Goal: Task Accomplishment & Management: Use online tool/utility

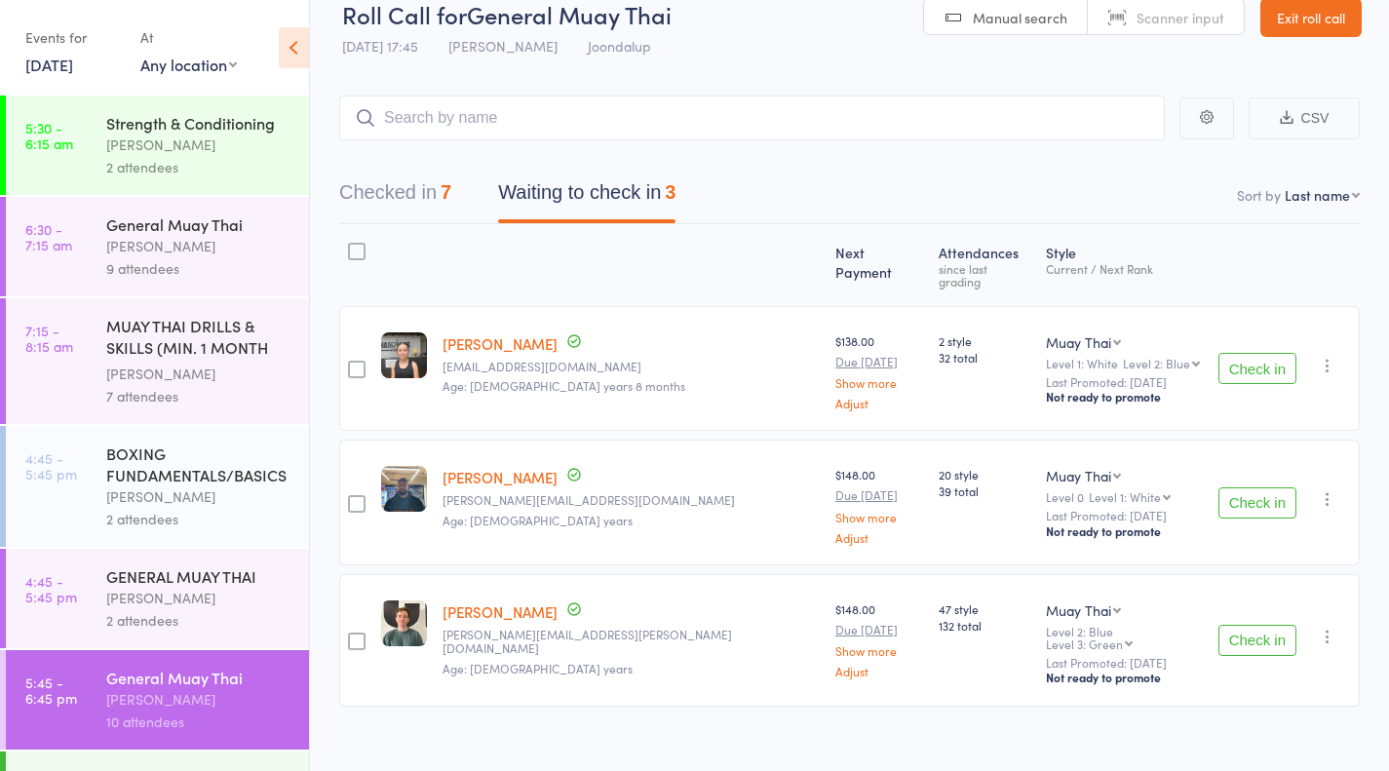
scroll to position [1, 0]
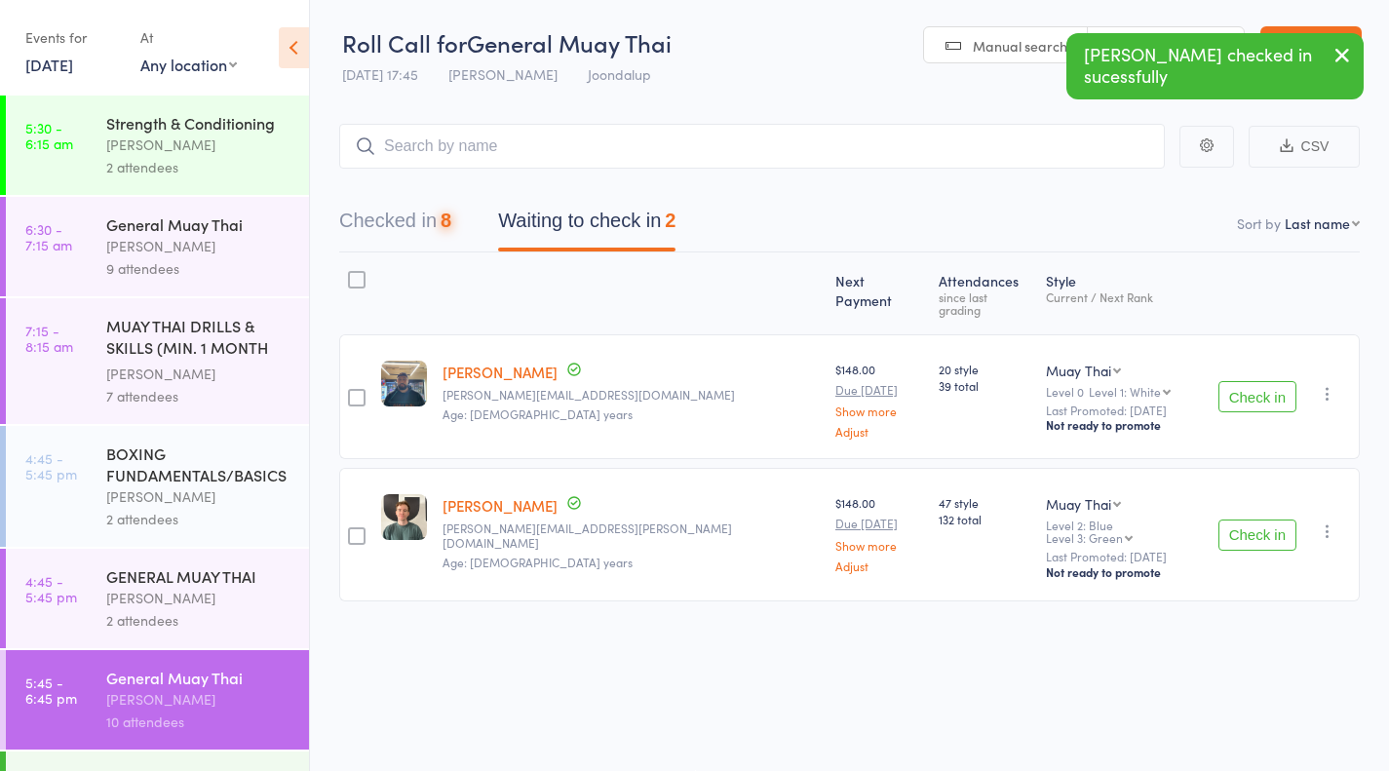
click at [1294, 520] on button "Check in" at bounding box center [1257, 535] width 78 height 31
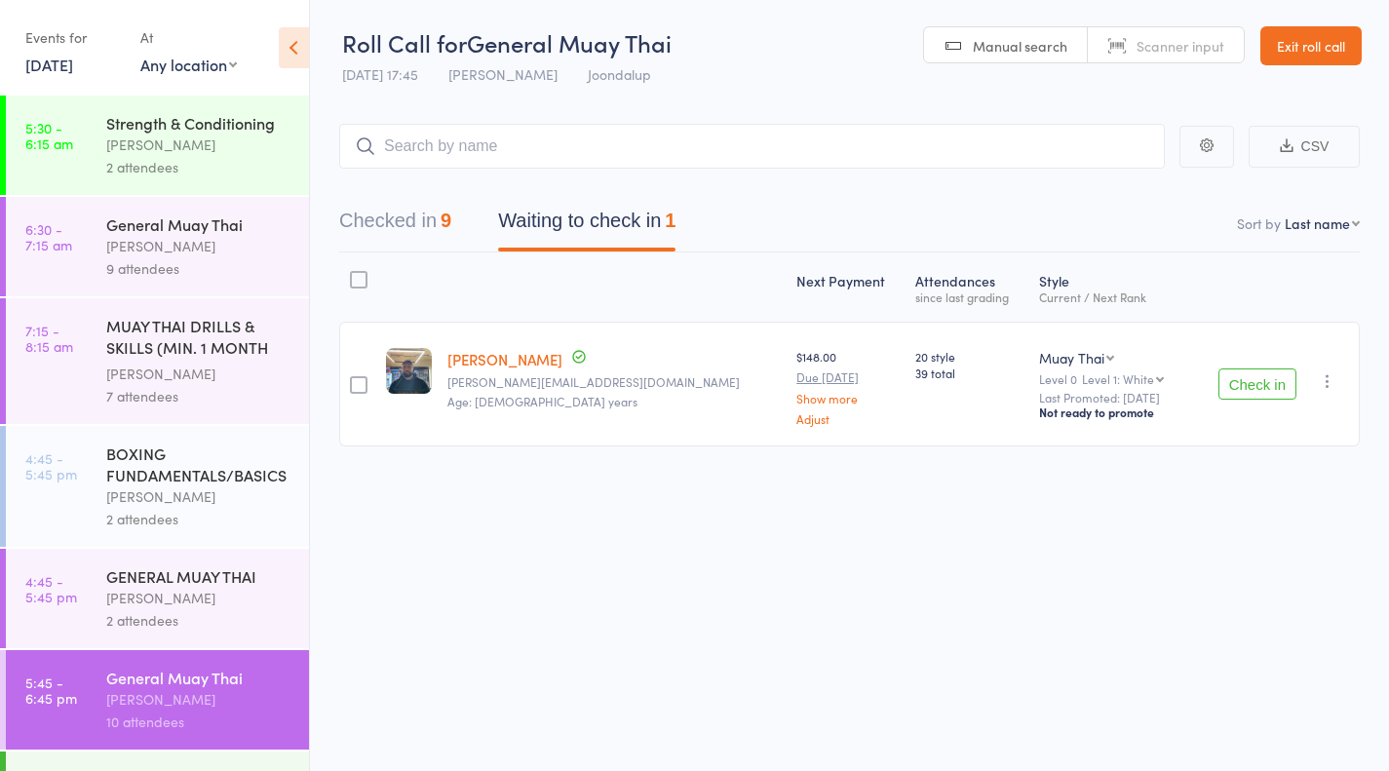
scroll to position [332, 0]
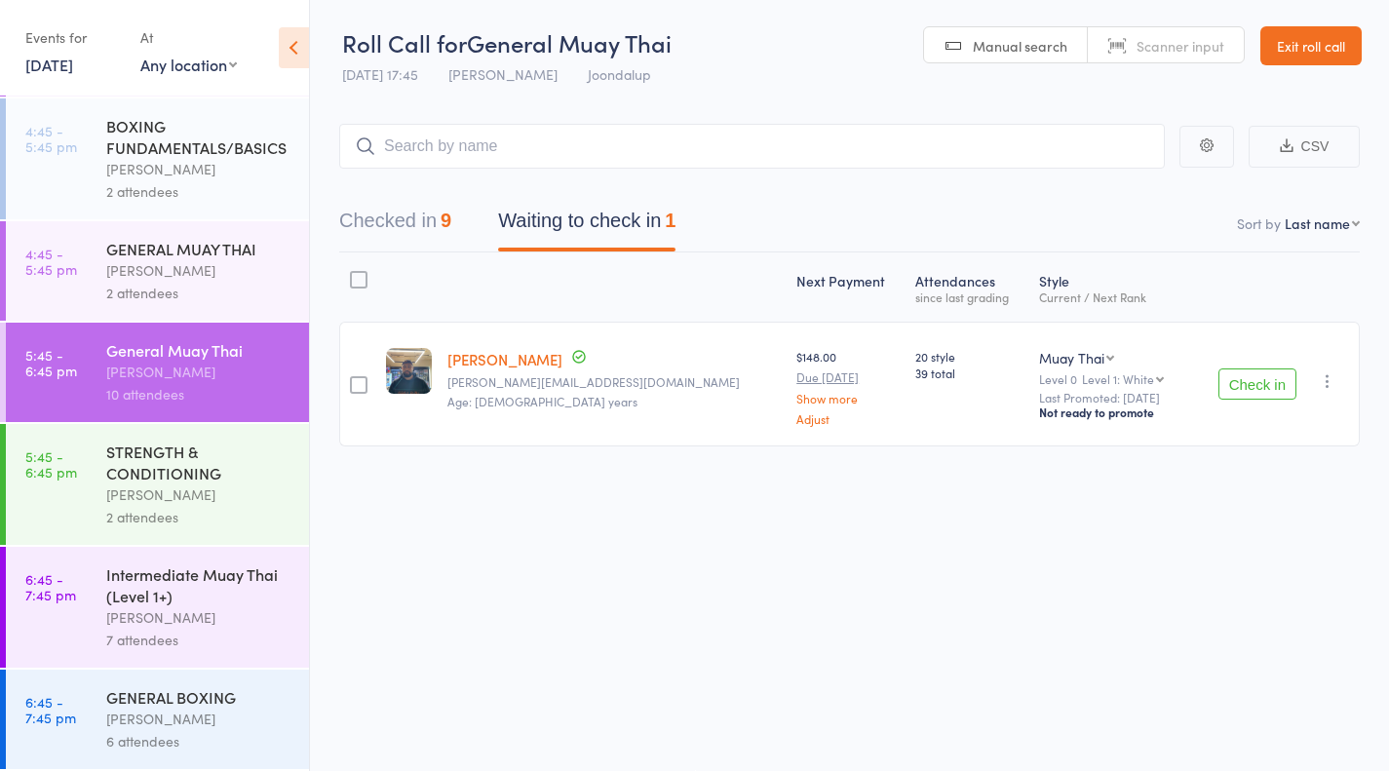
click at [186, 692] on div "GENERAL BOXING" at bounding box center [199, 696] width 186 height 21
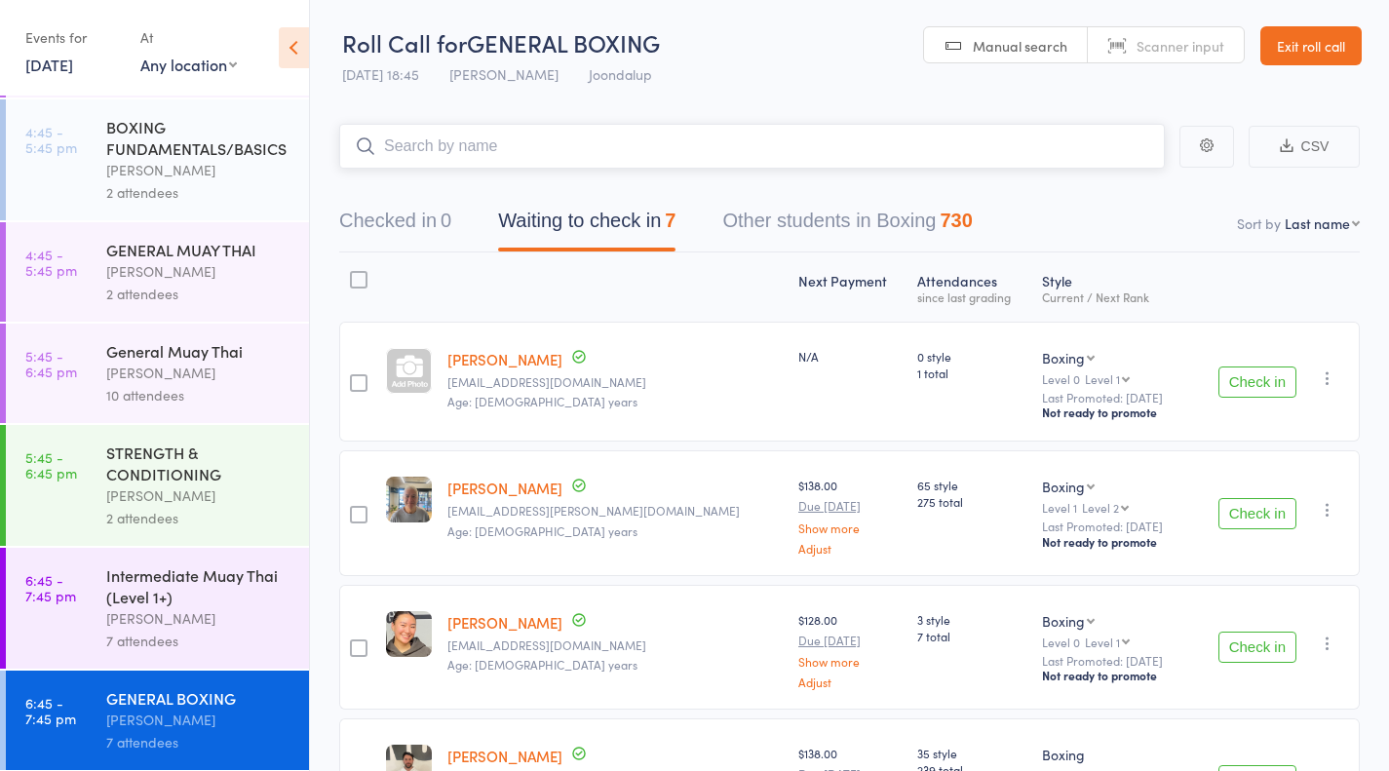
scroll to position [332, 0]
click at [76, 603] on link "6:45 - 7:45 pm Intermediate Muay Thai (Level 1+) William Parkes 7 attendees" at bounding box center [157, 607] width 303 height 121
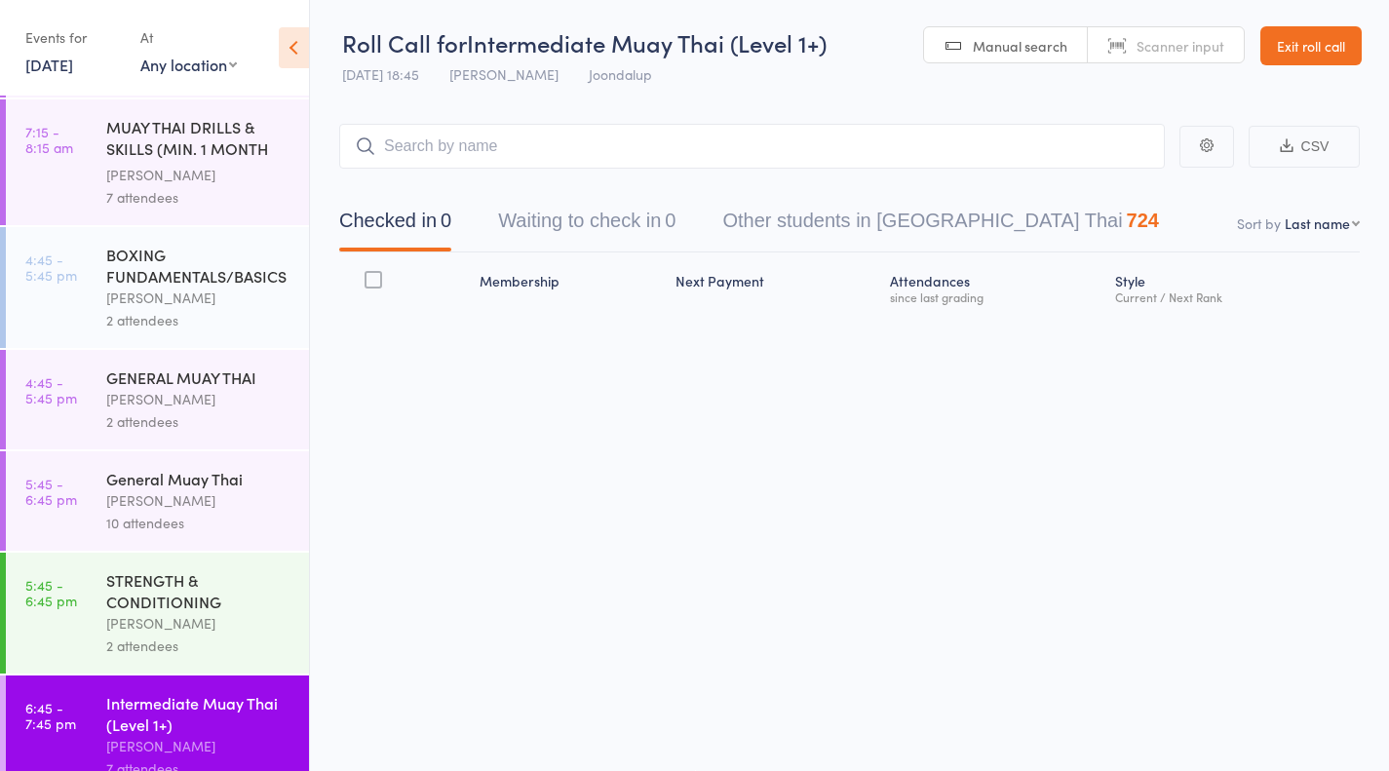
scroll to position [332, 0]
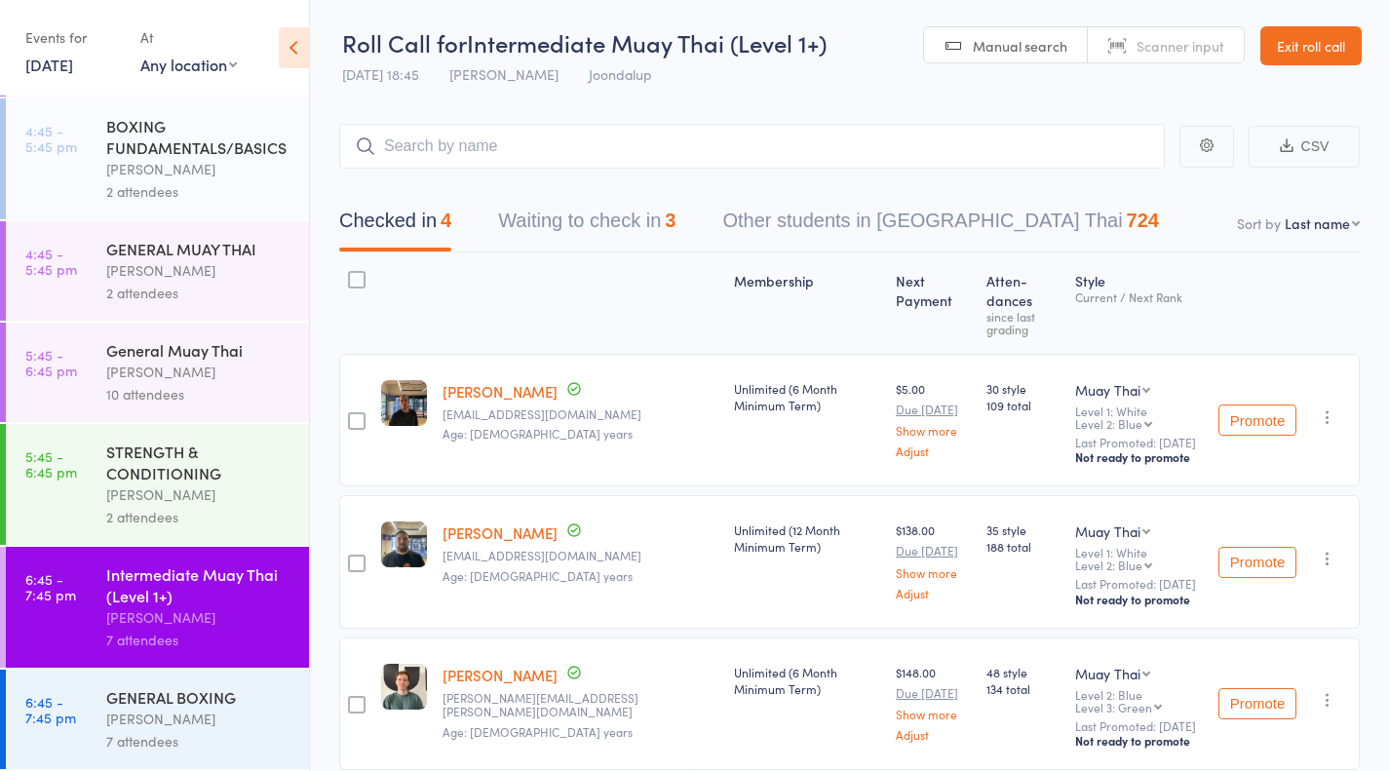
click at [108, 693] on div "GENERAL BOXING" at bounding box center [199, 696] width 186 height 21
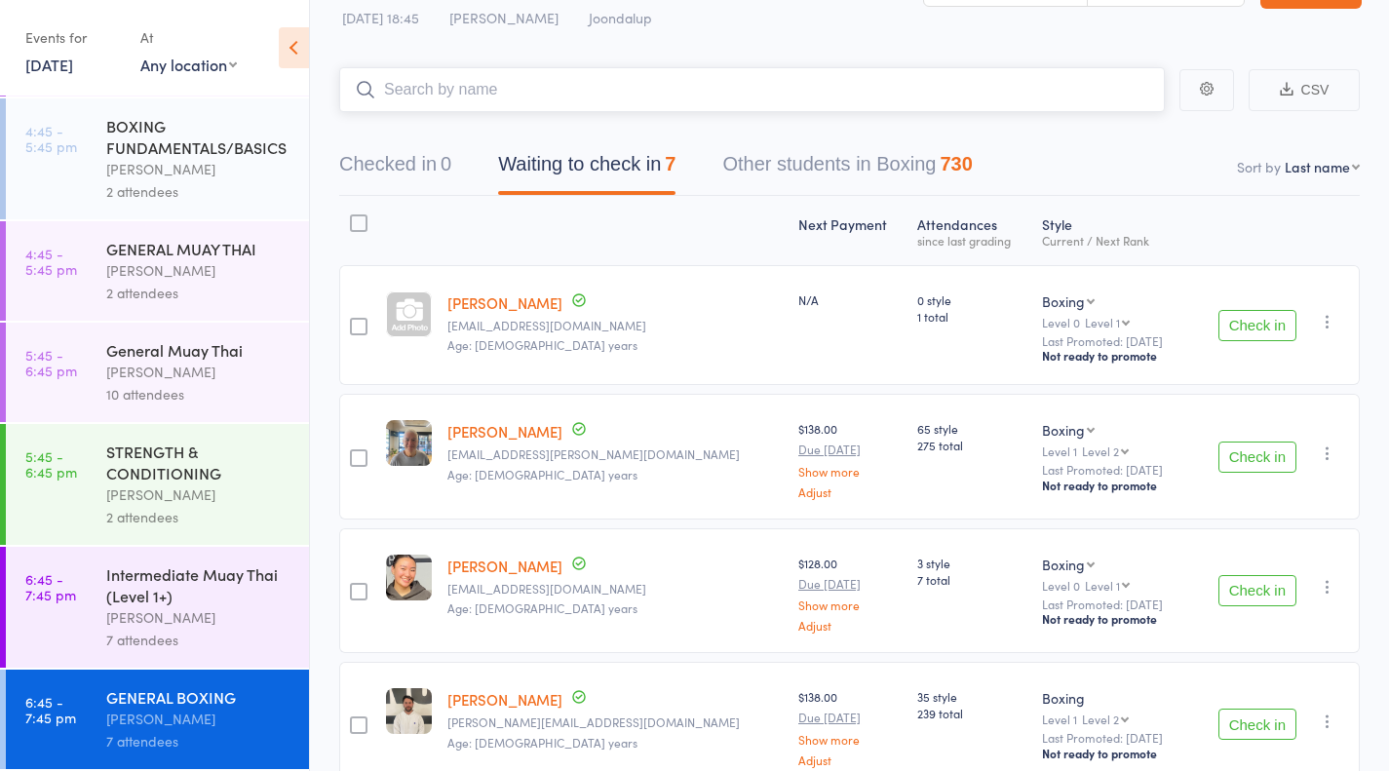
scroll to position [41, 0]
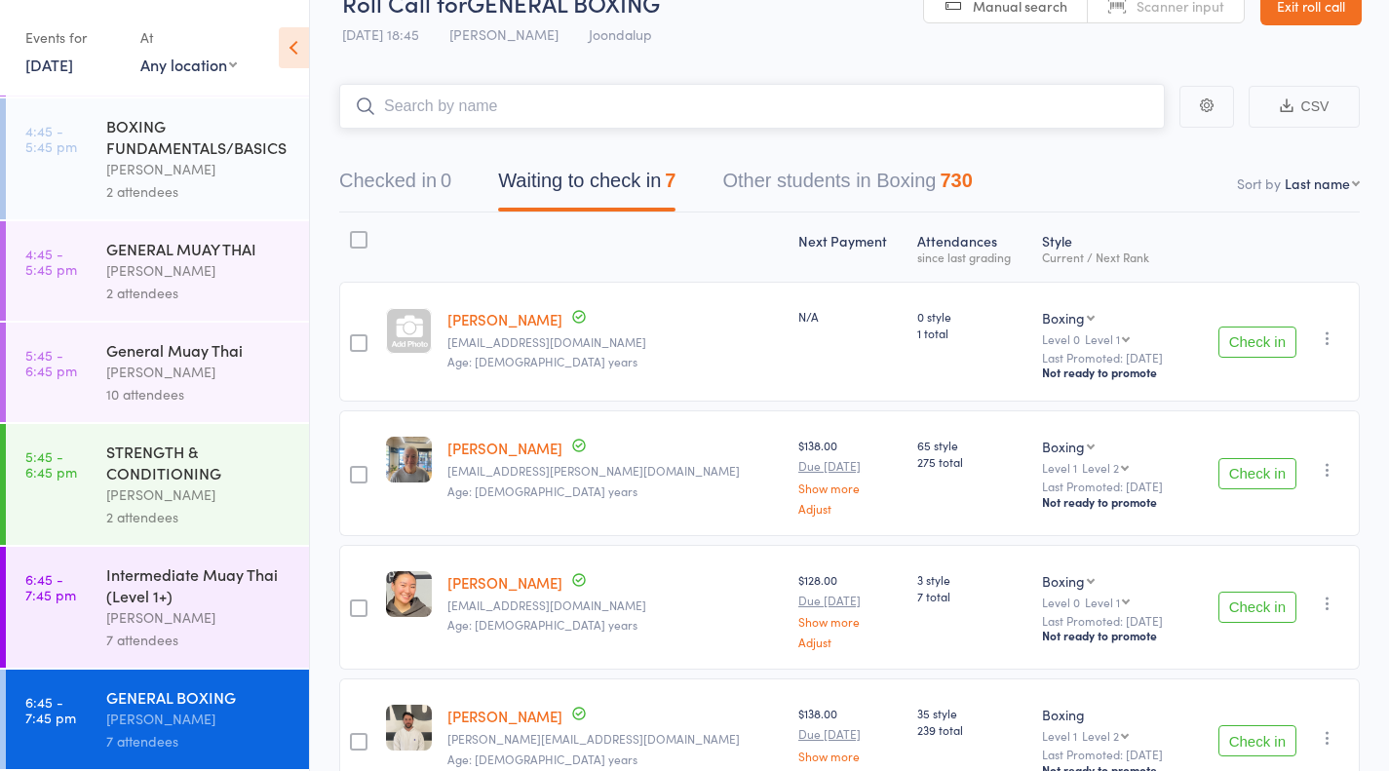
click at [959, 124] on input "search" at bounding box center [752, 106] width 826 height 45
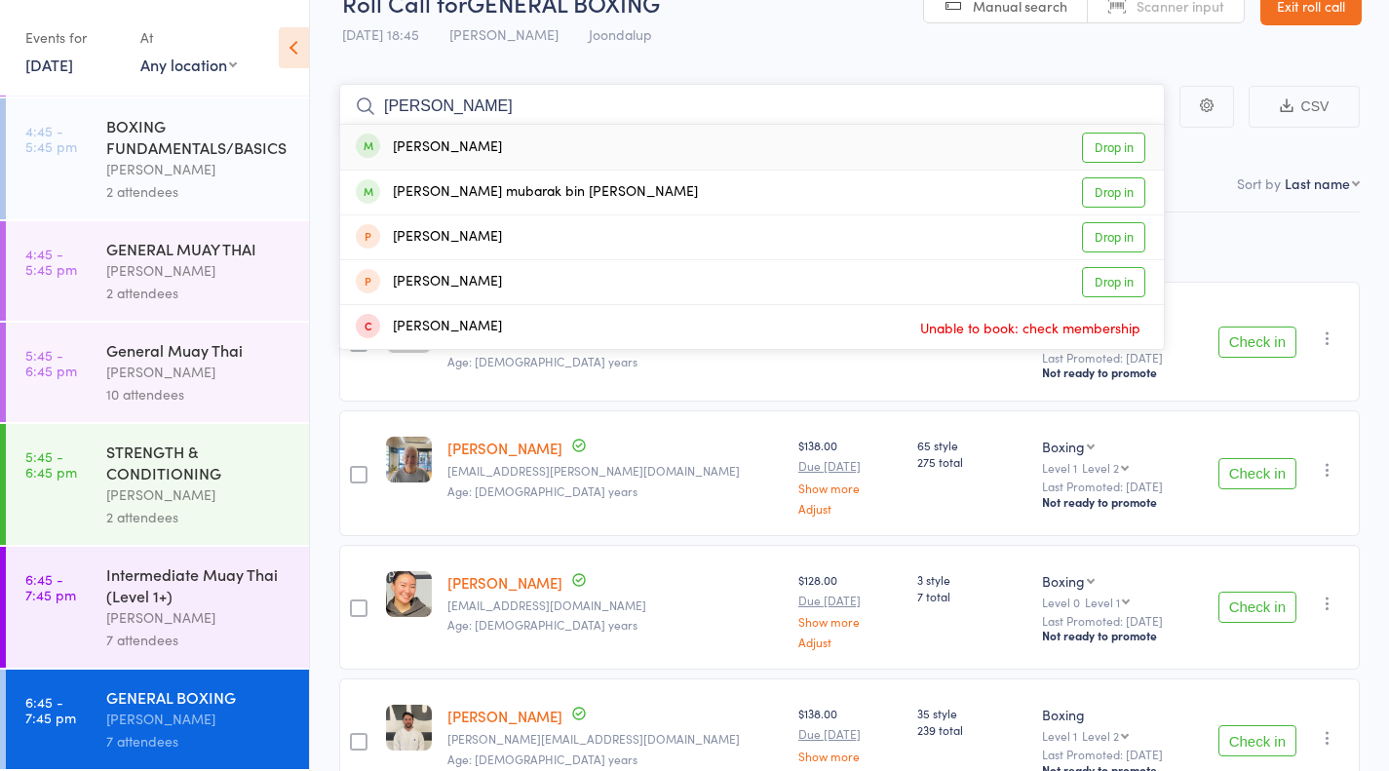
type input "muhamad"
click at [1127, 148] on link "Drop in" at bounding box center [1113, 148] width 63 height 30
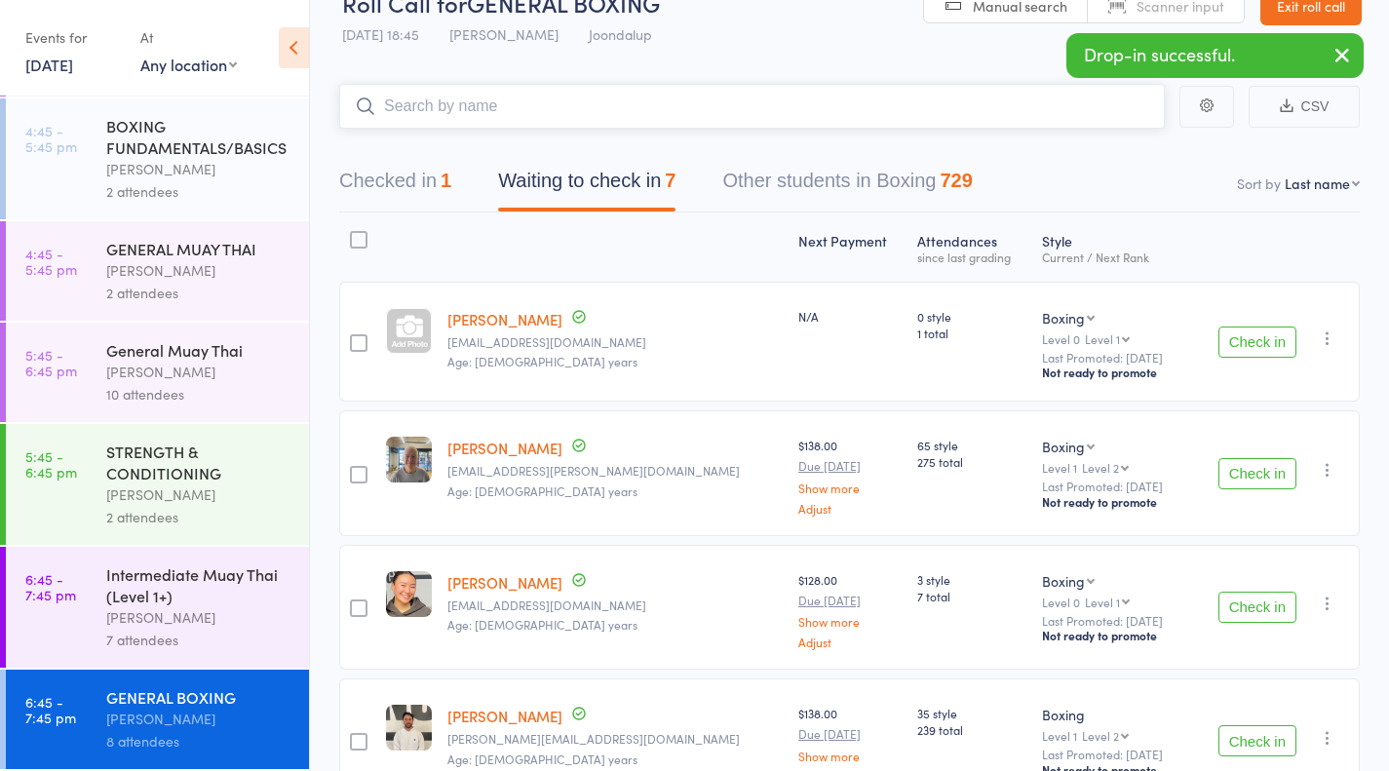
click at [451, 183] on div "1" at bounding box center [446, 180] width 11 height 21
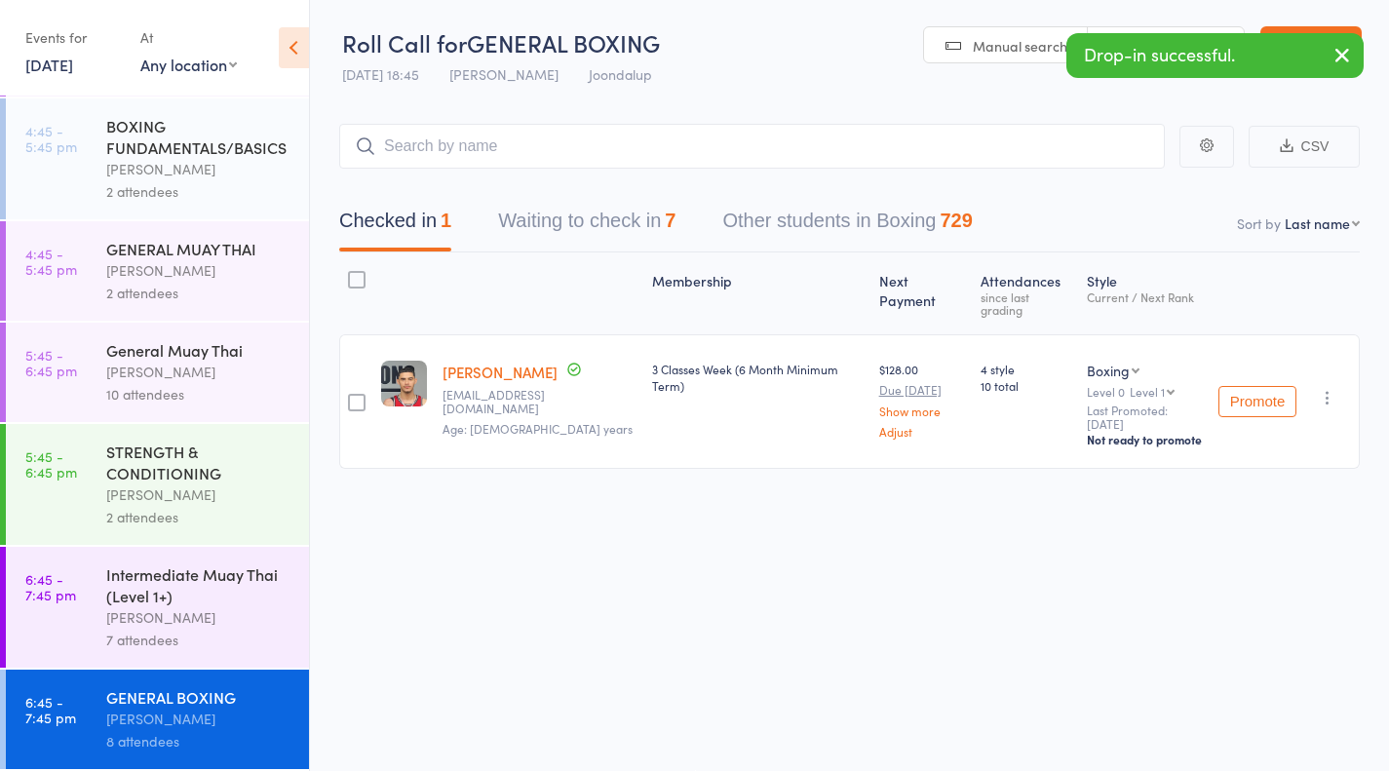
click at [1328, 430] on div "Promote Undo check-in Promote Send message Add Note Add Task Add Flag Remove Ma…" at bounding box center [1285, 401] width 149 height 135
click at [1336, 399] on icon "button" at bounding box center [1327, 397] width 19 height 19
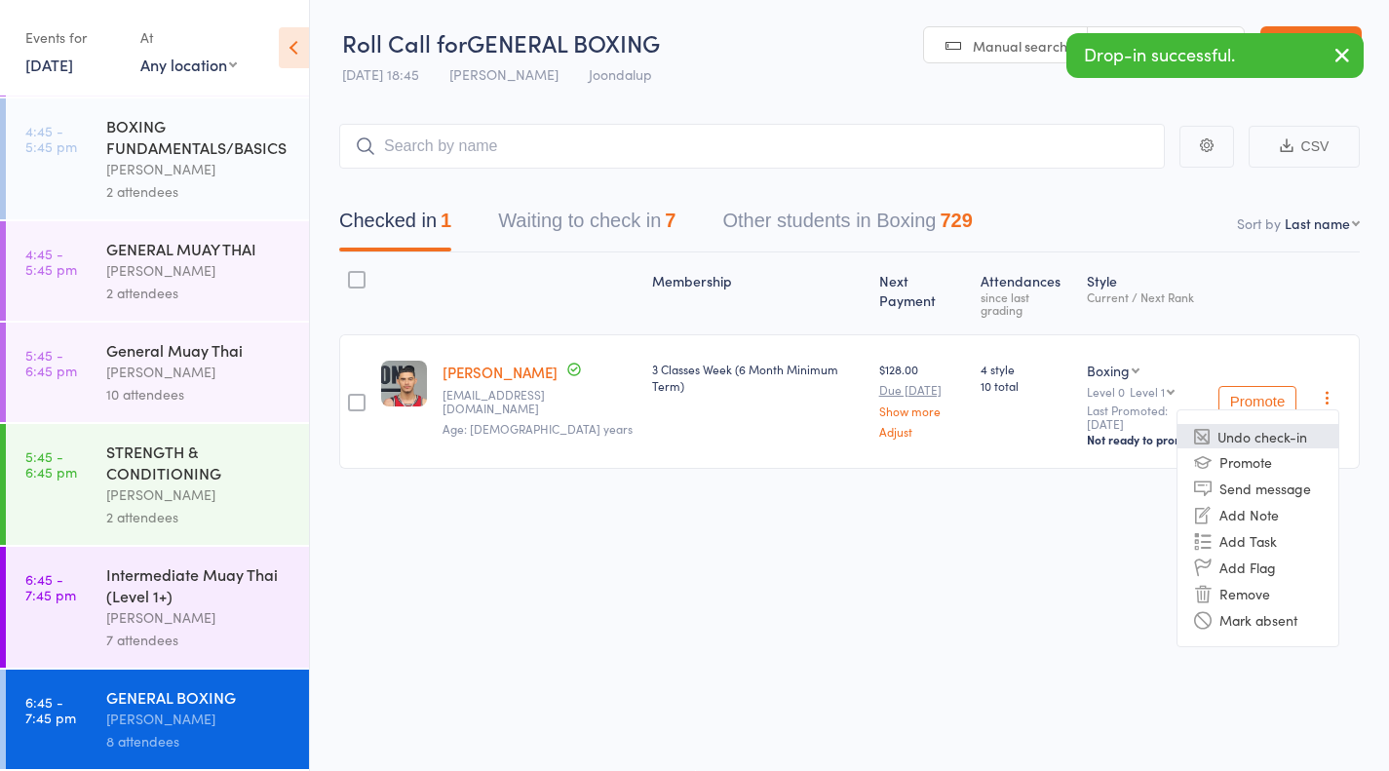
click at [1301, 442] on li "Undo check-in" at bounding box center [1257, 436] width 161 height 24
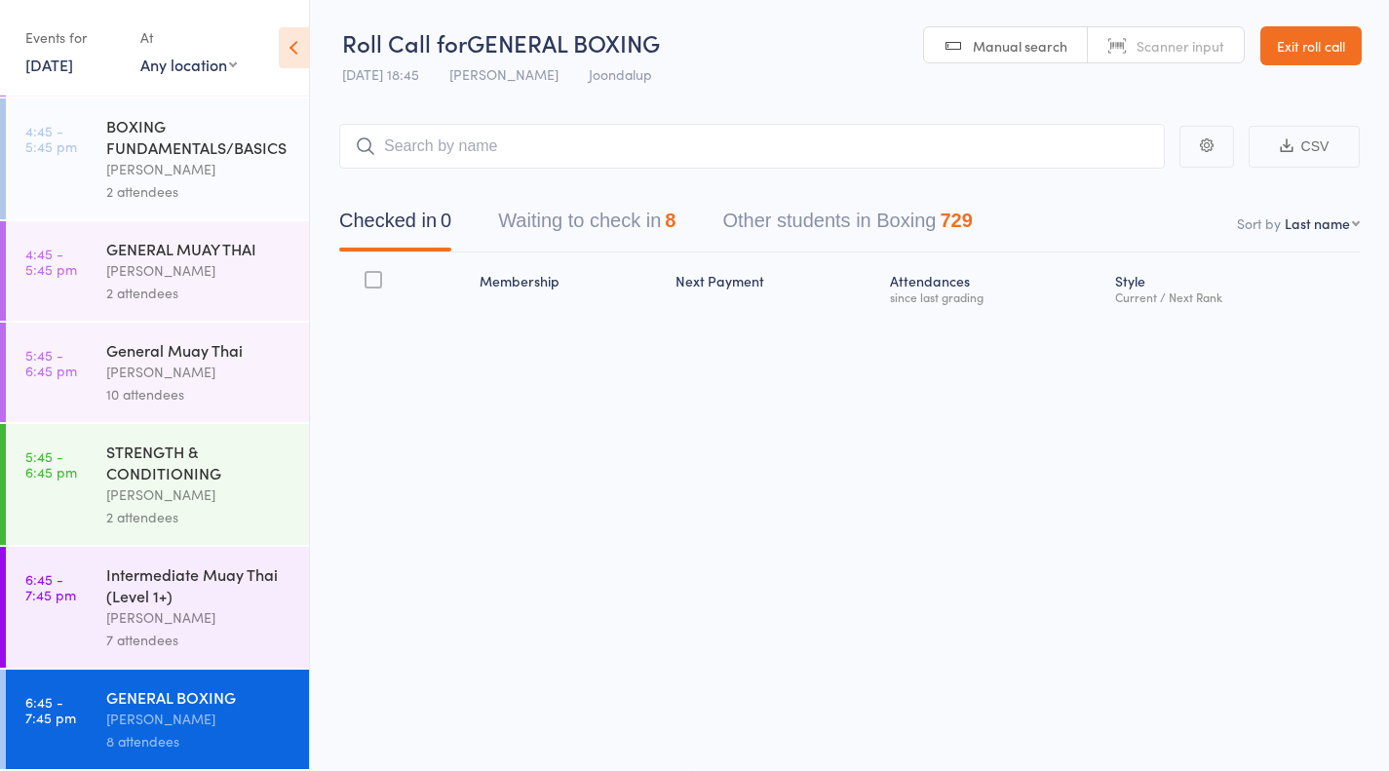
click at [675, 229] on div "8" at bounding box center [670, 220] width 11 height 21
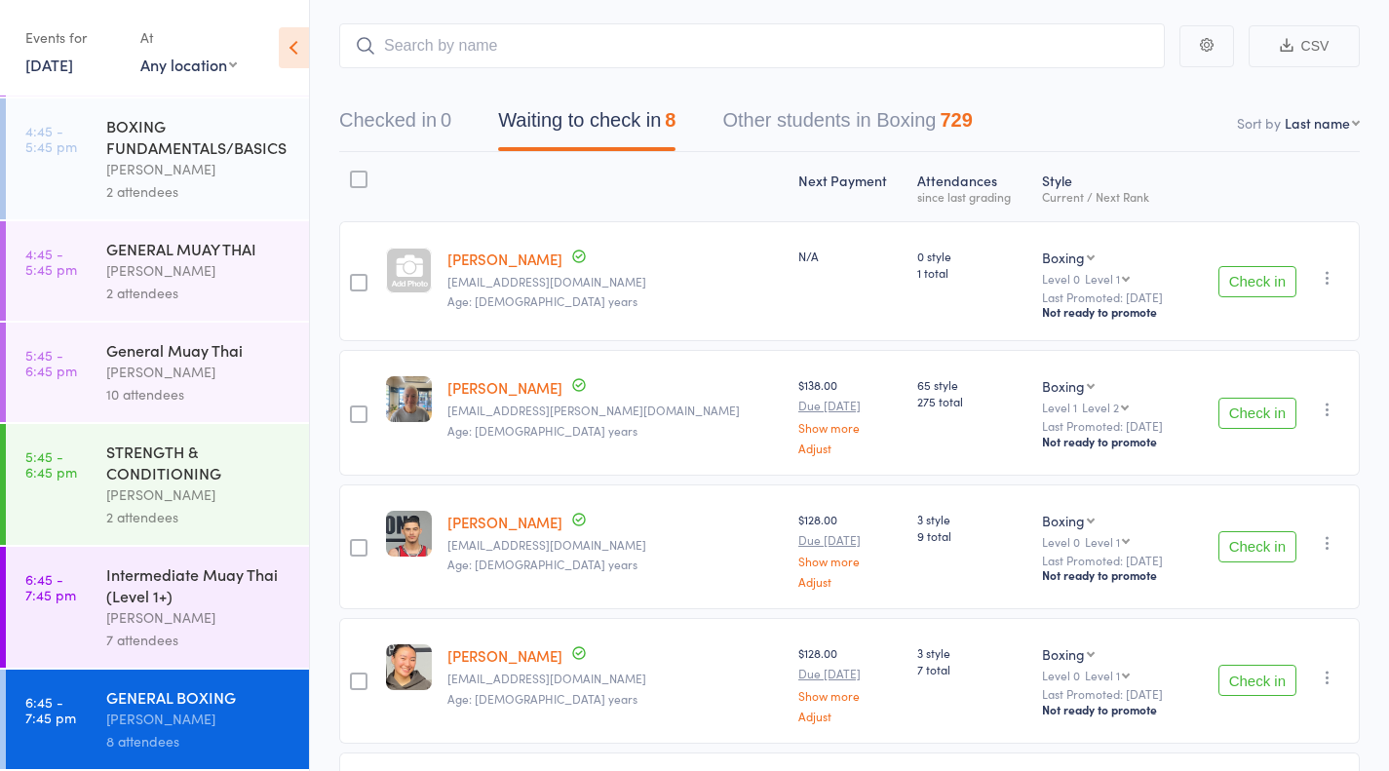
scroll to position [100, 0]
click at [401, 57] on input "c" at bounding box center [752, 46] width 826 height 45
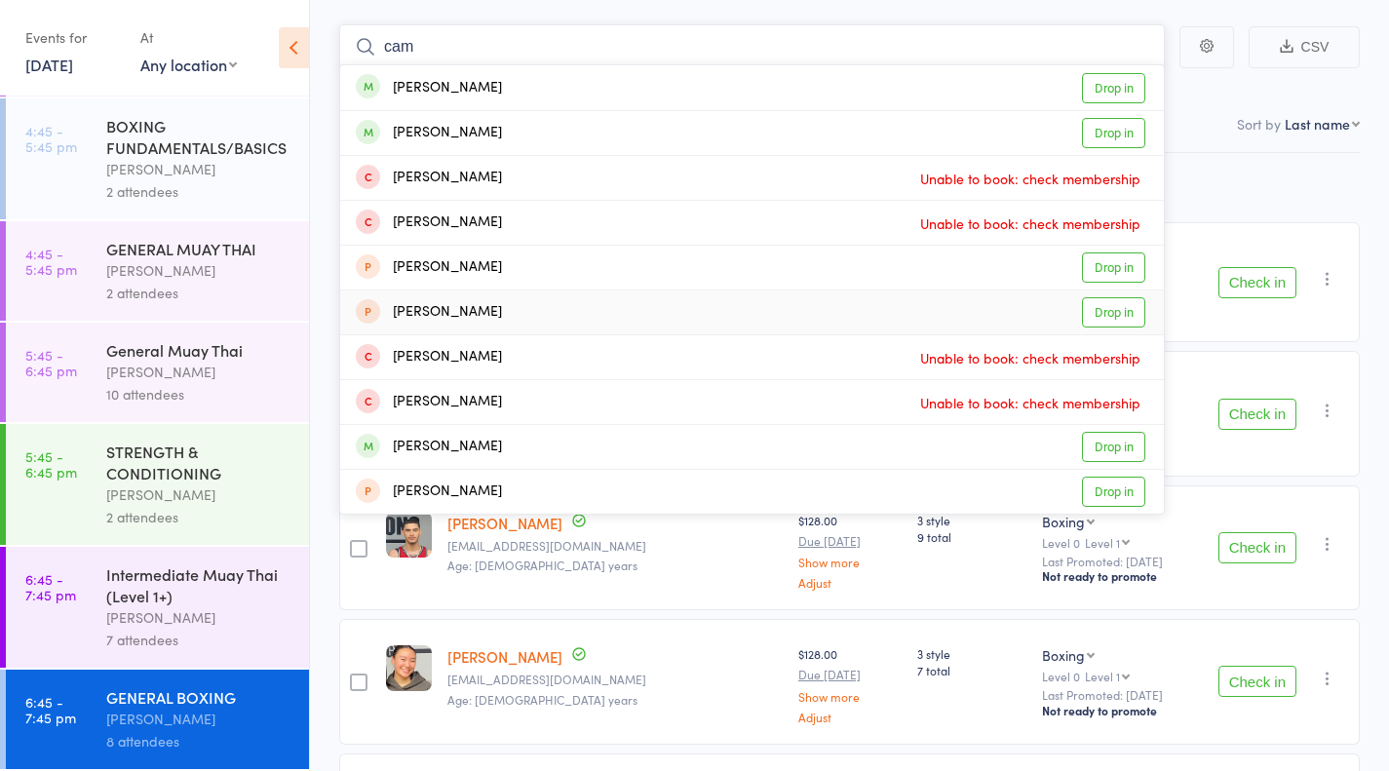
type input "cam"
click at [1136, 310] on link "Drop in" at bounding box center [1113, 312] width 63 height 30
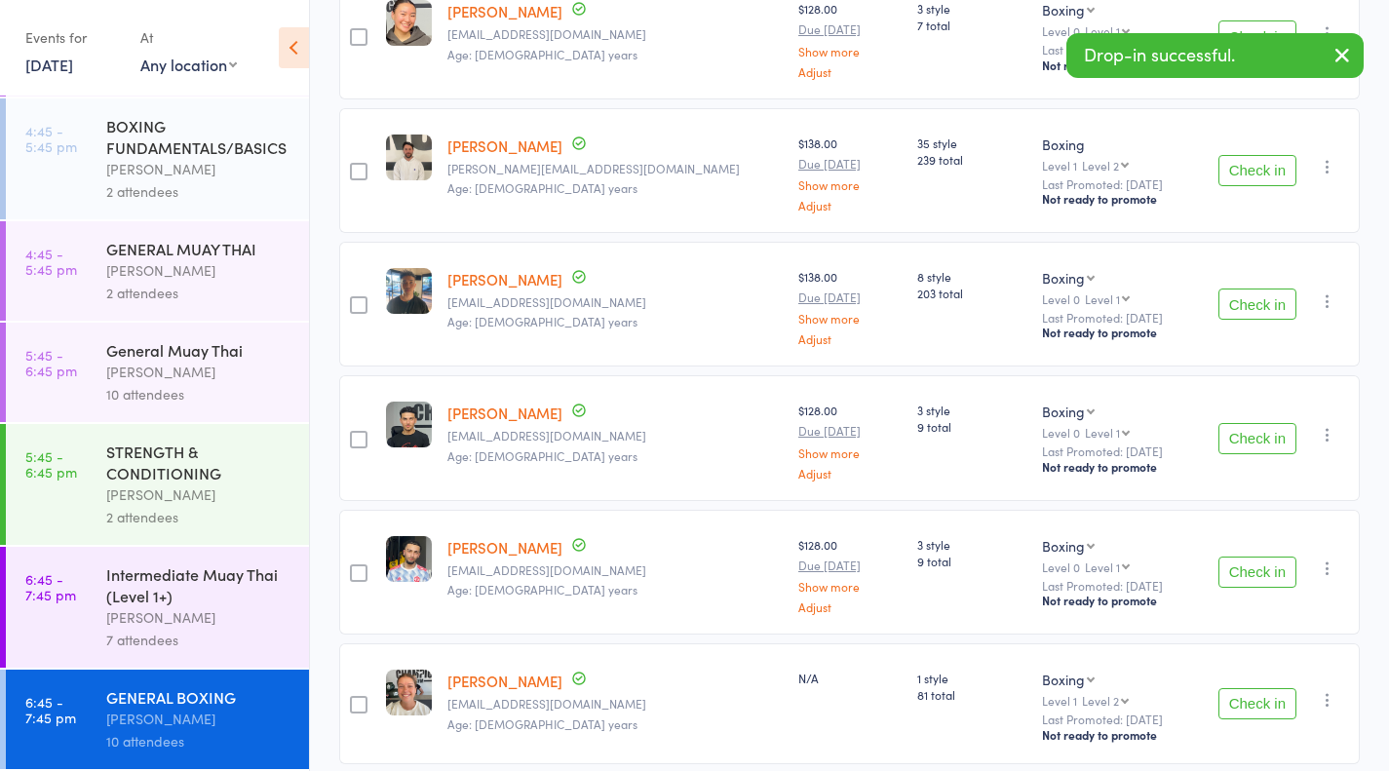
scroll to position [823, 0]
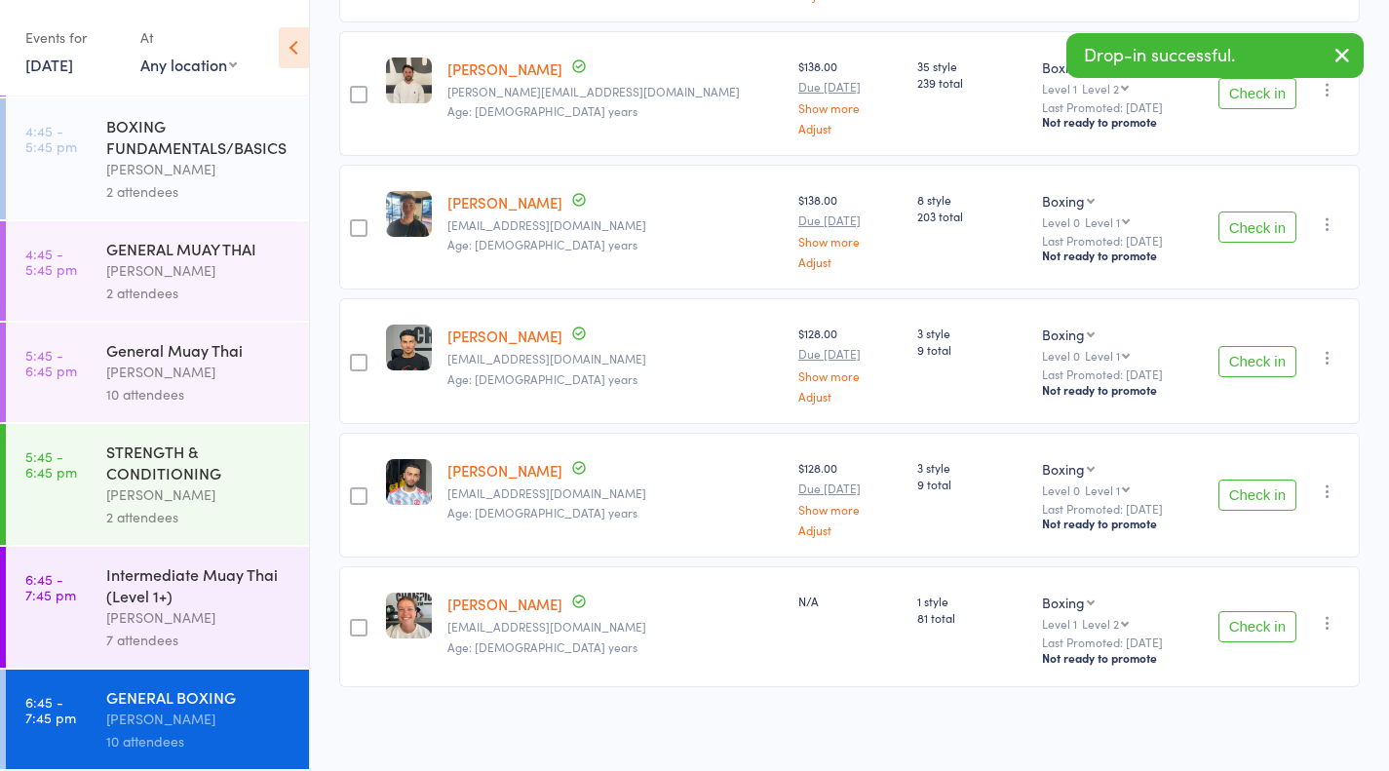
click at [1281, 622] on button "Check in" at bounding box center [1257, 626] width 78 height 31
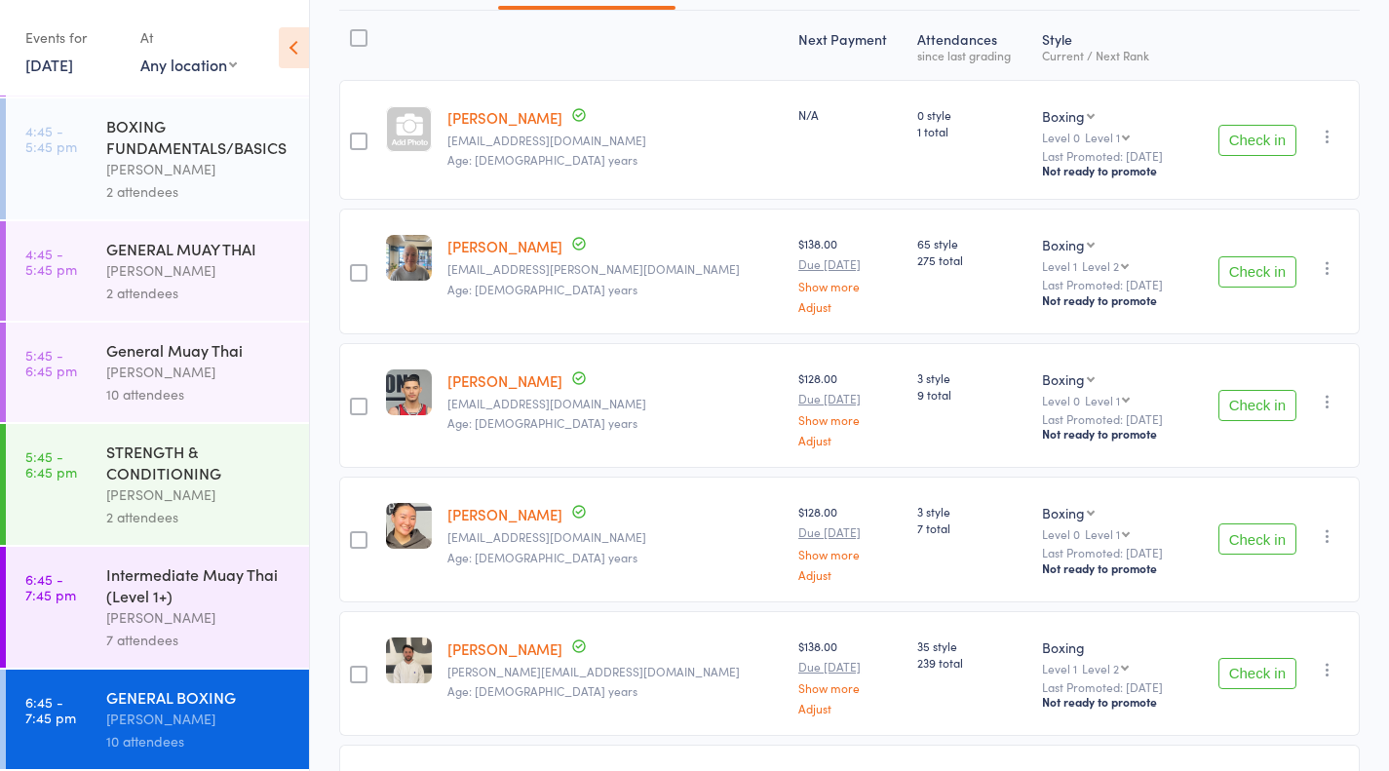
scroll to position [242, 0]
click at [463, 115] on link "[PERSON_NAME]" at bounding box center [504, 118] width 115 height 20
click at [1265, 140] on button "Check in" at bounding box center [1257, 141] width 78 height 31
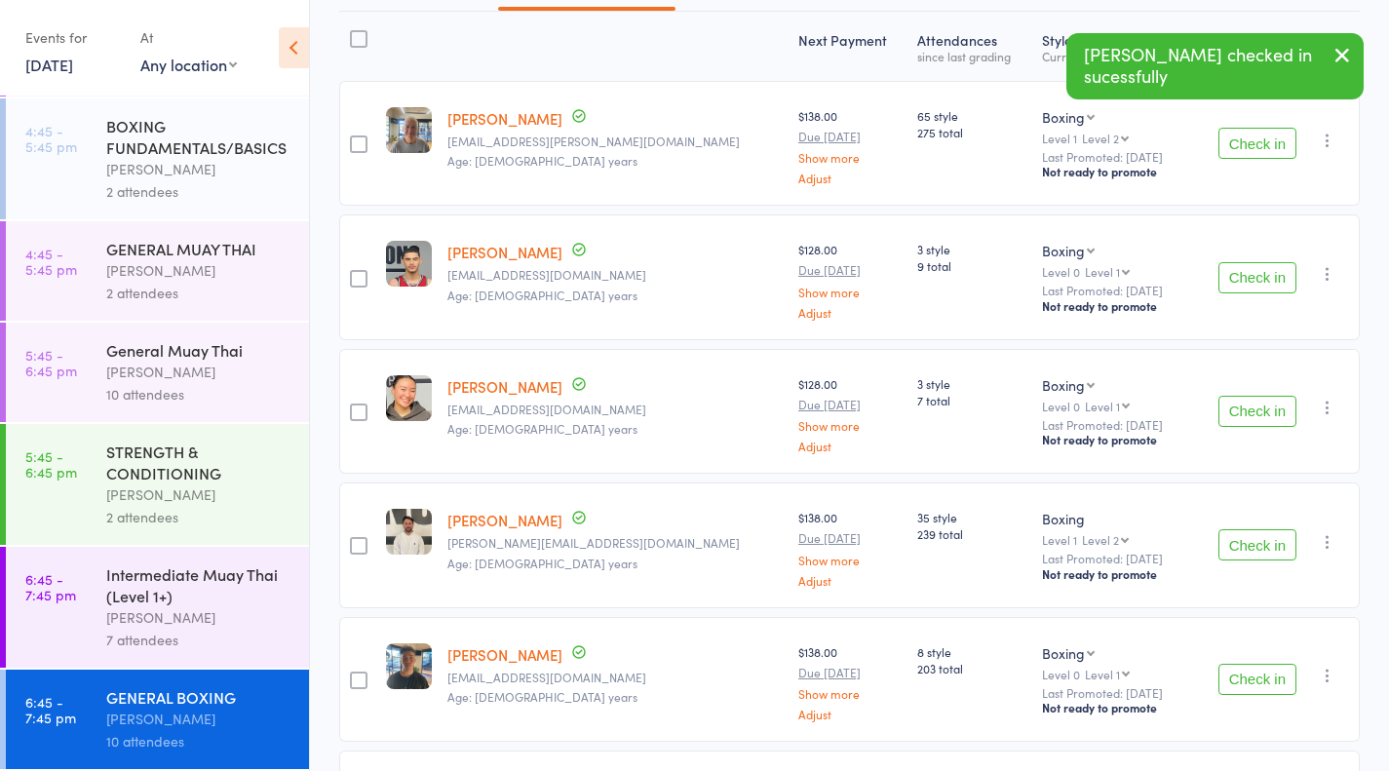
click at [1273, 152] on button "Check in" at bounding box center [1257, 143] width 78 height 31
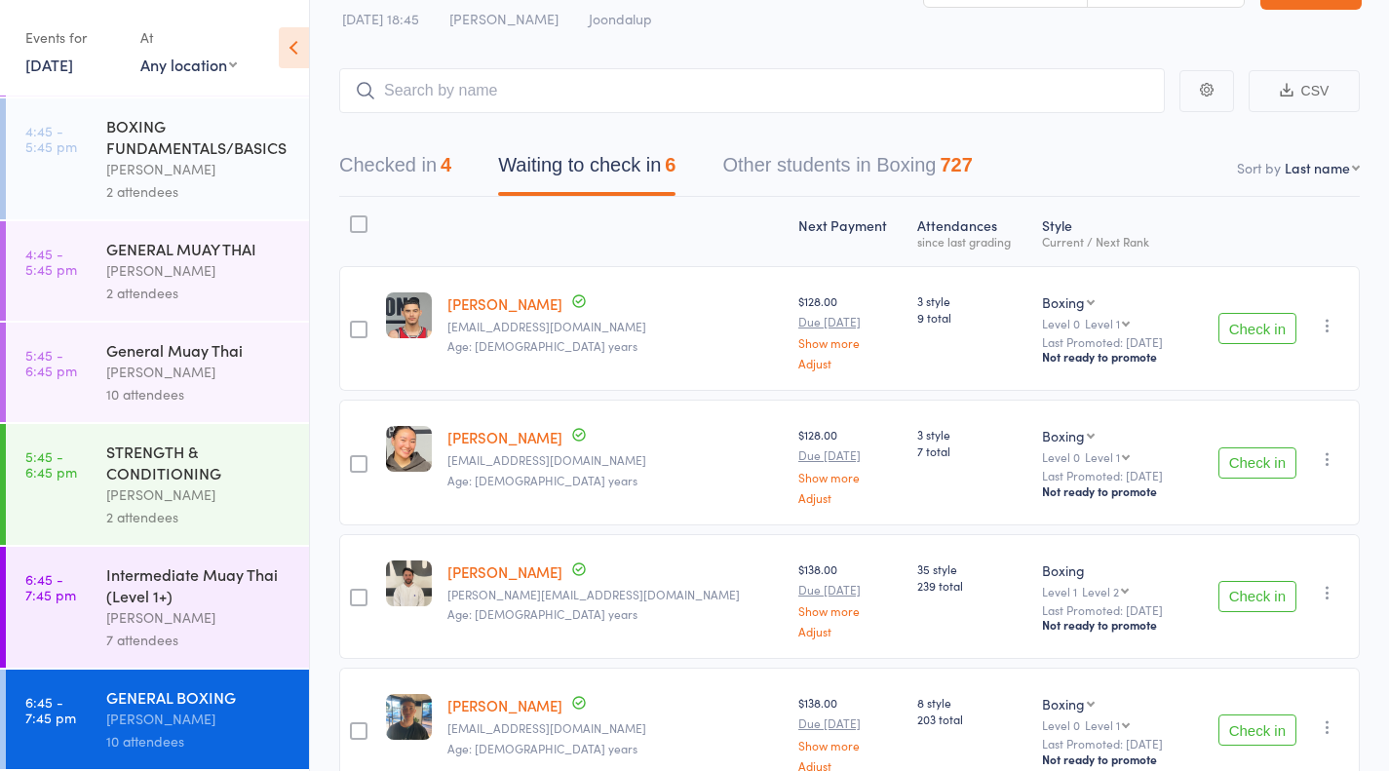
scroll to position [0, 0]
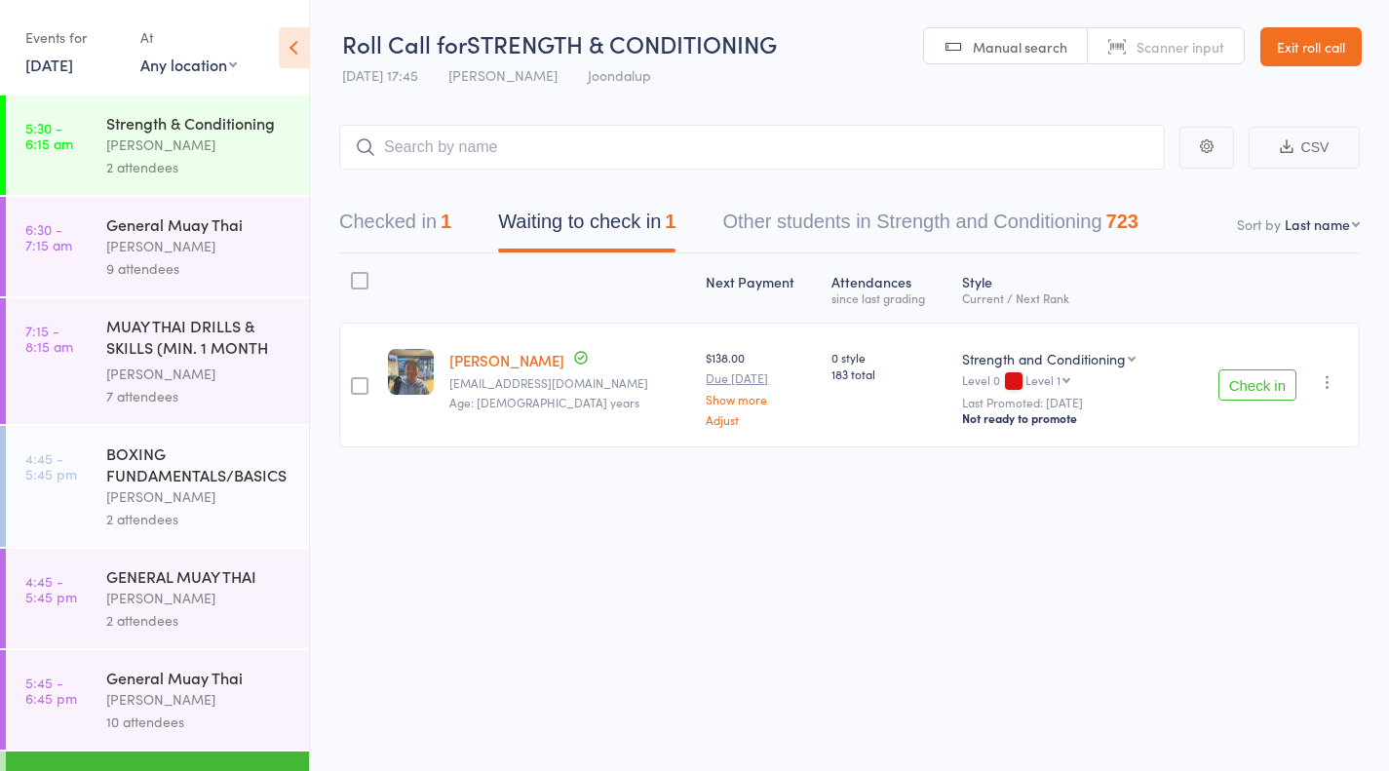
click at [138, 541] on div "BOXING FUNDAMENTALS/BASICS Thomas Mitchell 2 attendees" at bounding box center [207, 486] width 203 height 121
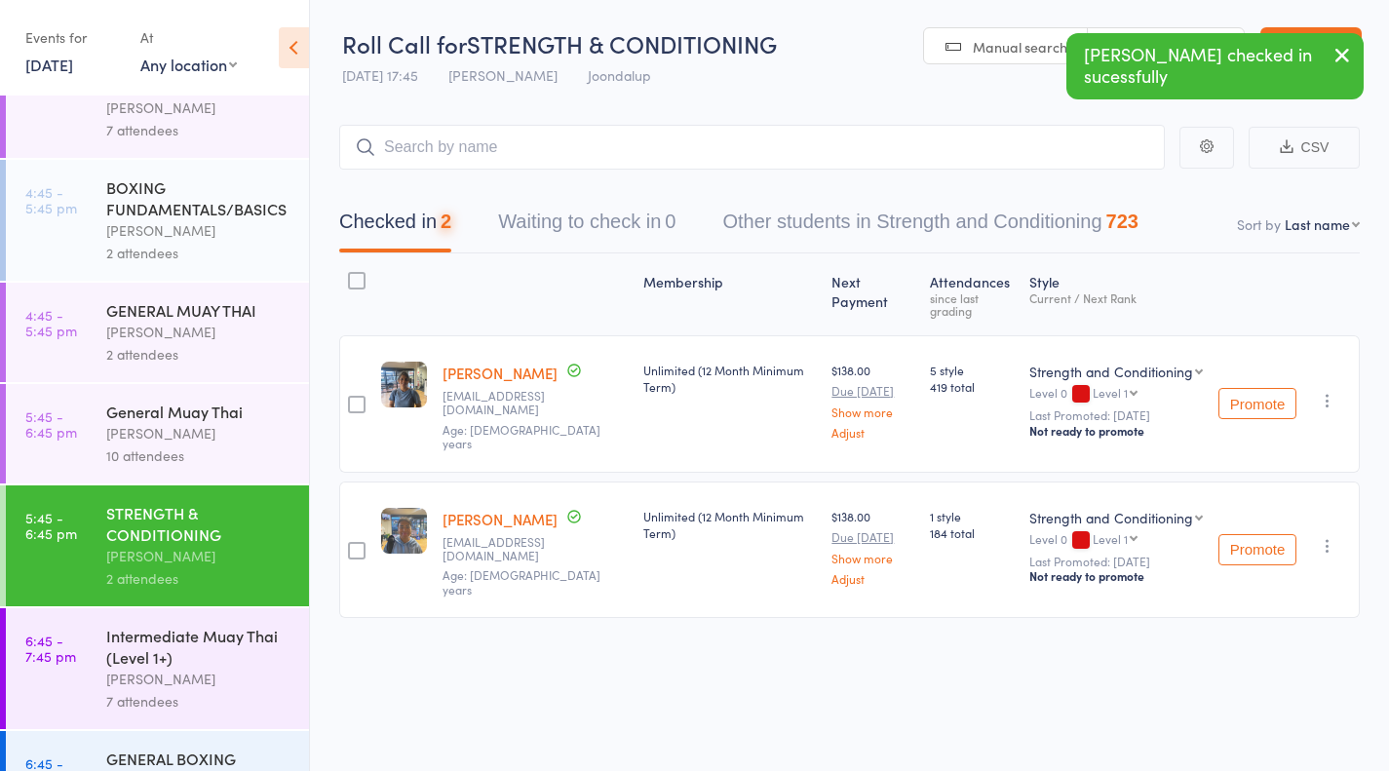
scroll to position [332, 0]
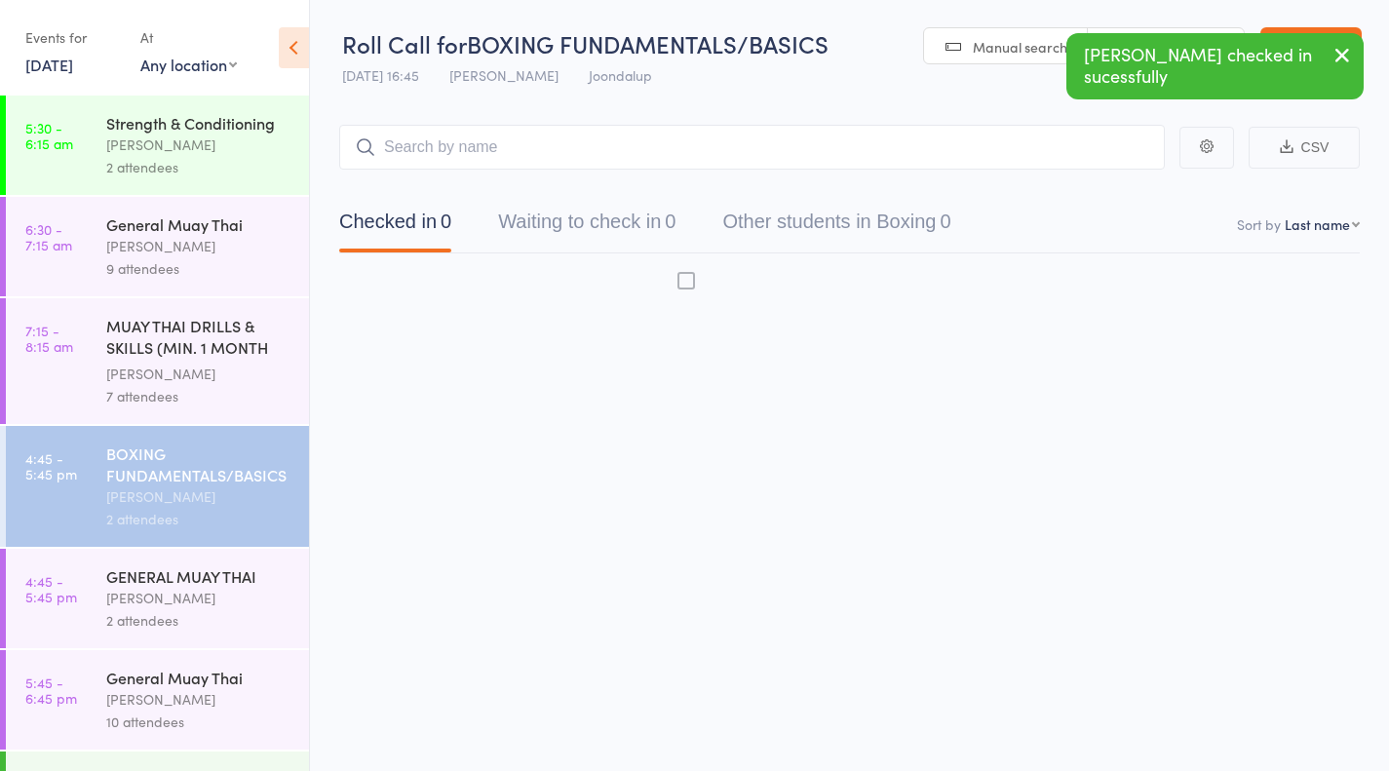
click at [165, 637] on div "GENERAL MUAY THAI William Parkes 2 attendees" at bounding box center [207, 598] width 203 height 99
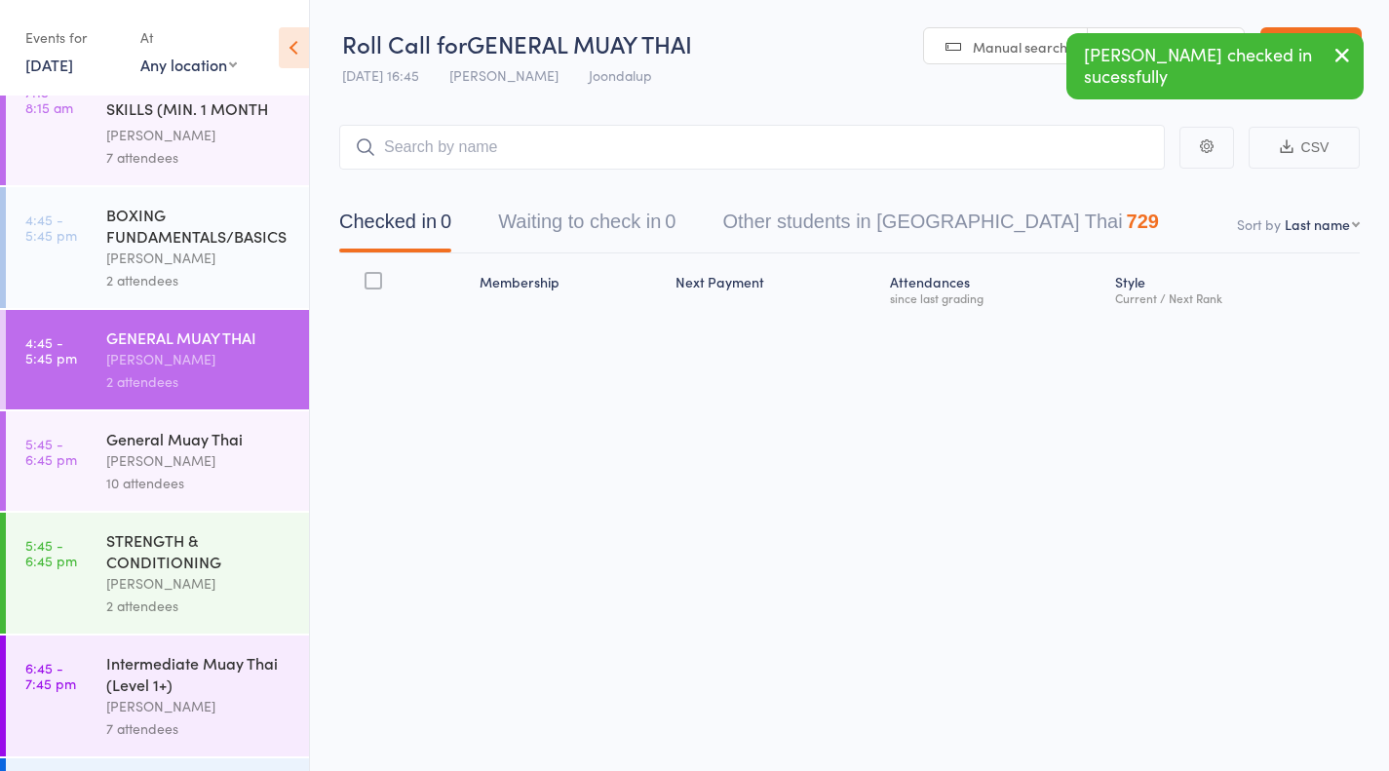
scroll to position [332, 0]
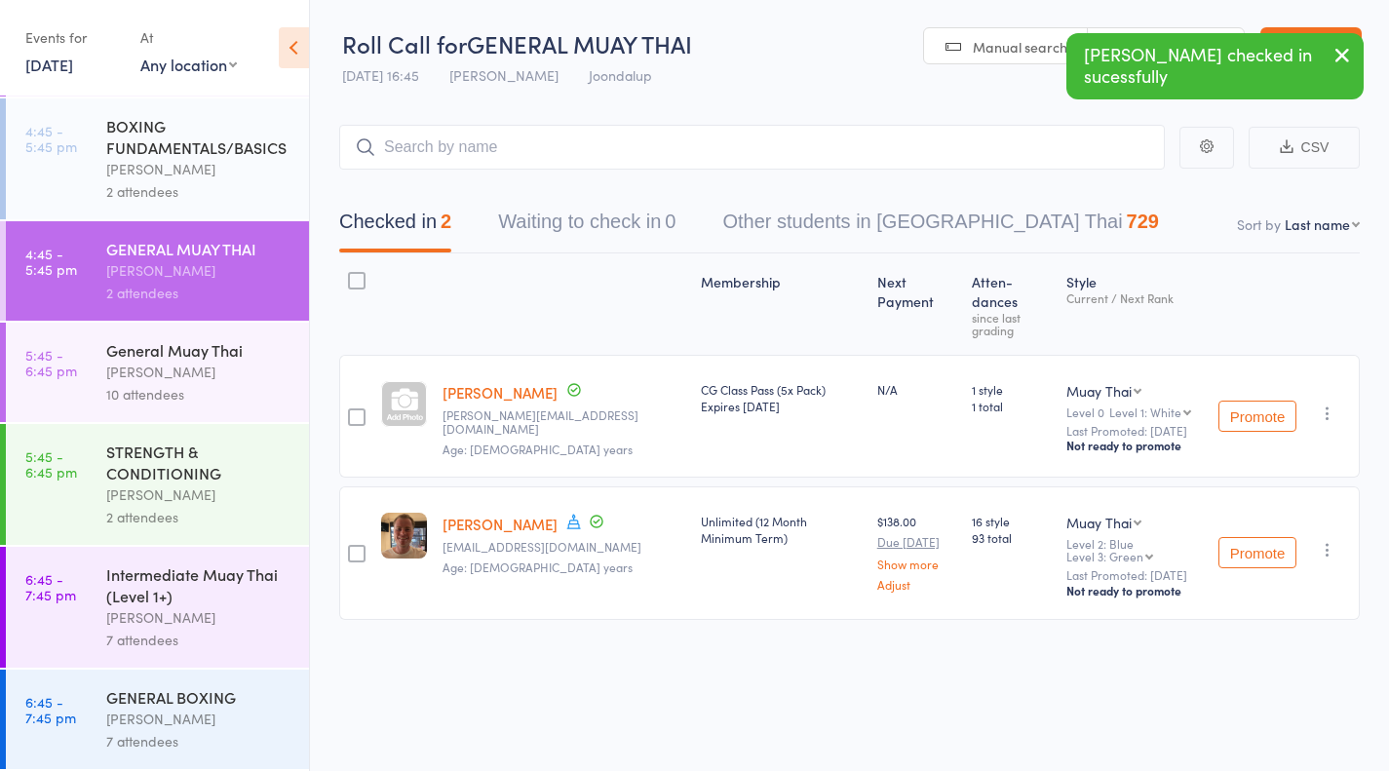
click at [159, 630] on div "7 attendees" at bounding box center [199, 640] width 186 height 22
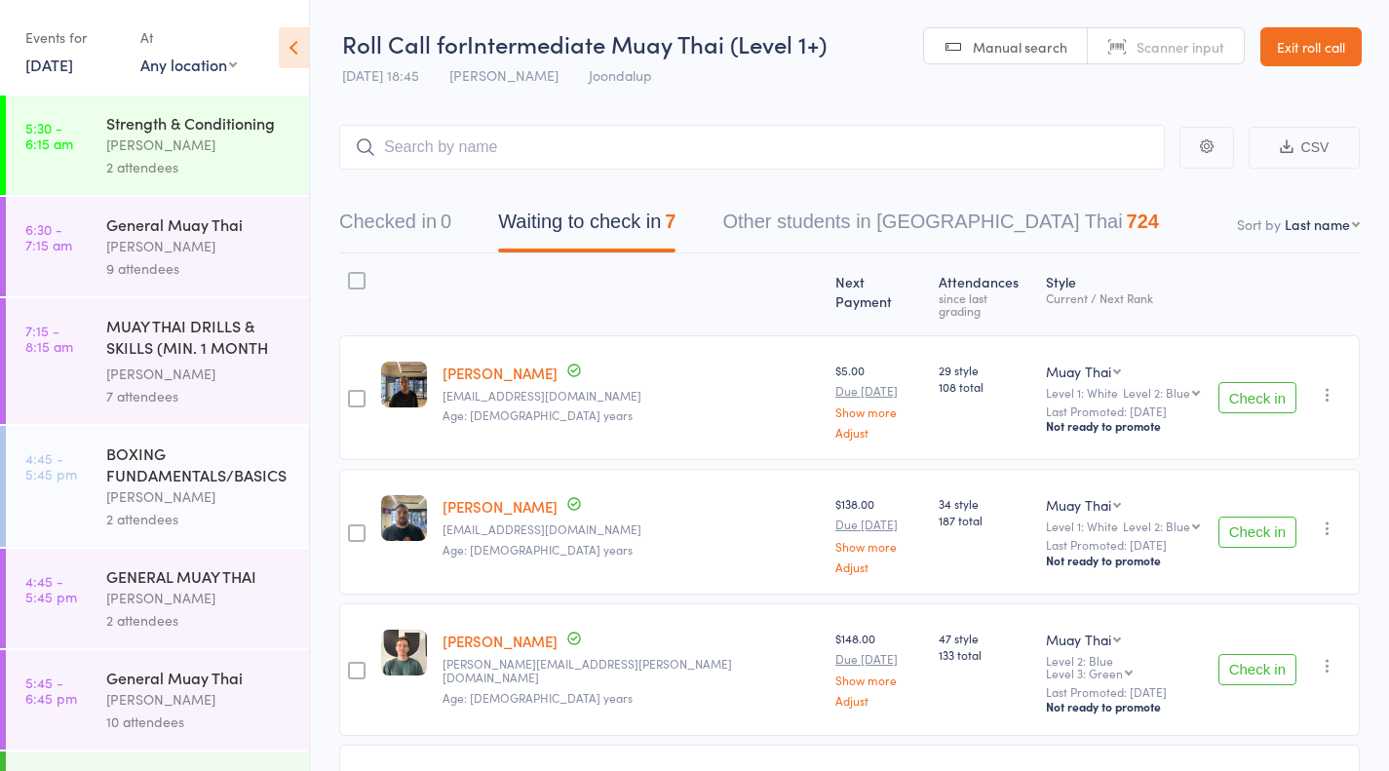
click at [1276, 396] on button "Check in" at bounding box center [1257, 397] width 78 height 31
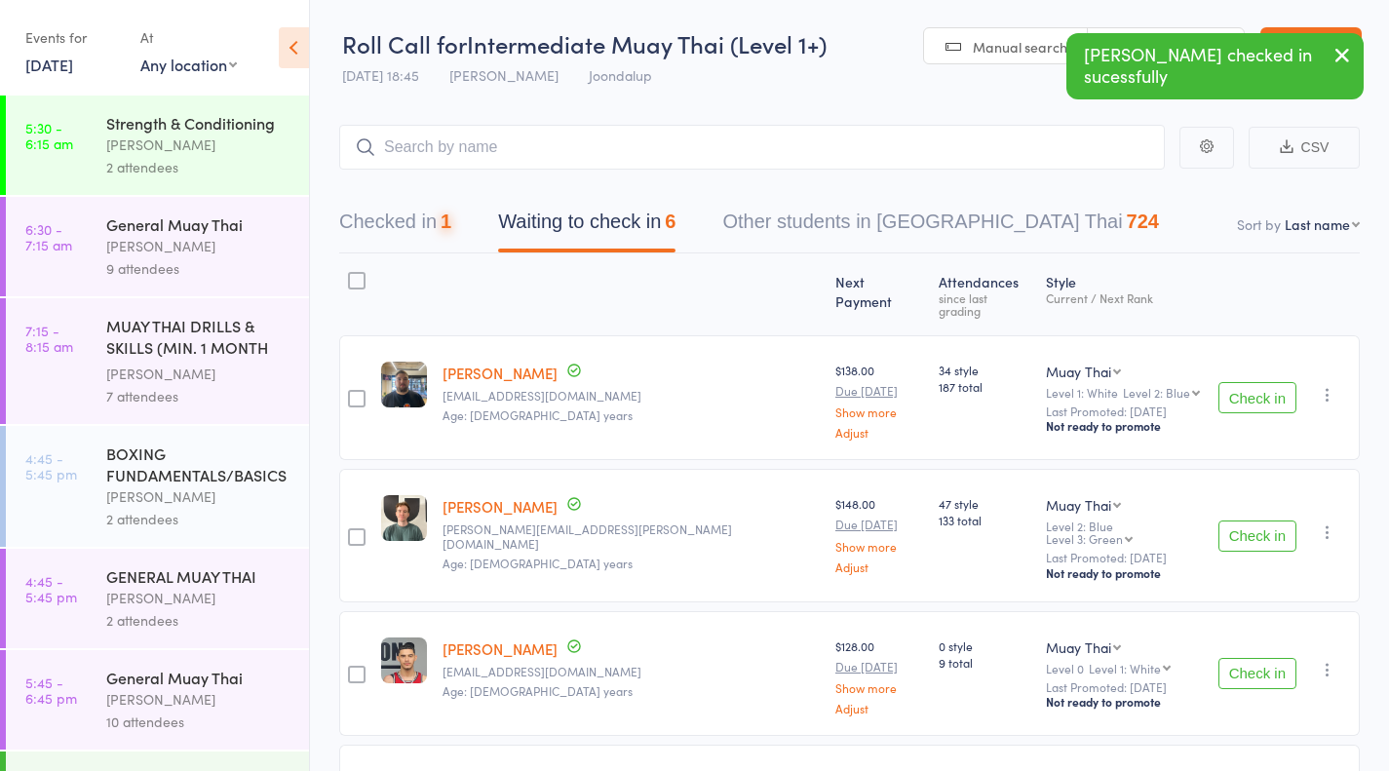
click at [1283, 387] on button "Check in" at bounding box center [1257, 397] width 78 height 31
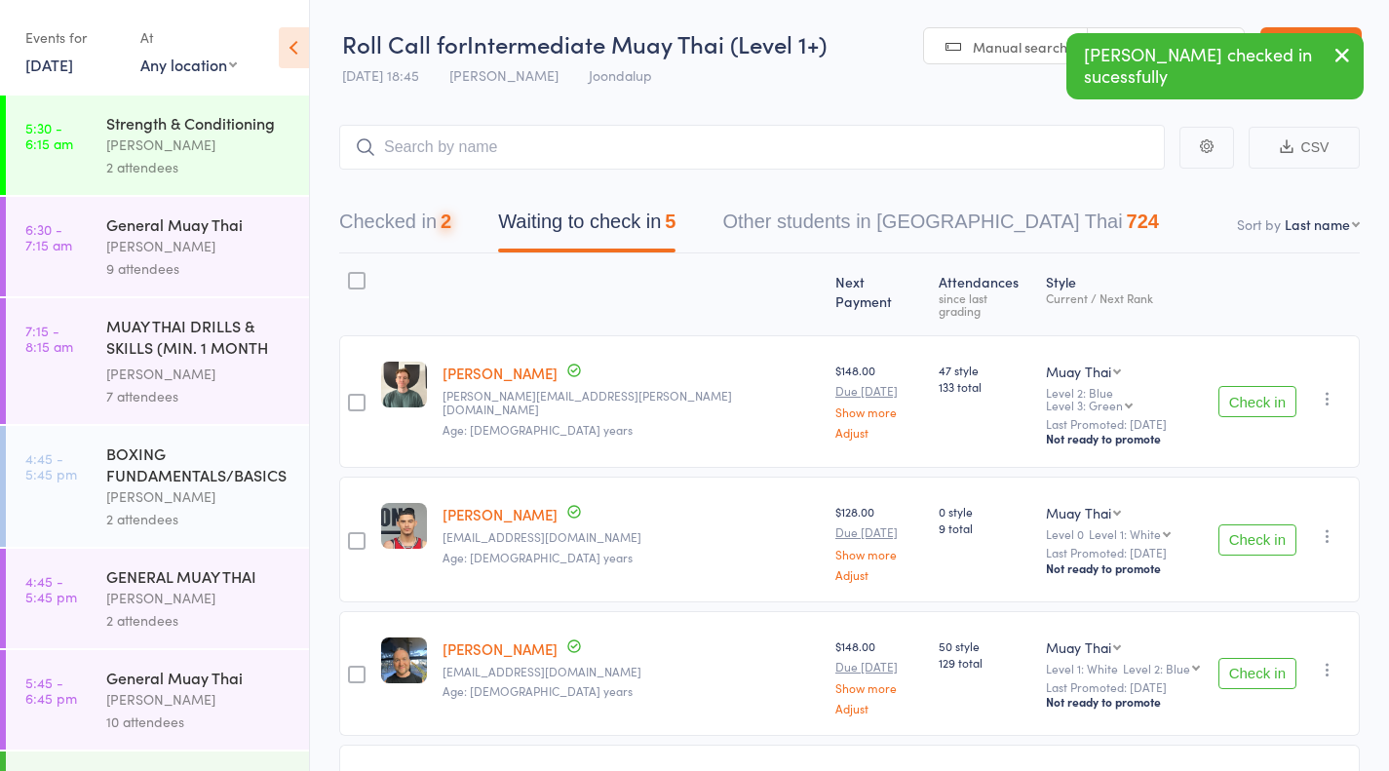
click at [1265, 396] on button "Check in" at bounding box center [1257, 401] width 78 height 31
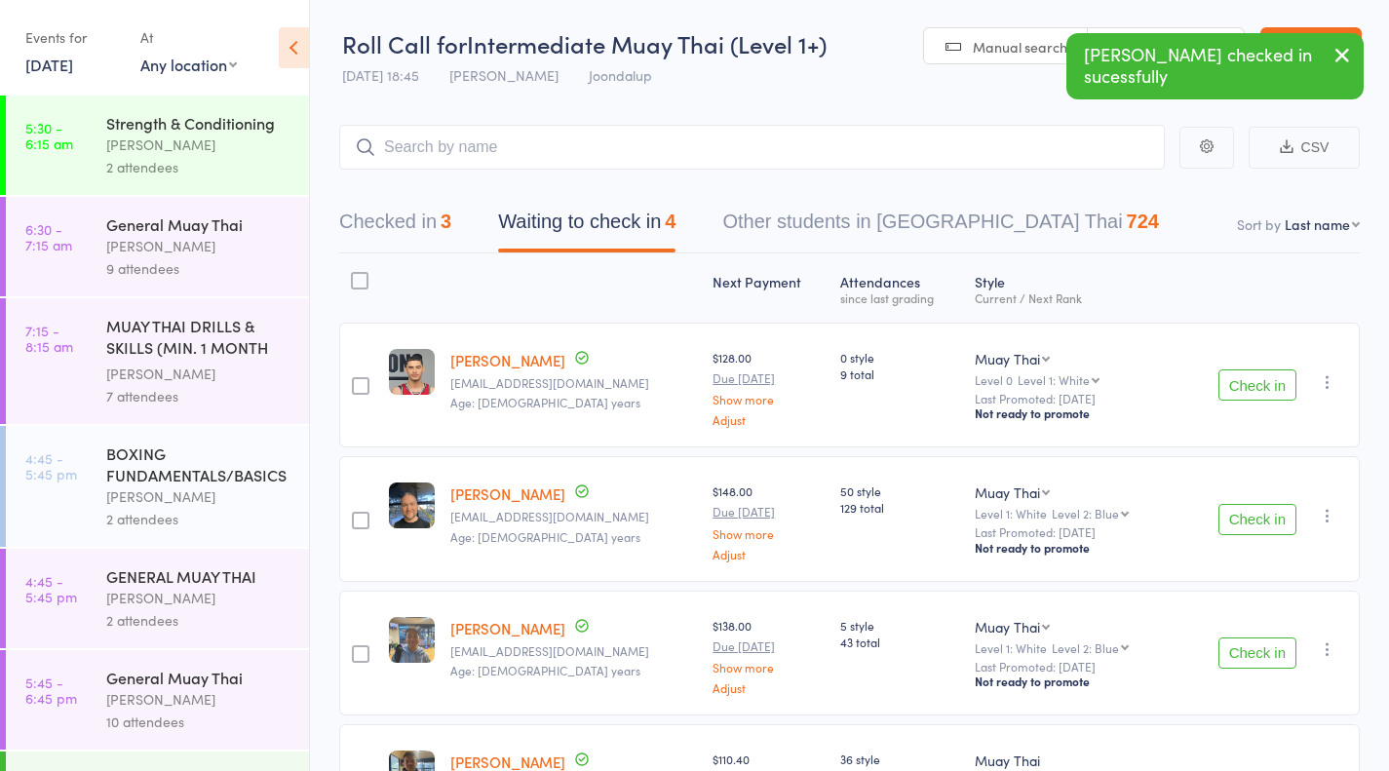
click at [1265, 520] on button "Check in" at bounding box center [1257, 519] width 78 height 31
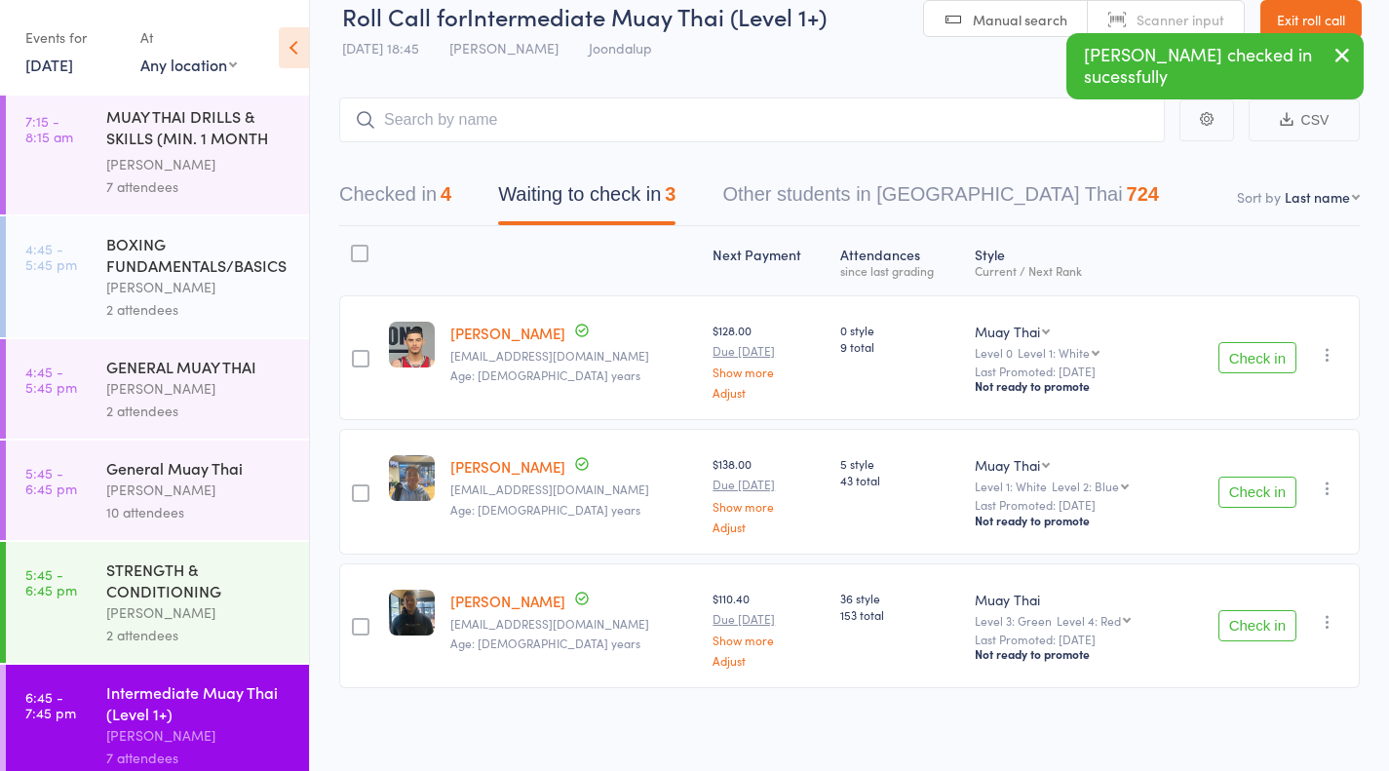
scroll to position [332, 0]
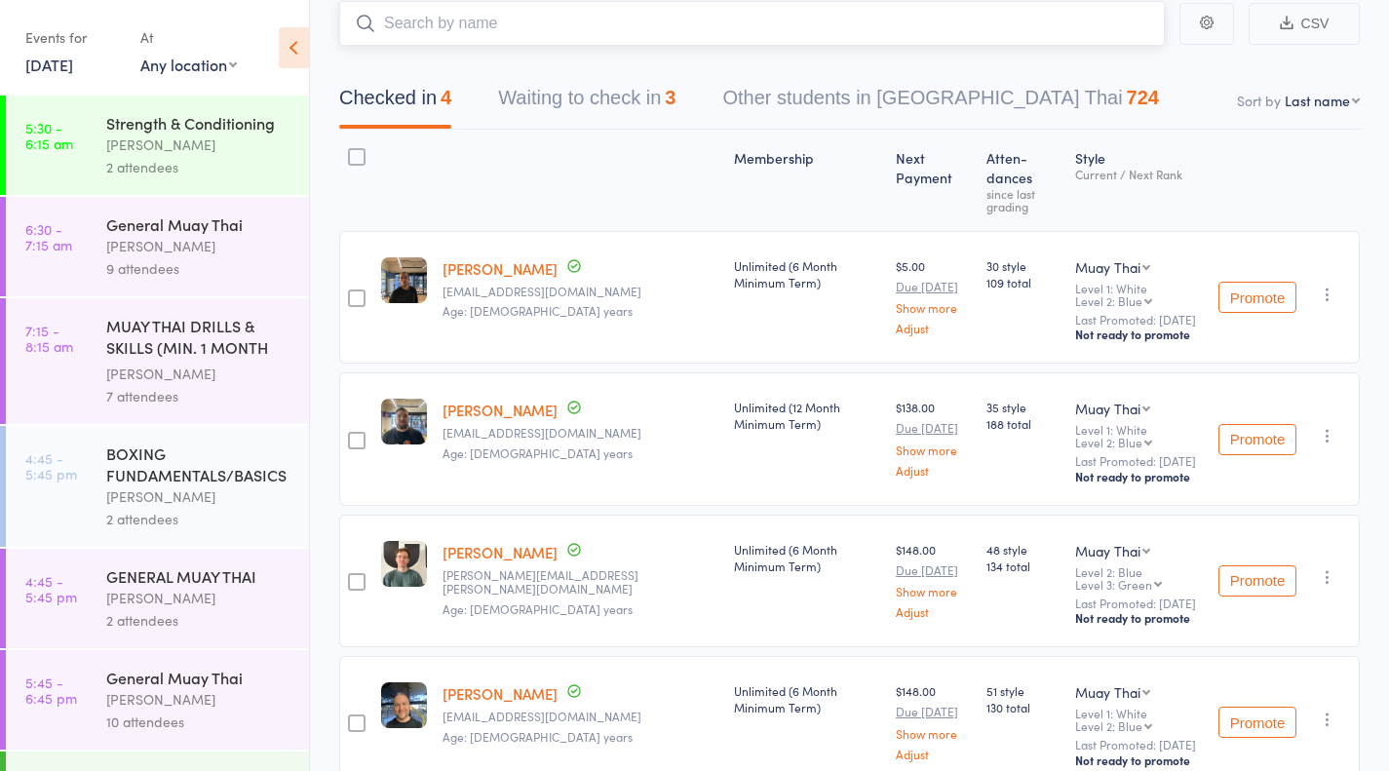
click at [675, 117] on button "Waiting to check in 3" at bounding box center [586, 103] width 177 height 52
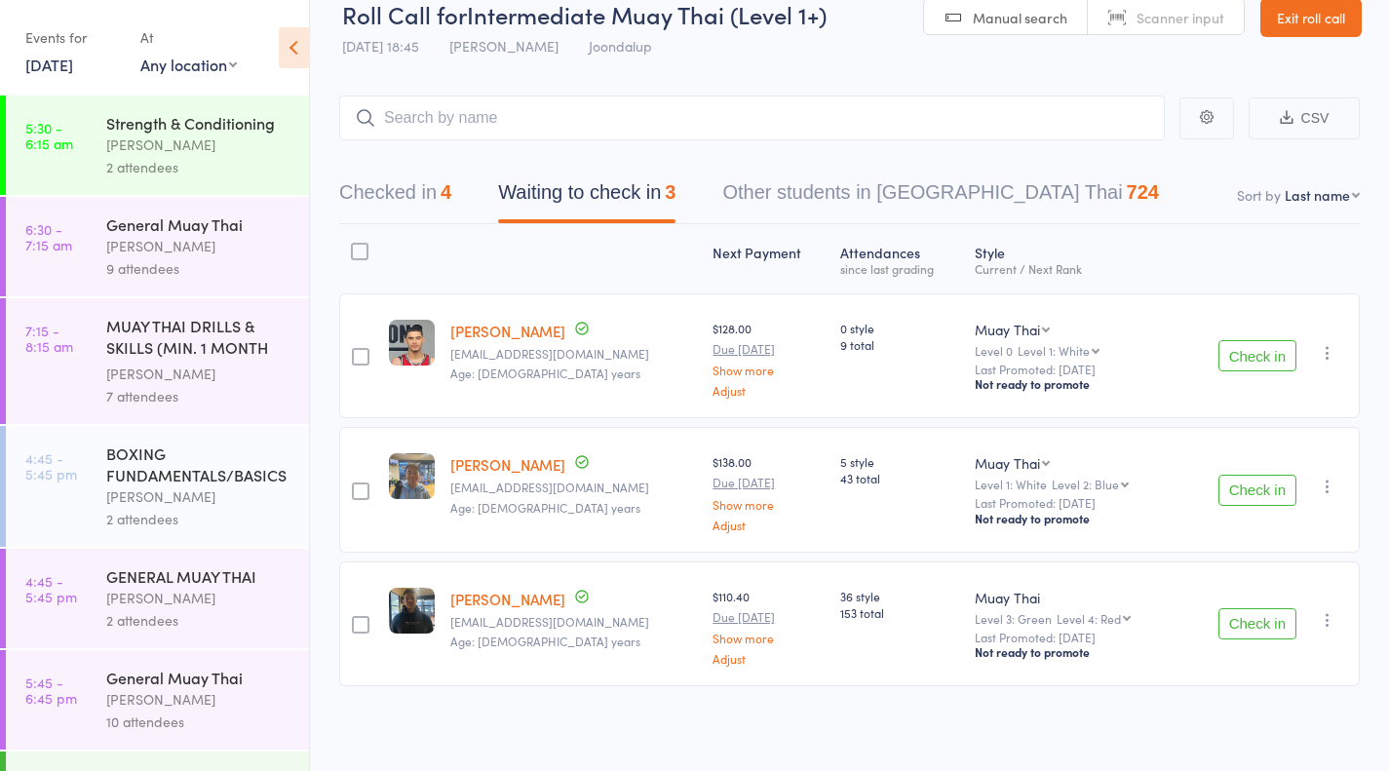
click at [1338, 353] on button "button" at bounding box center [1327, 352] width 23 height 23
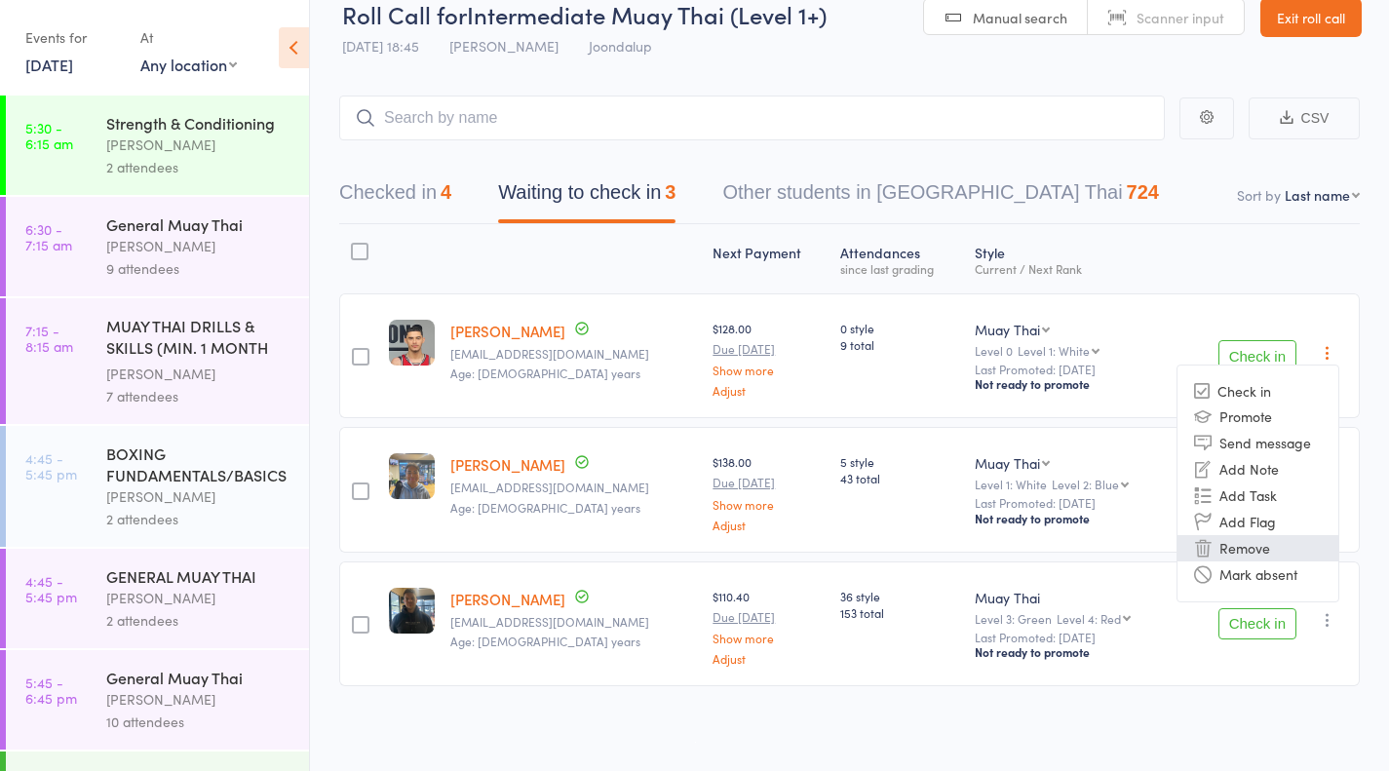
click at [1267, 555] on li "Remove" at bounding box center [1257, 548] width 161 height 26
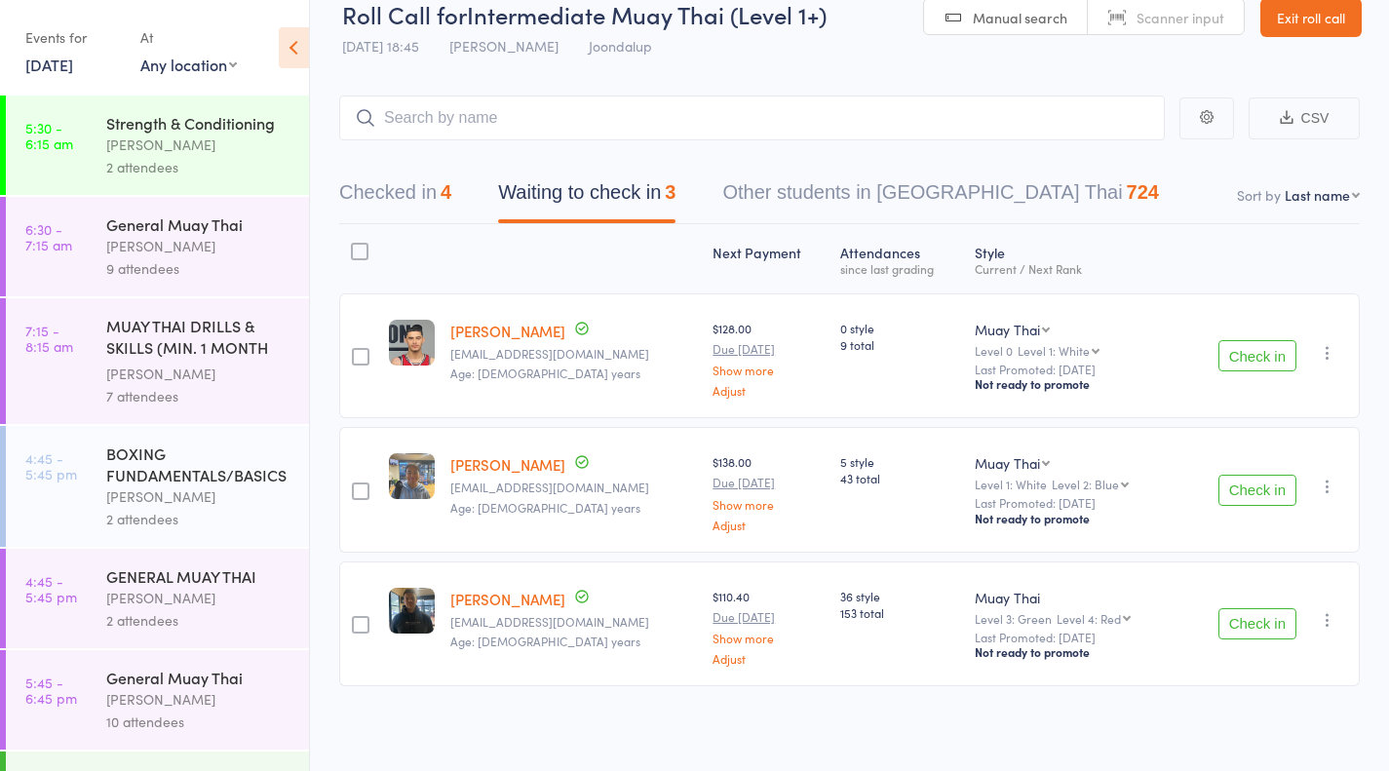
scroll to position [1, 0]
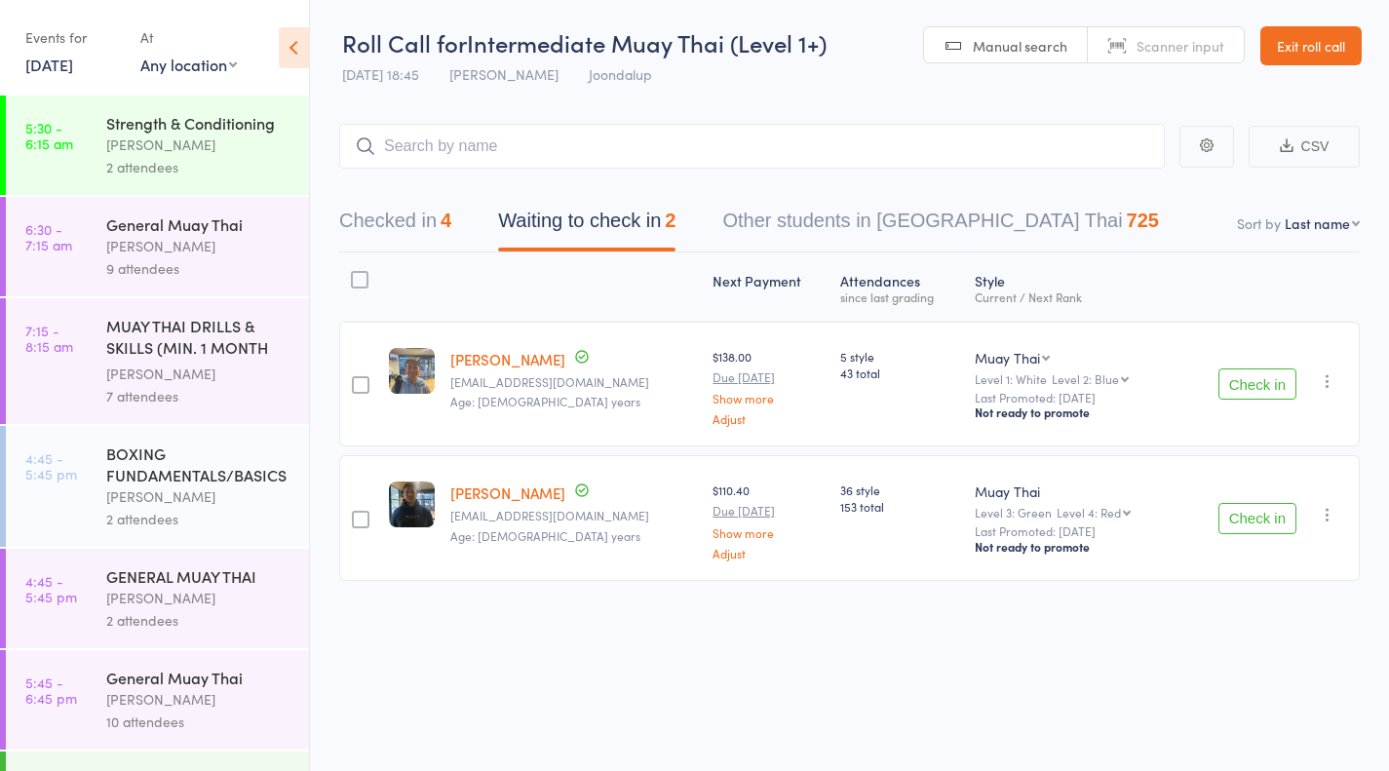
click at [1264, 396] on button "Check in" at bounding box center [1257, 383] width 78 height 31
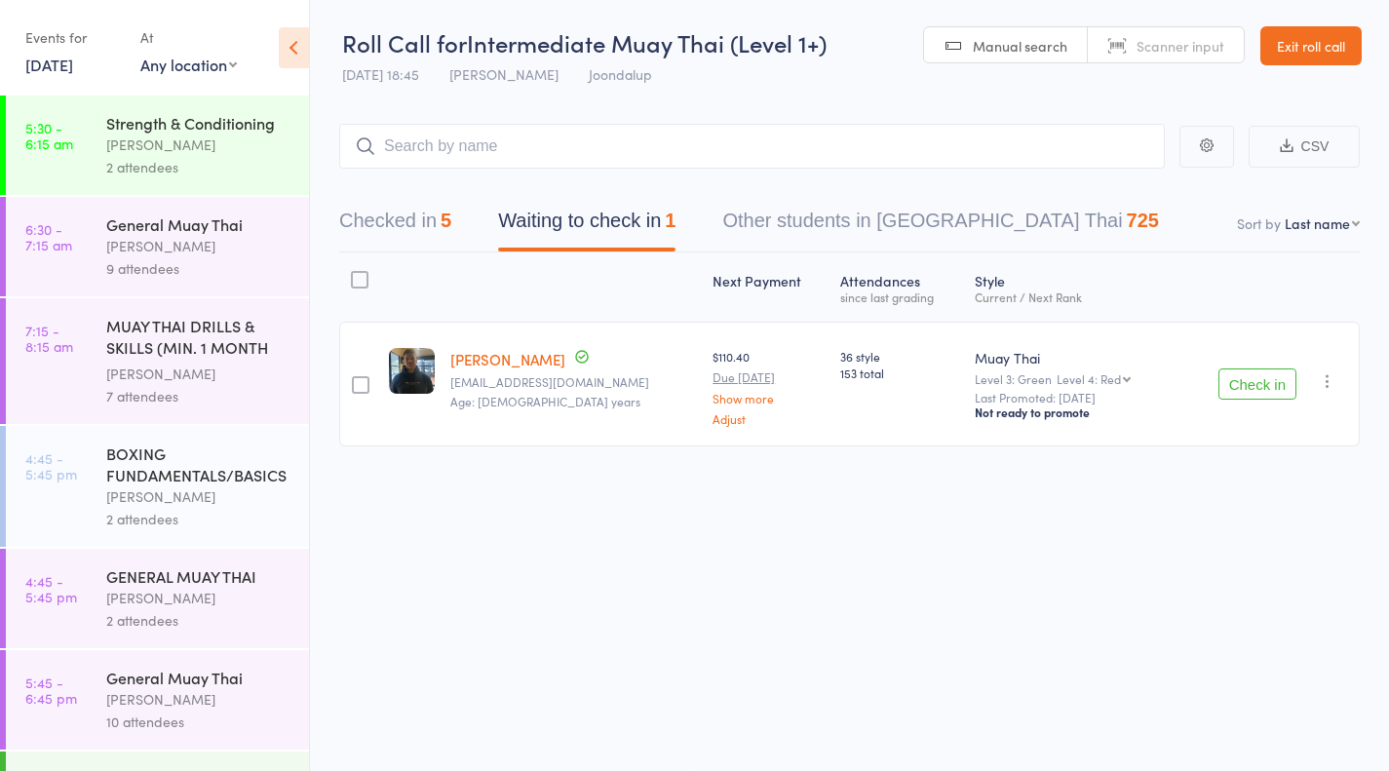
click at [1267, 385] on button "Check in" at bounding box center [1257, 383] width 78 height 31
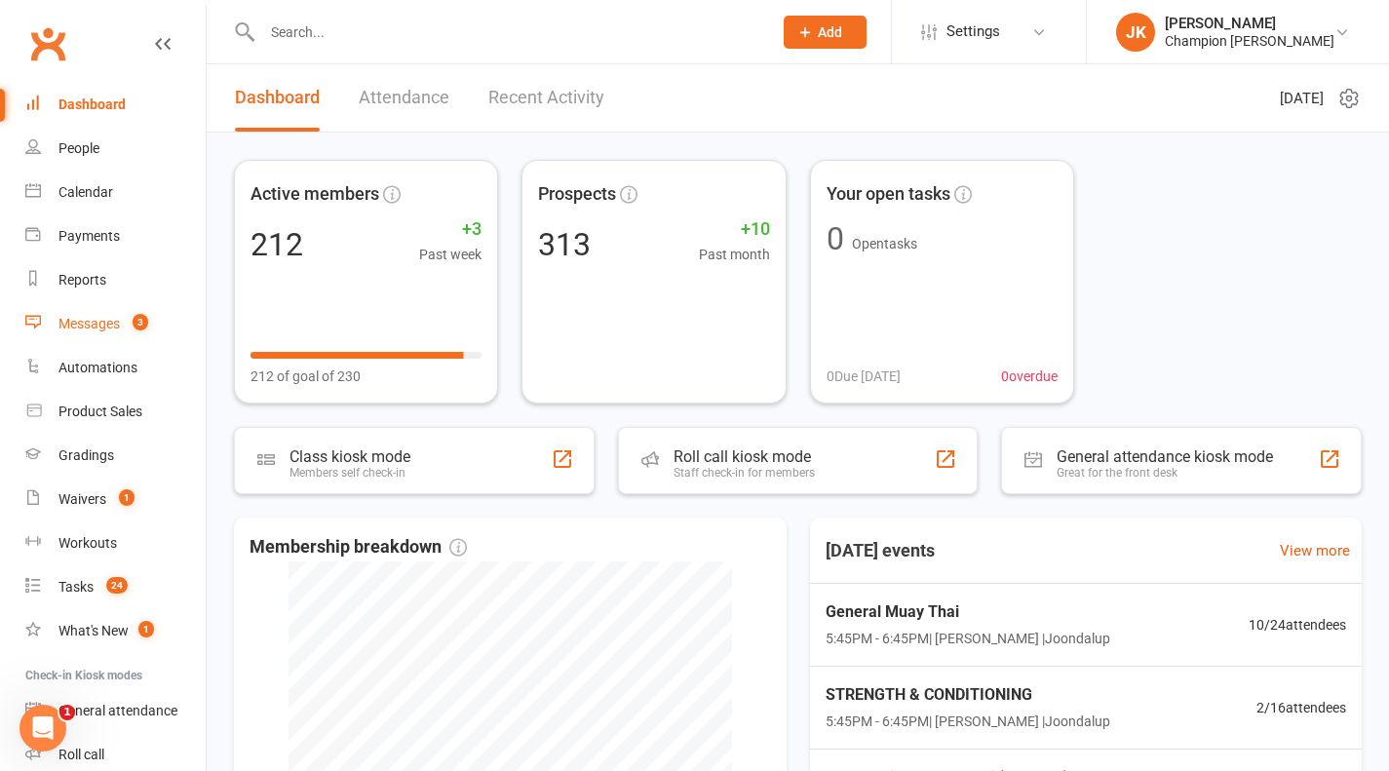
click at [112, 316] on div "Messages" at bounding box center [88, 324] width 61 height 16
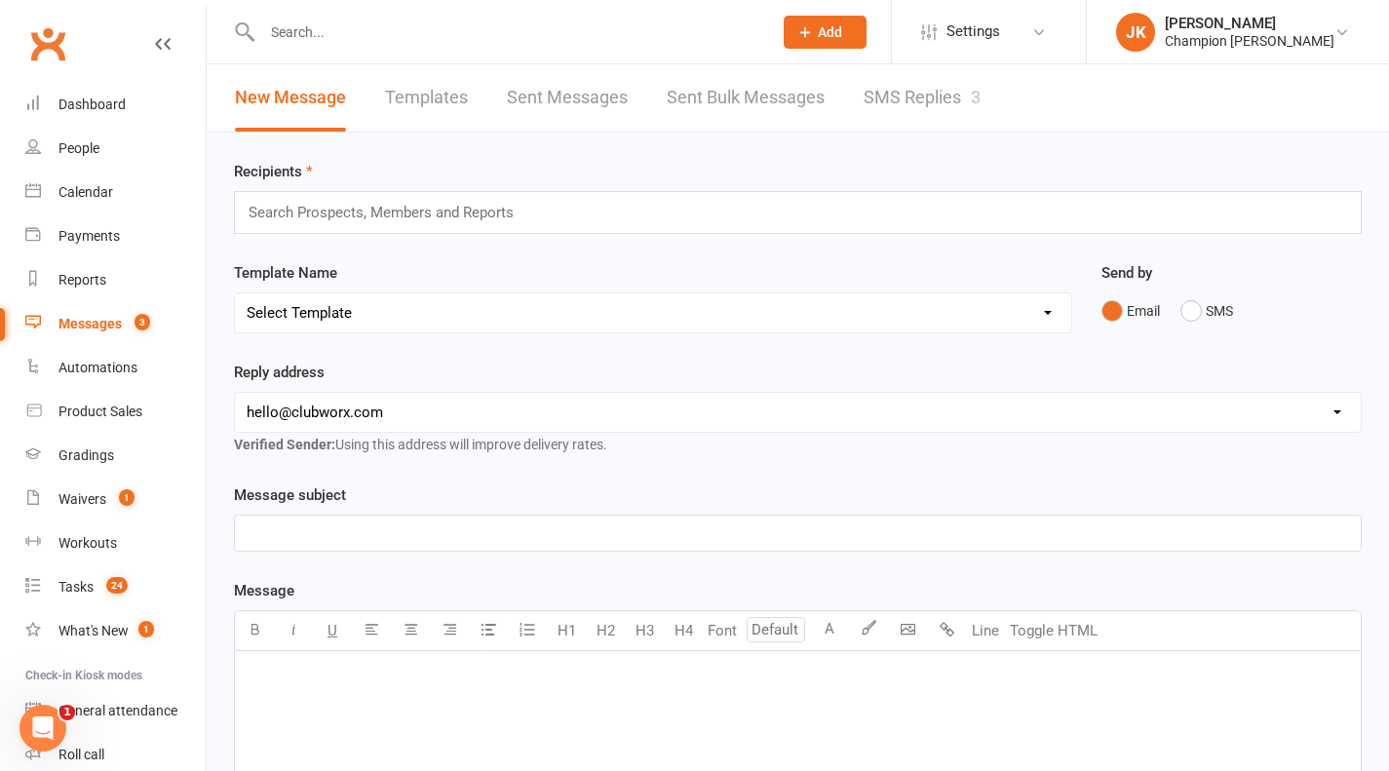
click at [962, 107] on link "SMS Replies 3" at bounding box center [922, 97] width 117 height 67
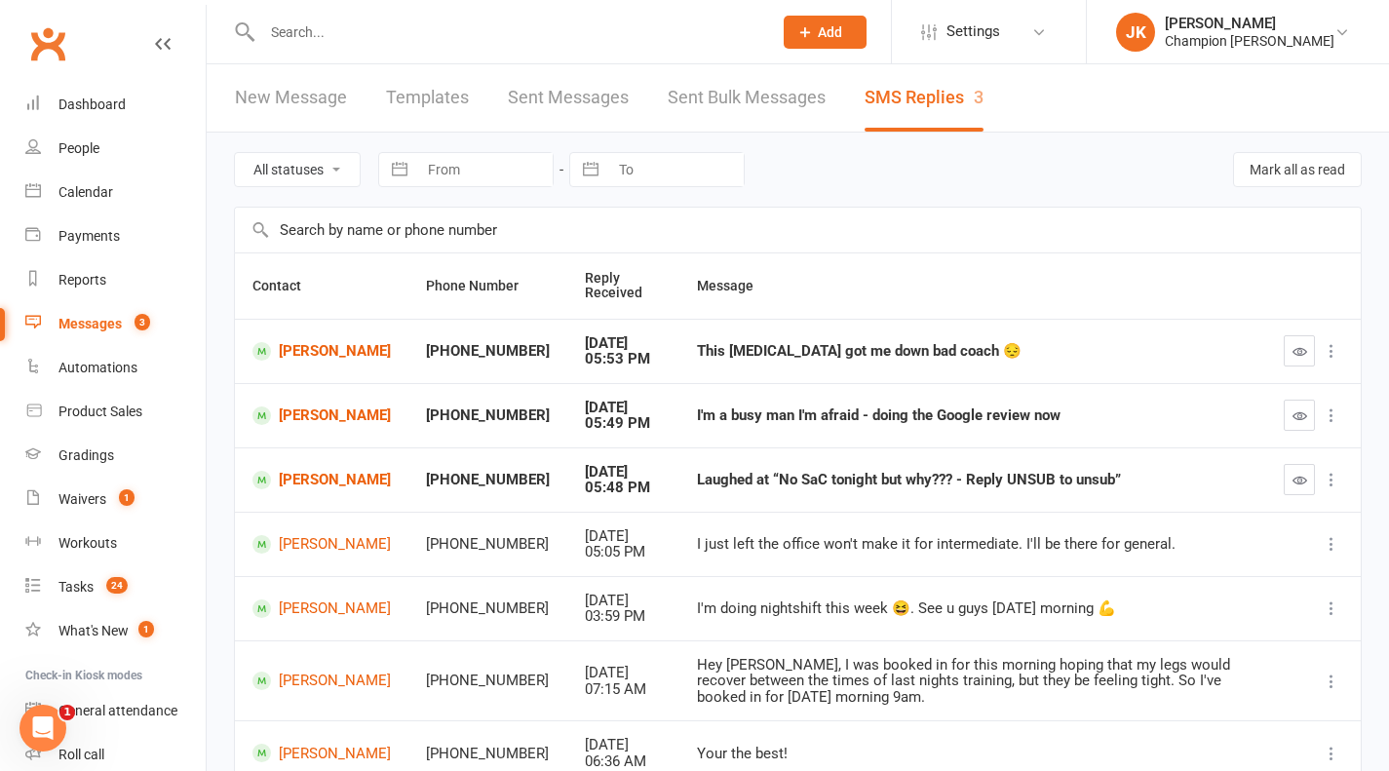
click at [841, 39] on span "Add" at bounding box center [830, 32] width 24 height 16
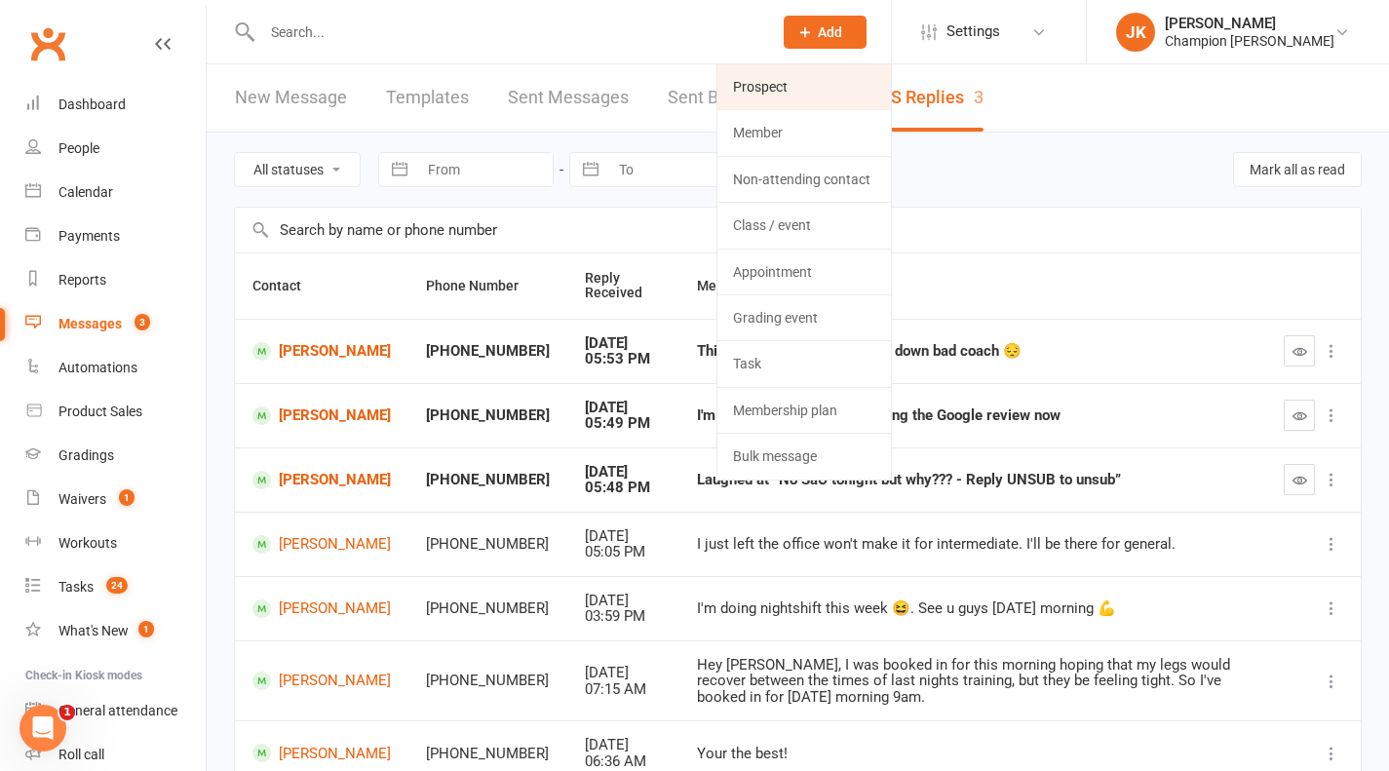
click at [826, 87] on link "Prospect" at bounding box center [803, 86] width 173 height 45
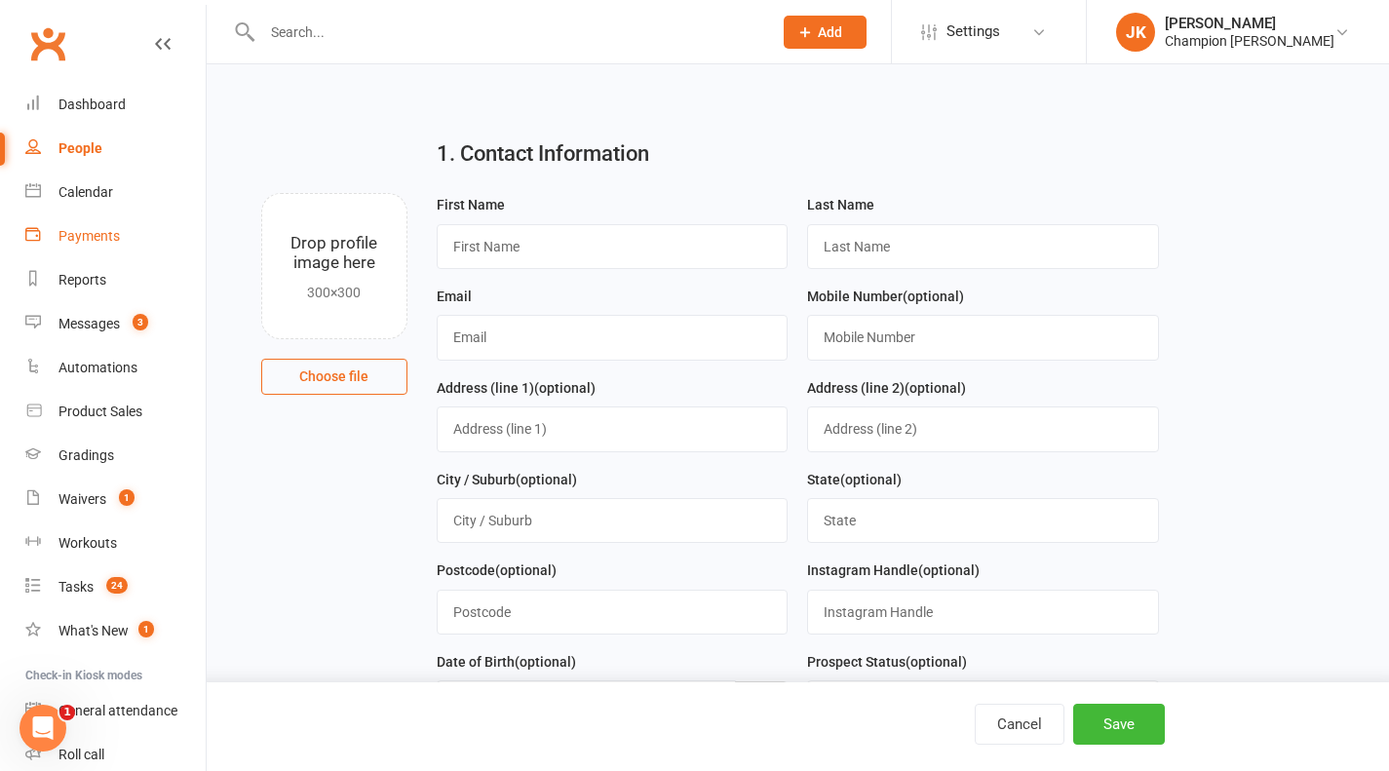
click at [79, 214] on link "Payments" at bounding box center [115, 236] width 180 height 44
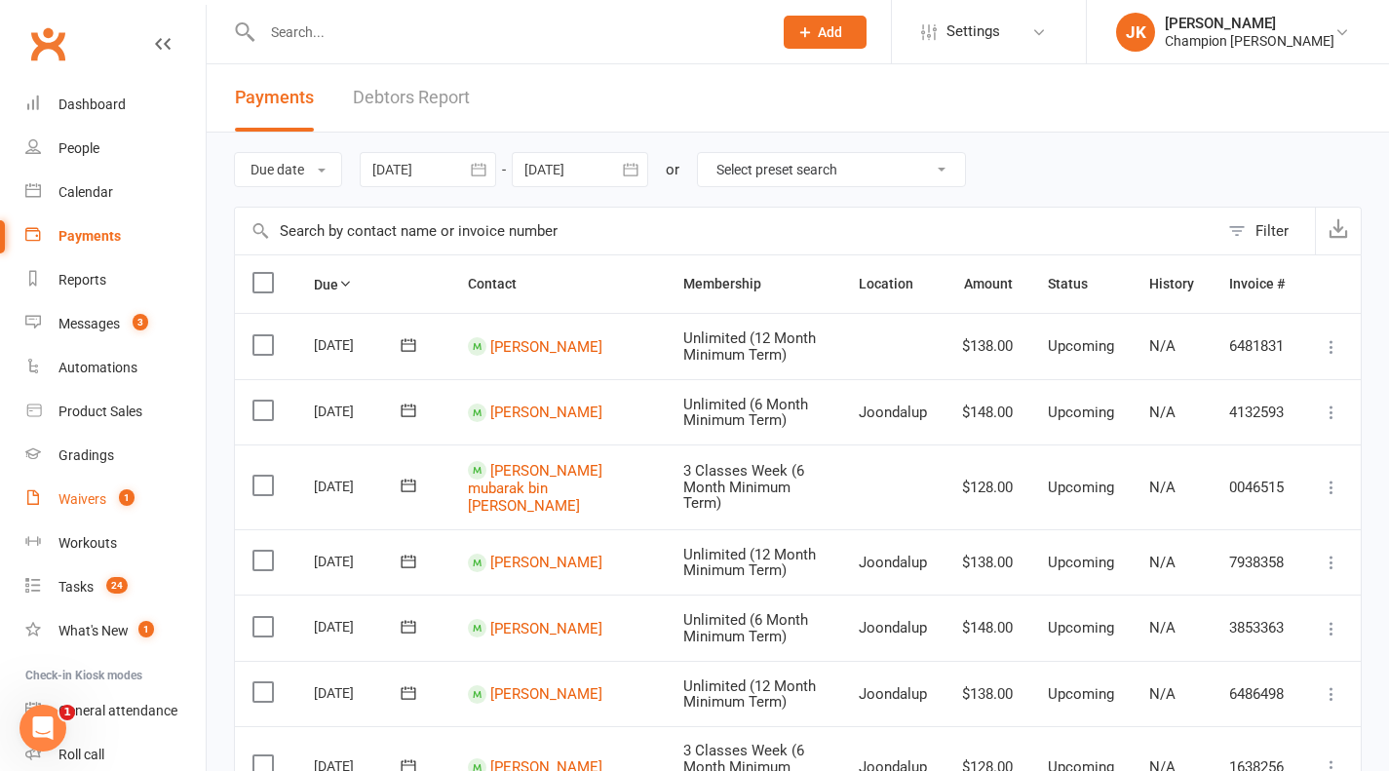
click at [89, 515] on link "Waivers 1" at bounding box center [115, 500] width 180 height 44
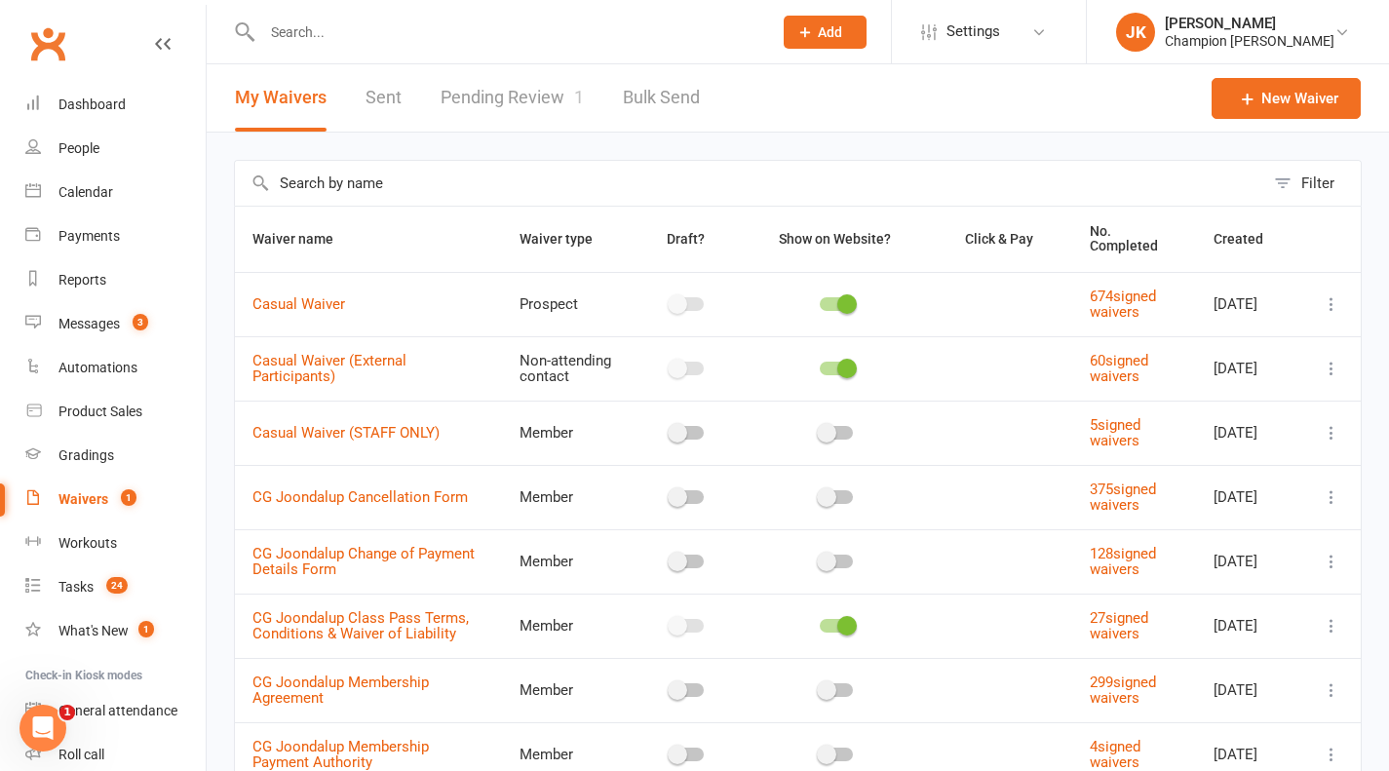
click at [1324, 295] on icon at bounding box center [1331, 303] width 19 height 19
click at [1255, 408] on link "Copy external link to clipboard" at bounding box center [1213, 420] width 229 height 39
drag, startPoint x: 367, startPoint y: 15, endPoint x: 329, endPoint y: 19, distance: 38.3
click at [329, 19] on div at bounding box center [496, 31] width 524 height 63
click at [329, 19] on input "text" at bounding box center [507, 32] width 502 height 27
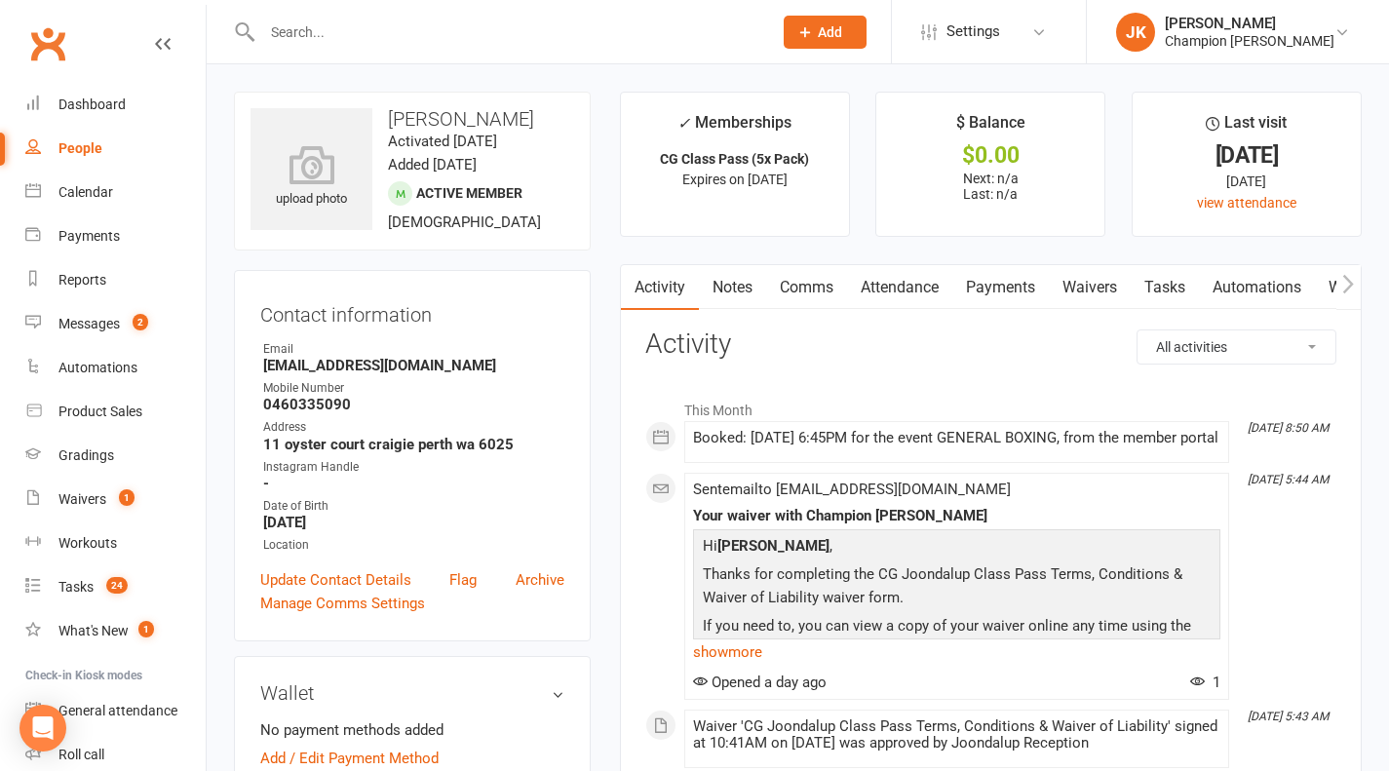
click at [915, 290] on link "Attendance" at bounding box center [899, 287] width 105 height 45
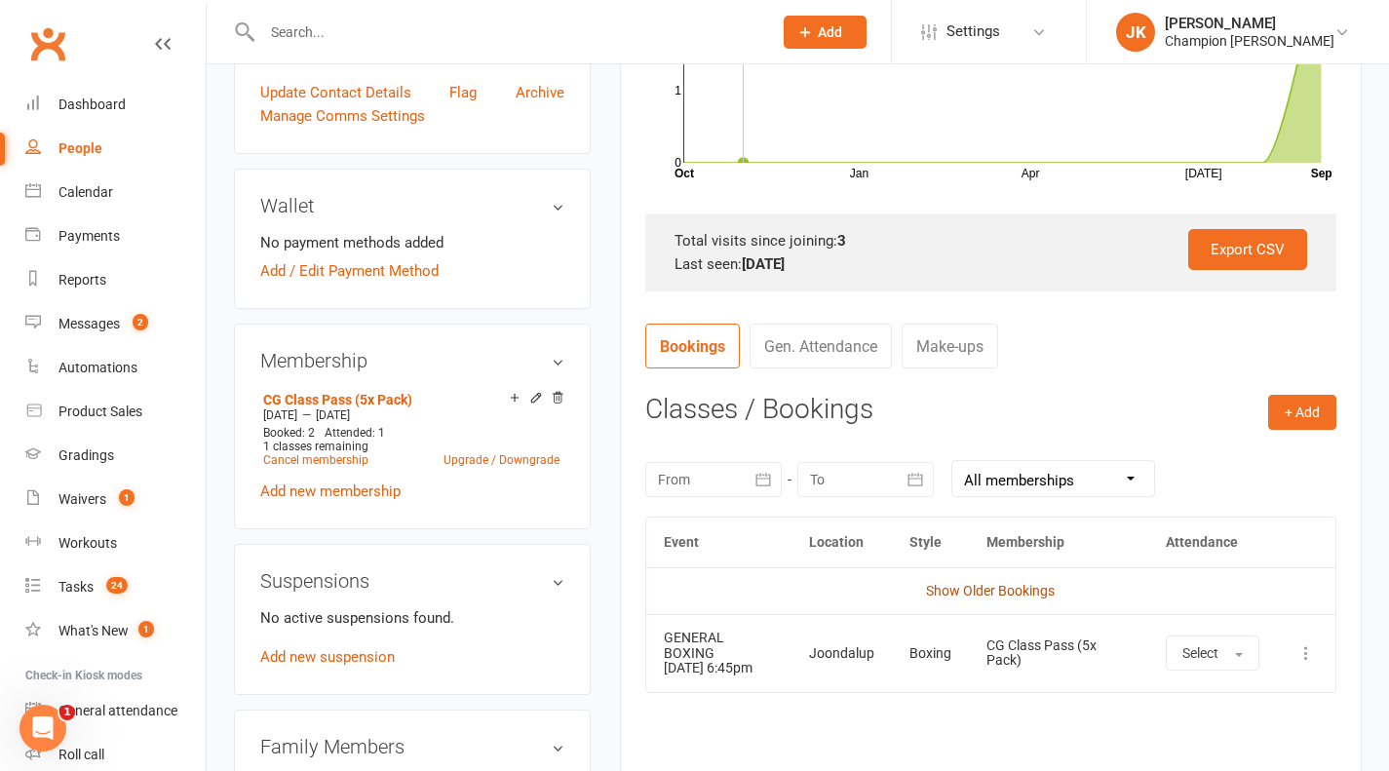
click at [1040, 591] on link "Show Older Bookings" at bounding box center [990, 591] width 129 height 16
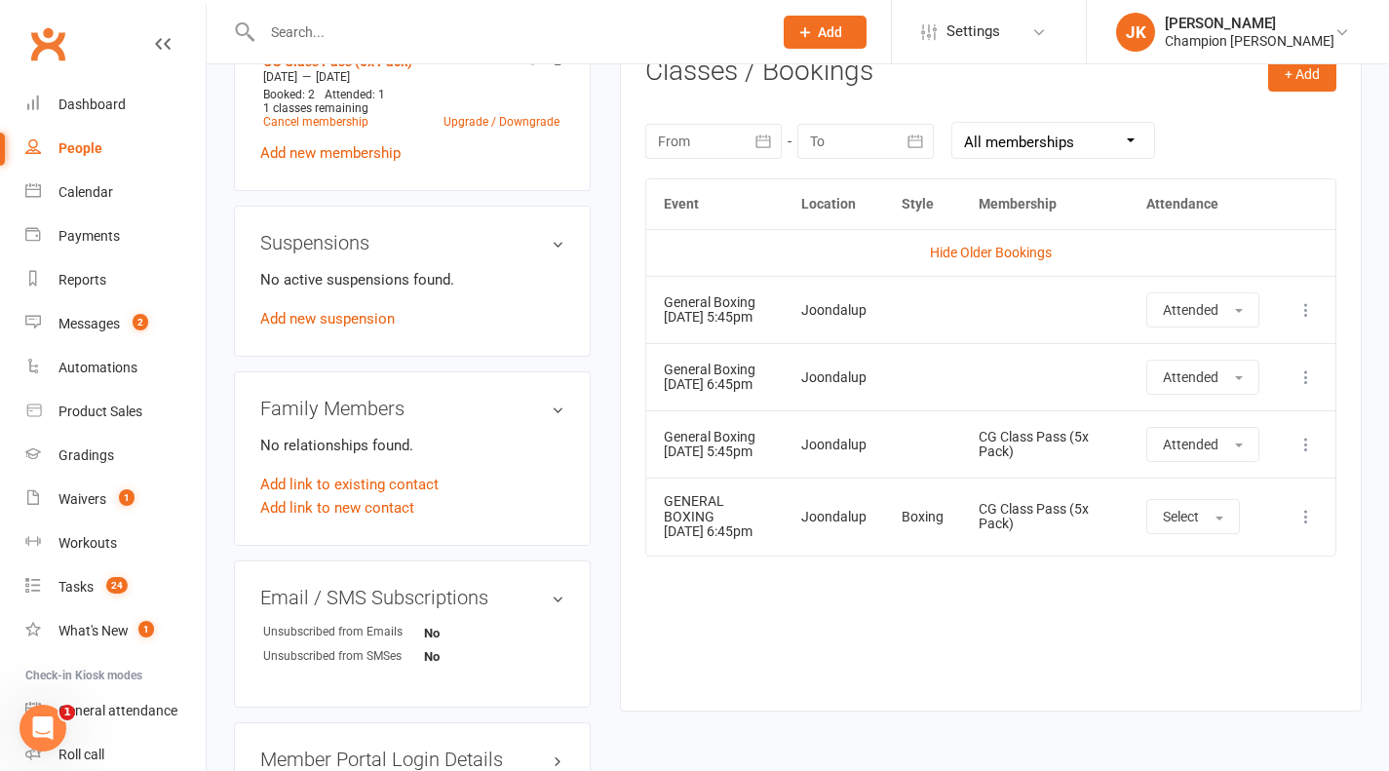
scroll to position [824, 0]
click at [1298, 456] on icon at bounding box center [1305, 446] width 19 height 19
click at [1206, 677] on div "Event Location Style Membership Attendance Hide Older Bookings General Boxing 0…" at bounding box center [990, 431] width 691 height 503
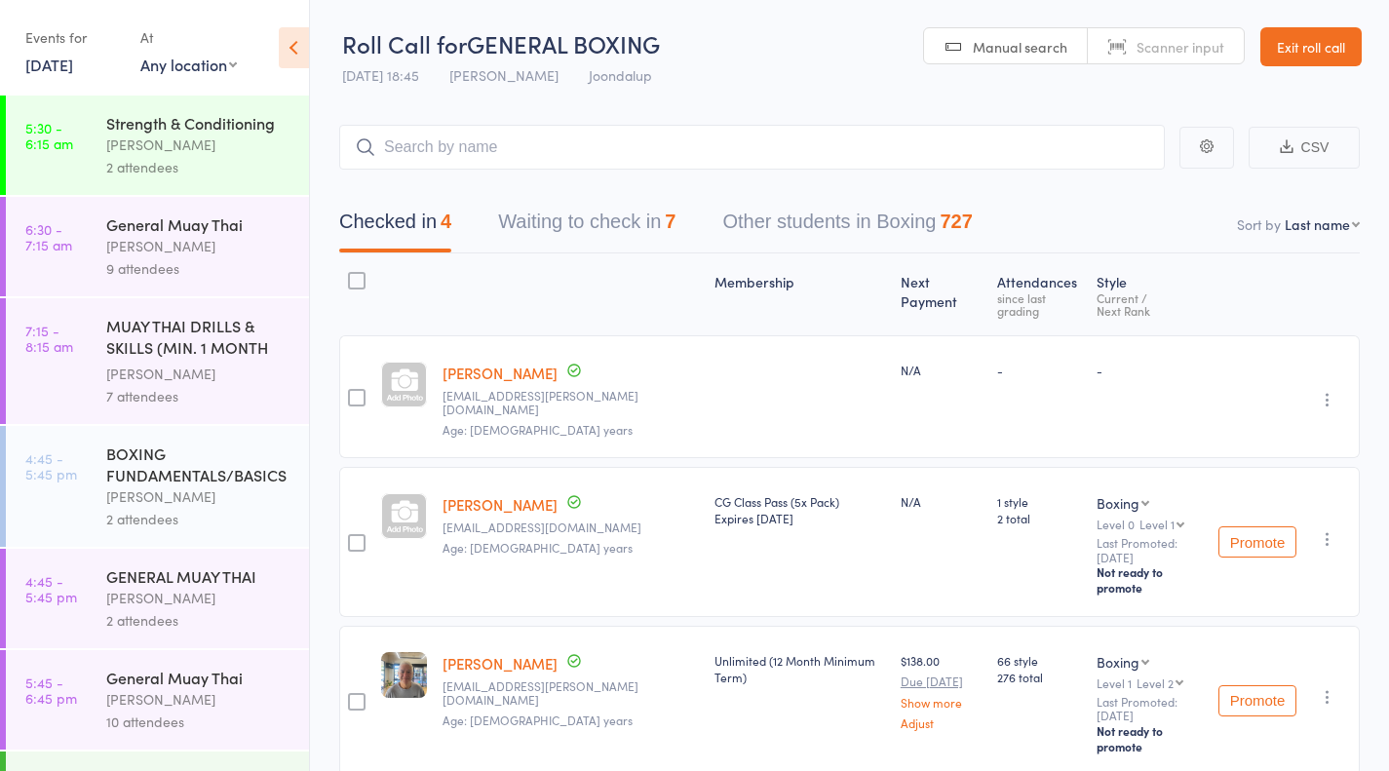
click at [659, 239] on button "Waiting to check in 7" at bounding box center [586, 227] width 177 height 52
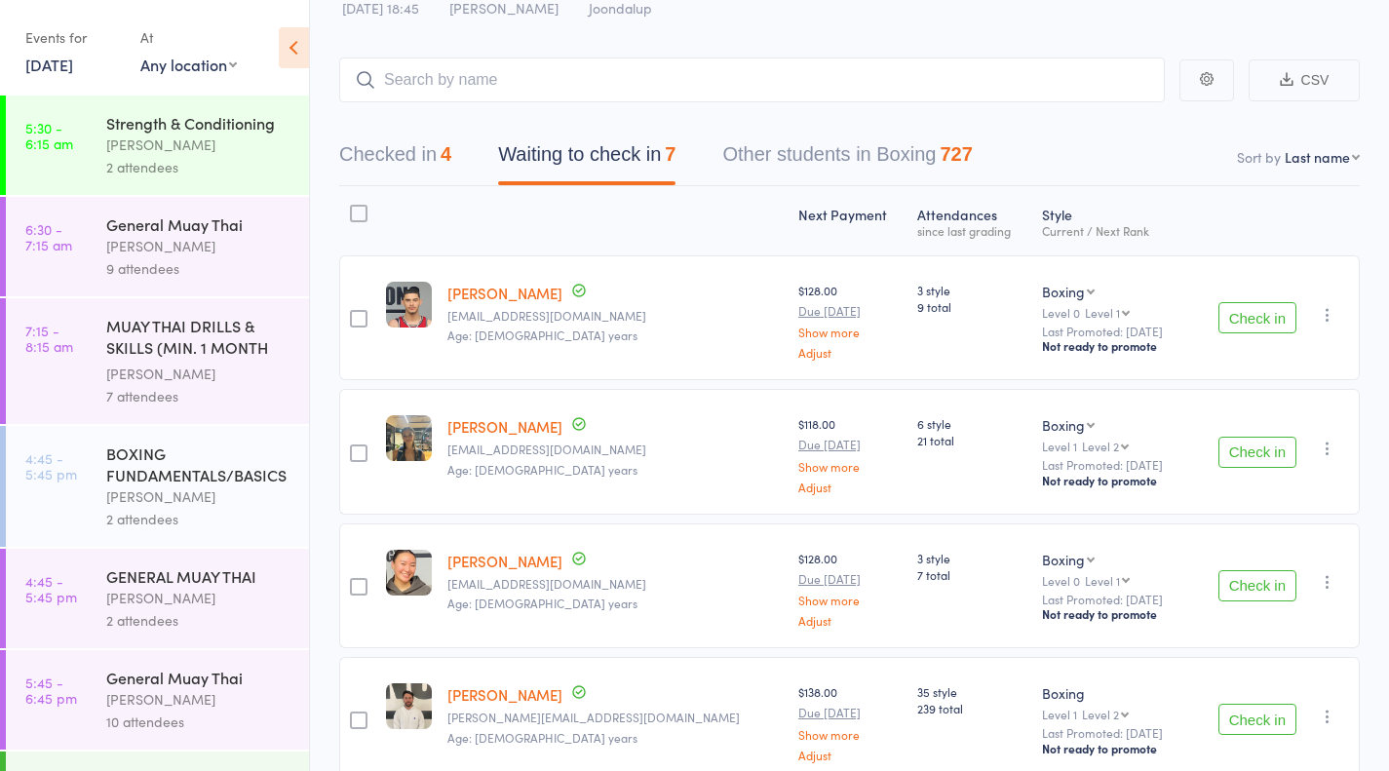
scroll to position [90, 0]
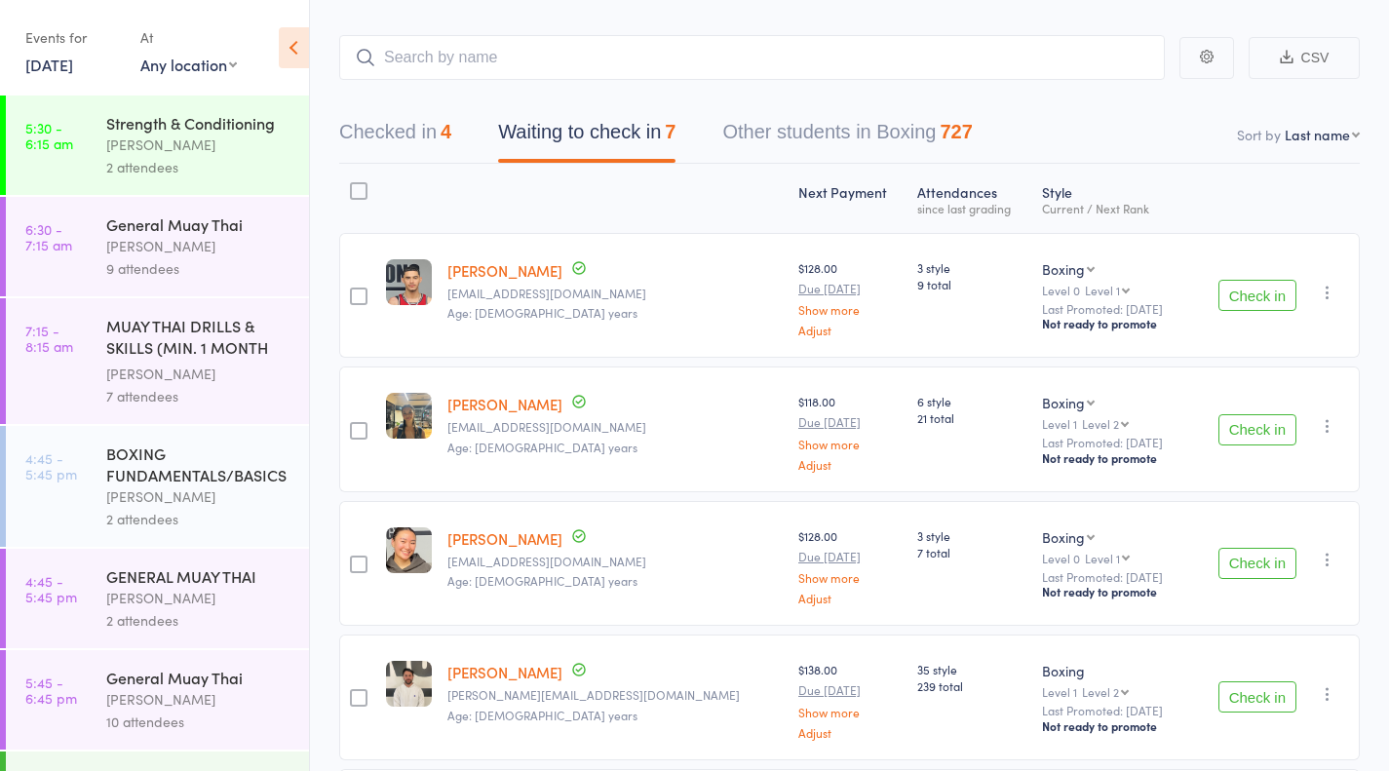
click at [1255, 439] on button "Check in" at bounding box center [1257, 429] width 78 height 31
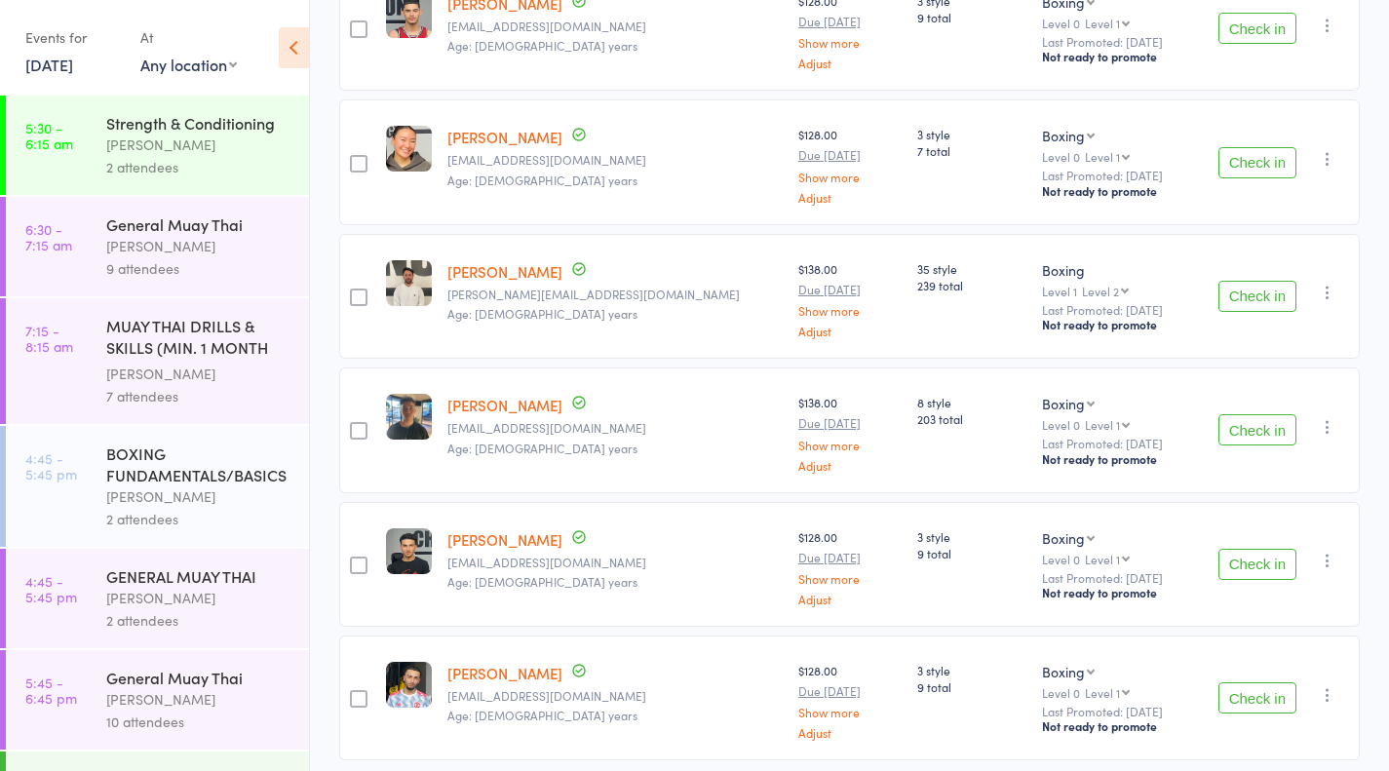
scroll to position [430, 0]
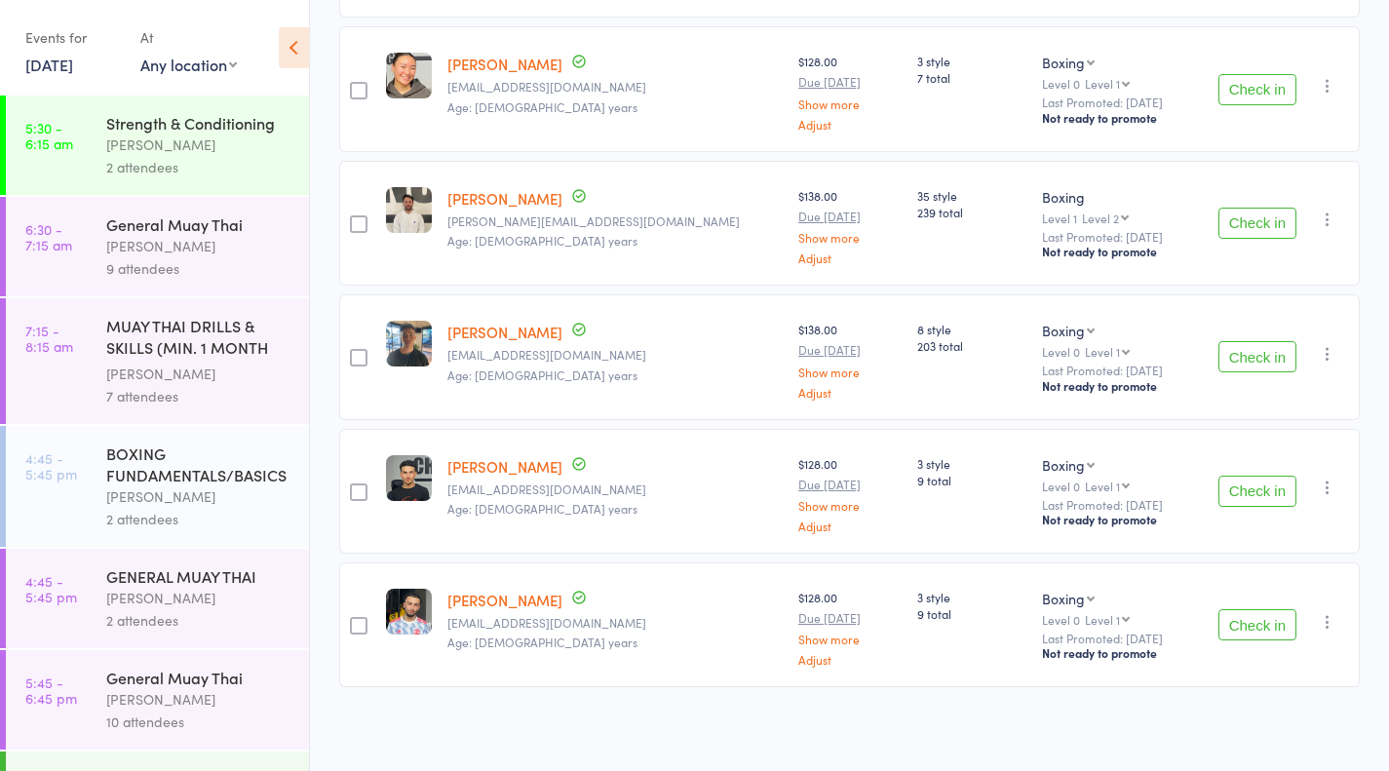
click at [530, 458] on link "[PERSON_NAME]" at bounding box center [504, 466] width 115 height 20
click at [538, 465] on link "[PERSON_NAME]" at bounding box center [504, 466] width 115 height 20
click at [511, 606] on link "Abdul Sweidan" at bounding box center [504, 600] width 115 height 20
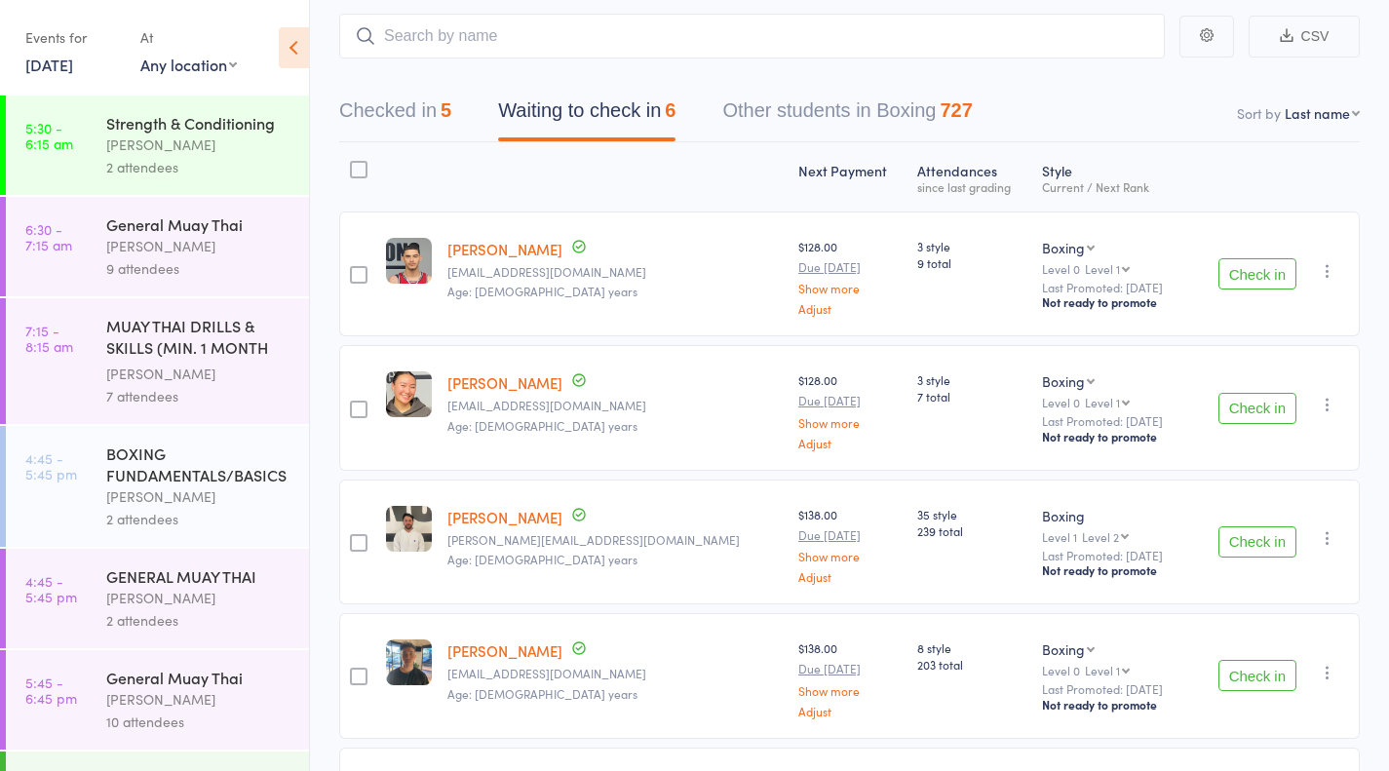
scroll to position [112, 0]
click at [548, 250] on link "Mohamad Kujah" at bounding box center [504, 248] width 115 height 20
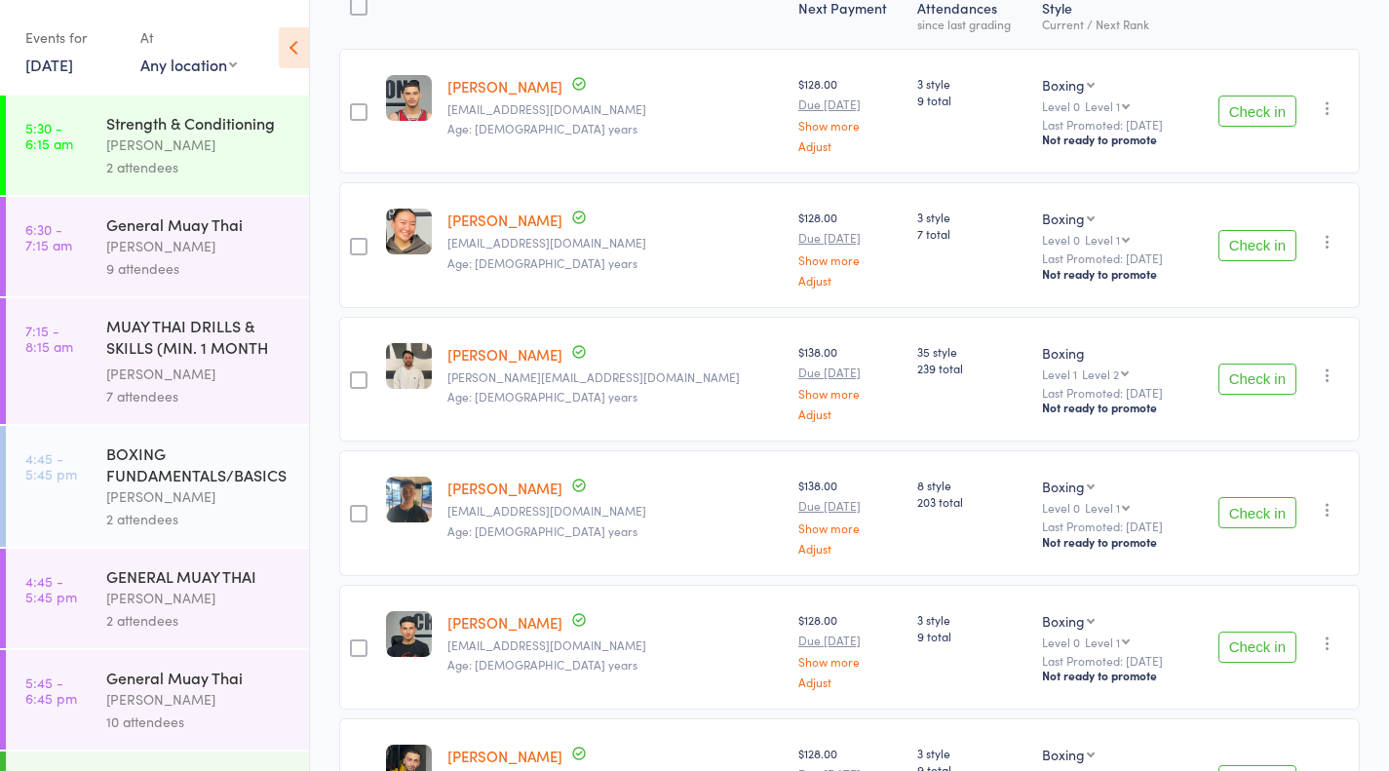
scroll to position [318, 0]
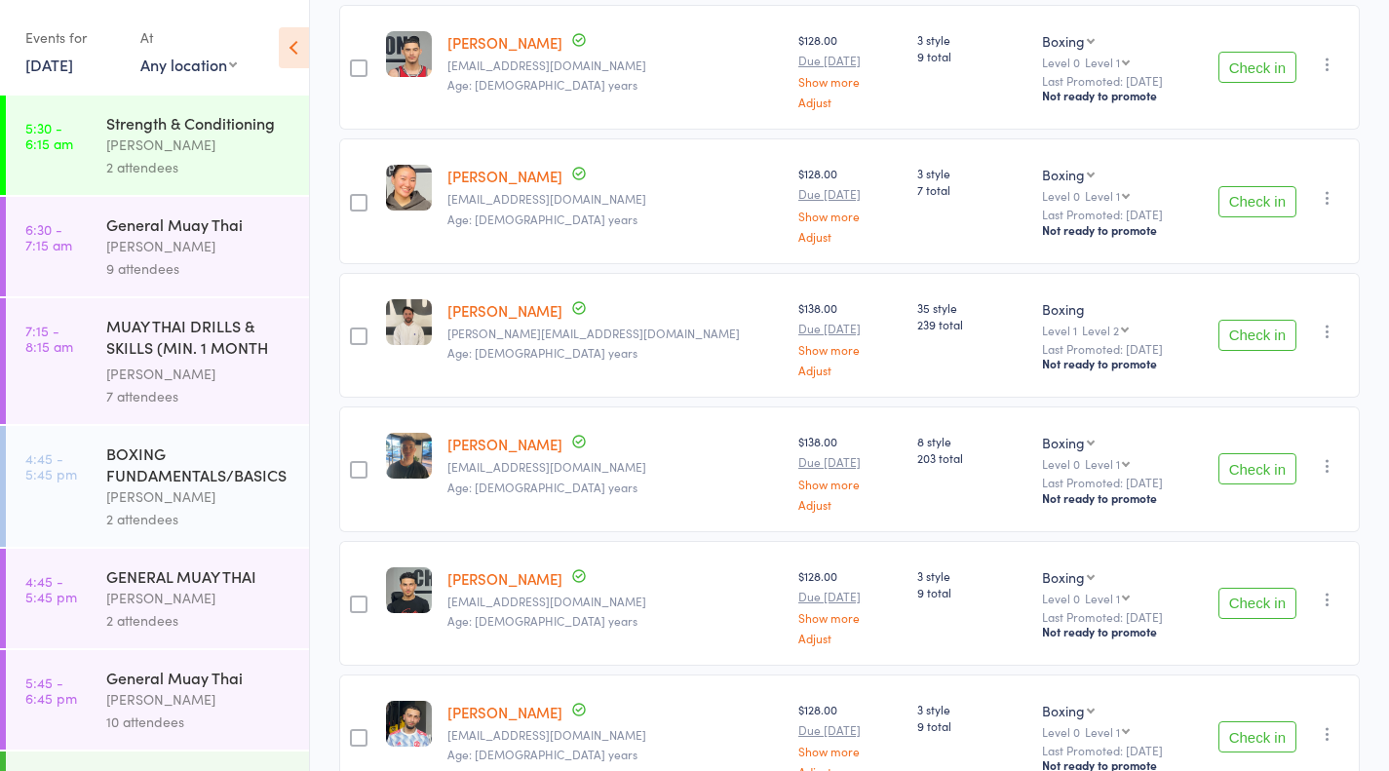
click at [1246, 62] on button "Check in" at bounding box center [1257, 67] width 78 height 31
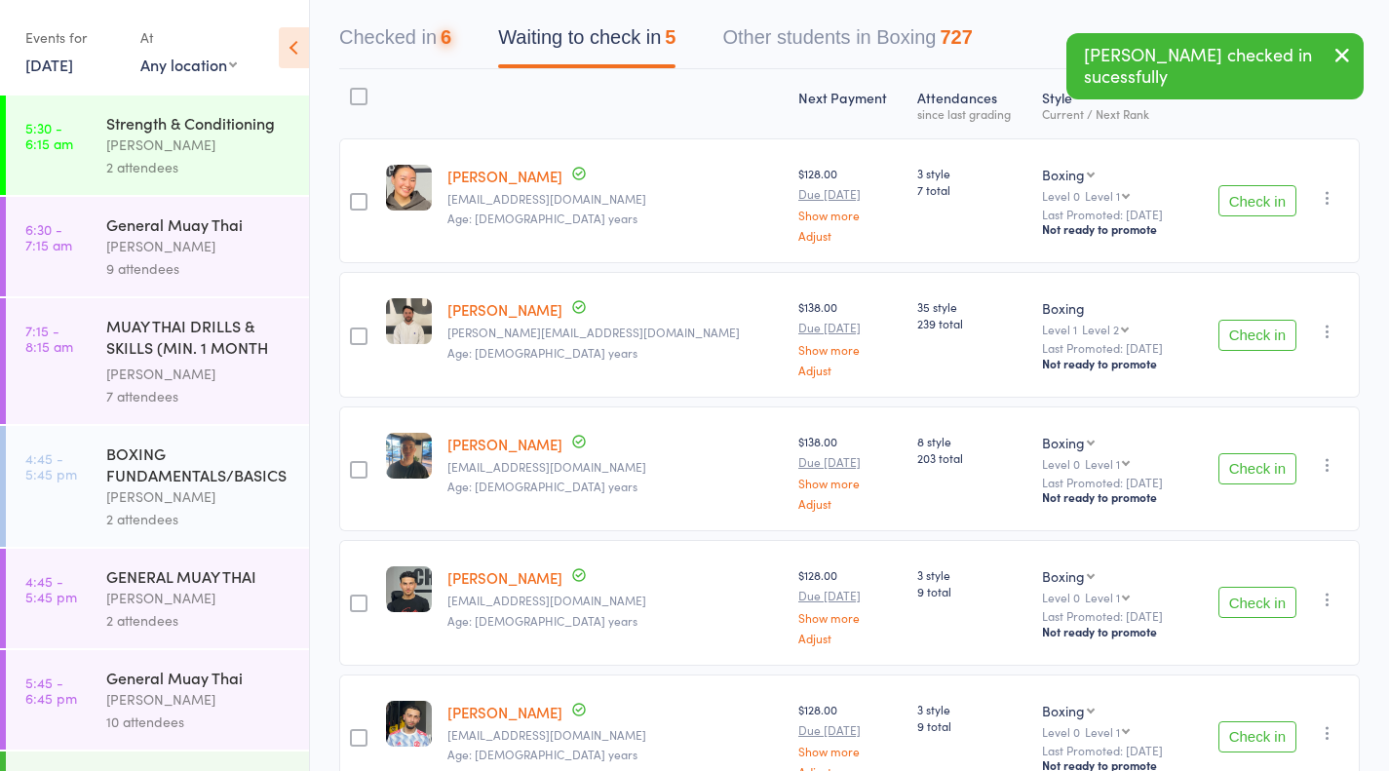
click at [1267, 335] on button "Check in" at bounding box center [1257, 335] width 78 height 31
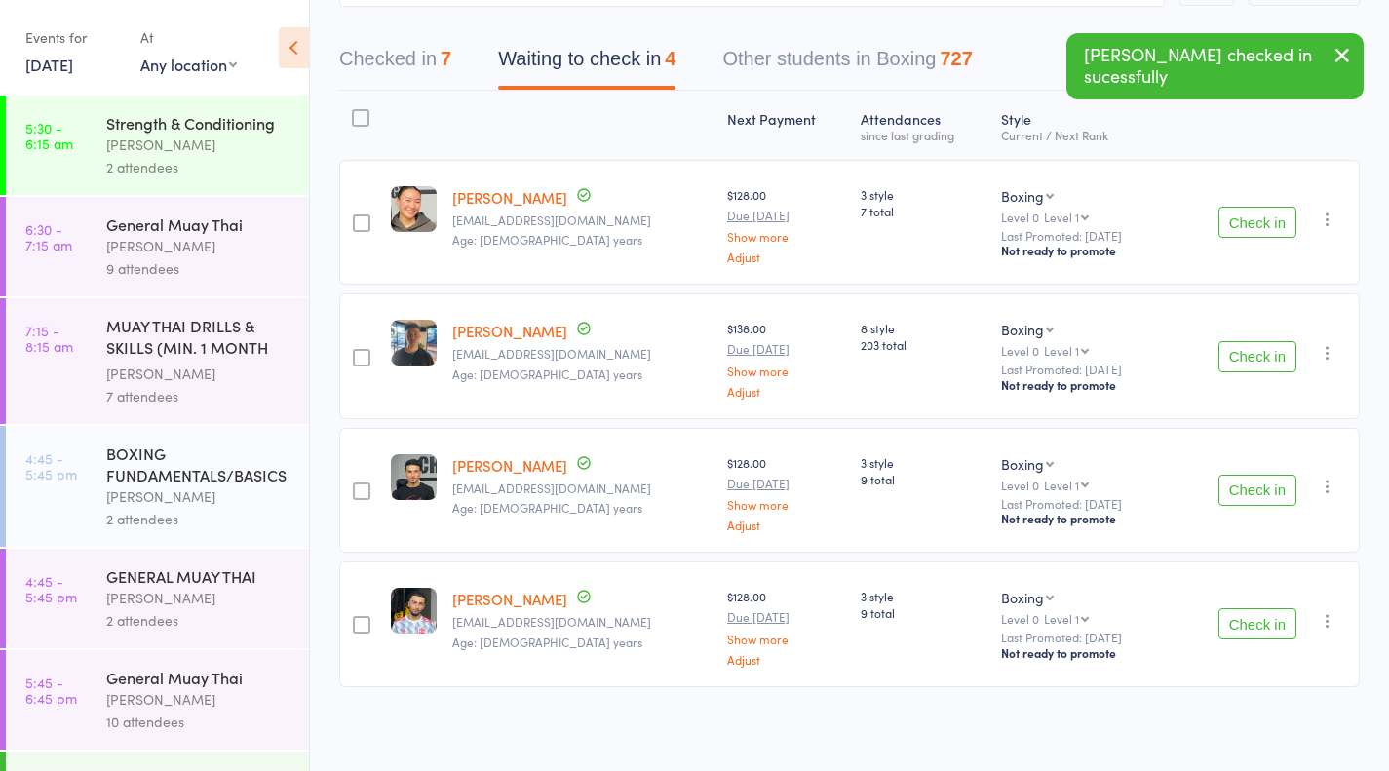
click at [1276, 366] on button "Check in" at bounding box center [1257, 356] width 78 height 31
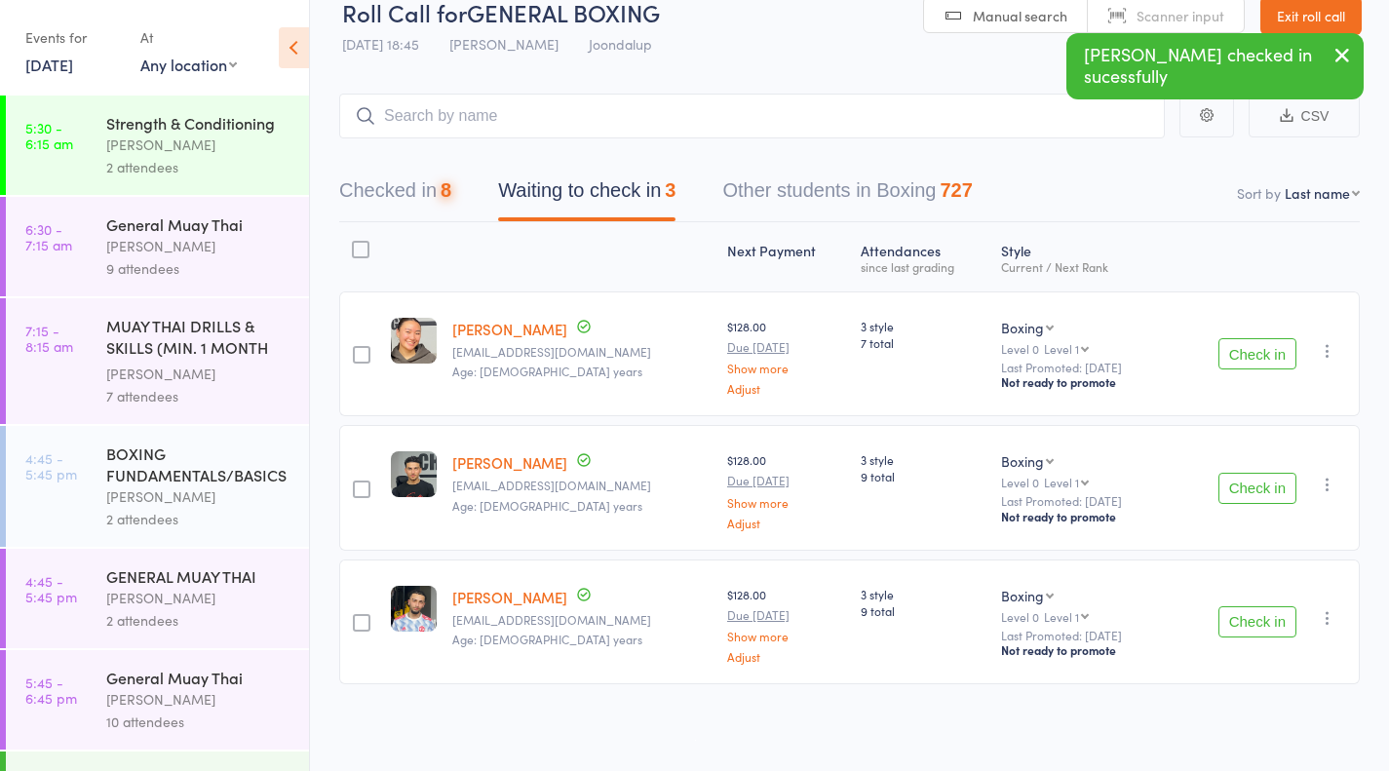
scroll to position [29, 0]
click at [1268, 489] on button "Check in" at bounding box center [1257, 490] width 78 height 31
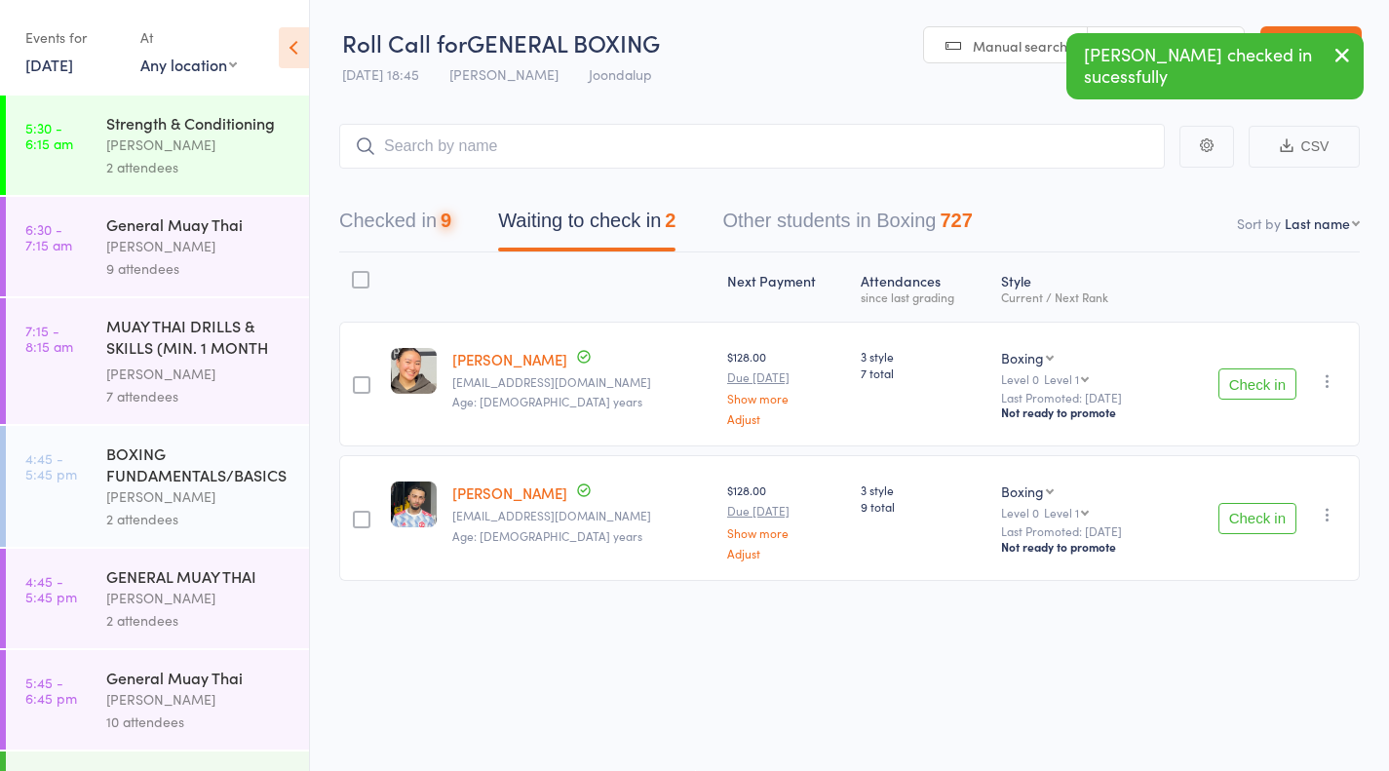
scroll to position [1, 0]
click at [1275, 532] on button "Check in" at bounding box center [1257, 518] width 78 height 31
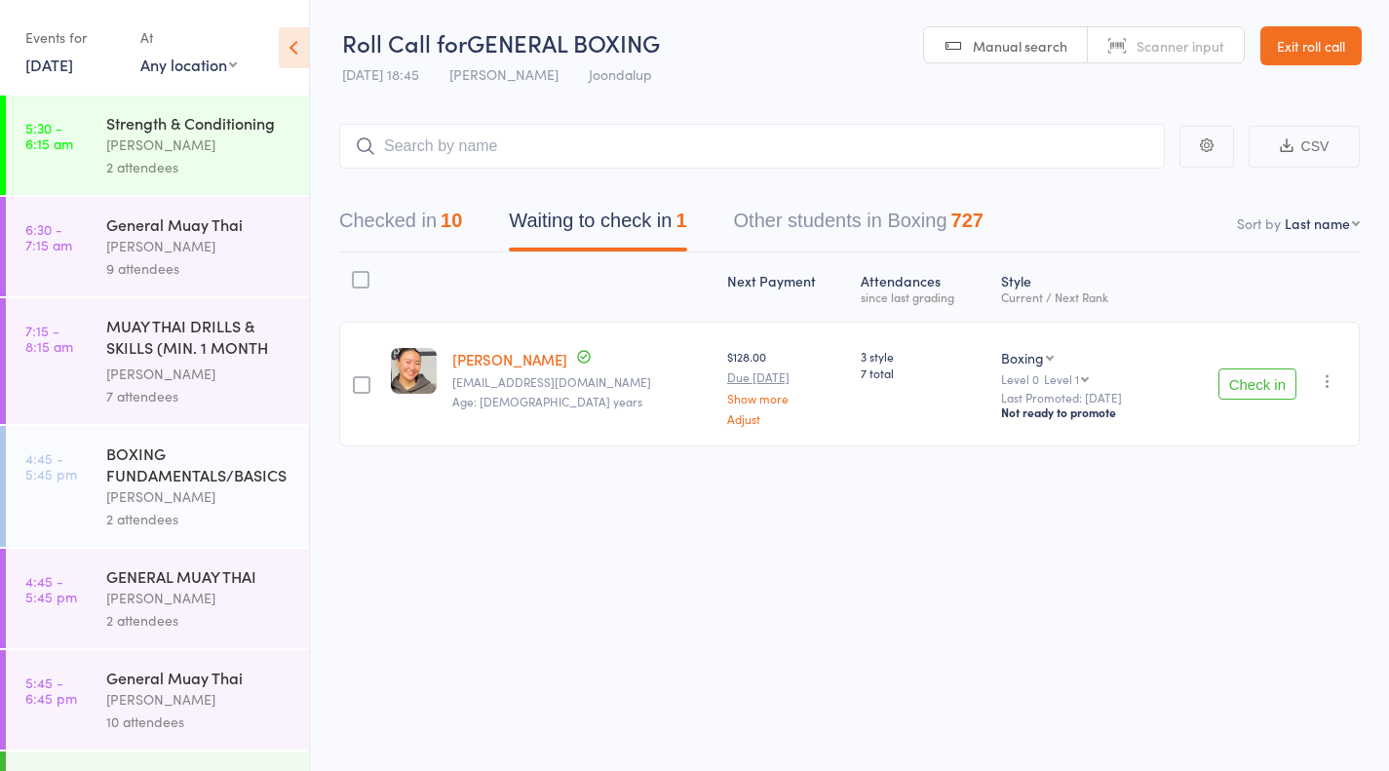
click at [1244, 384] on button "Check in" at bounding box center [1257, 383] width 78 height 31
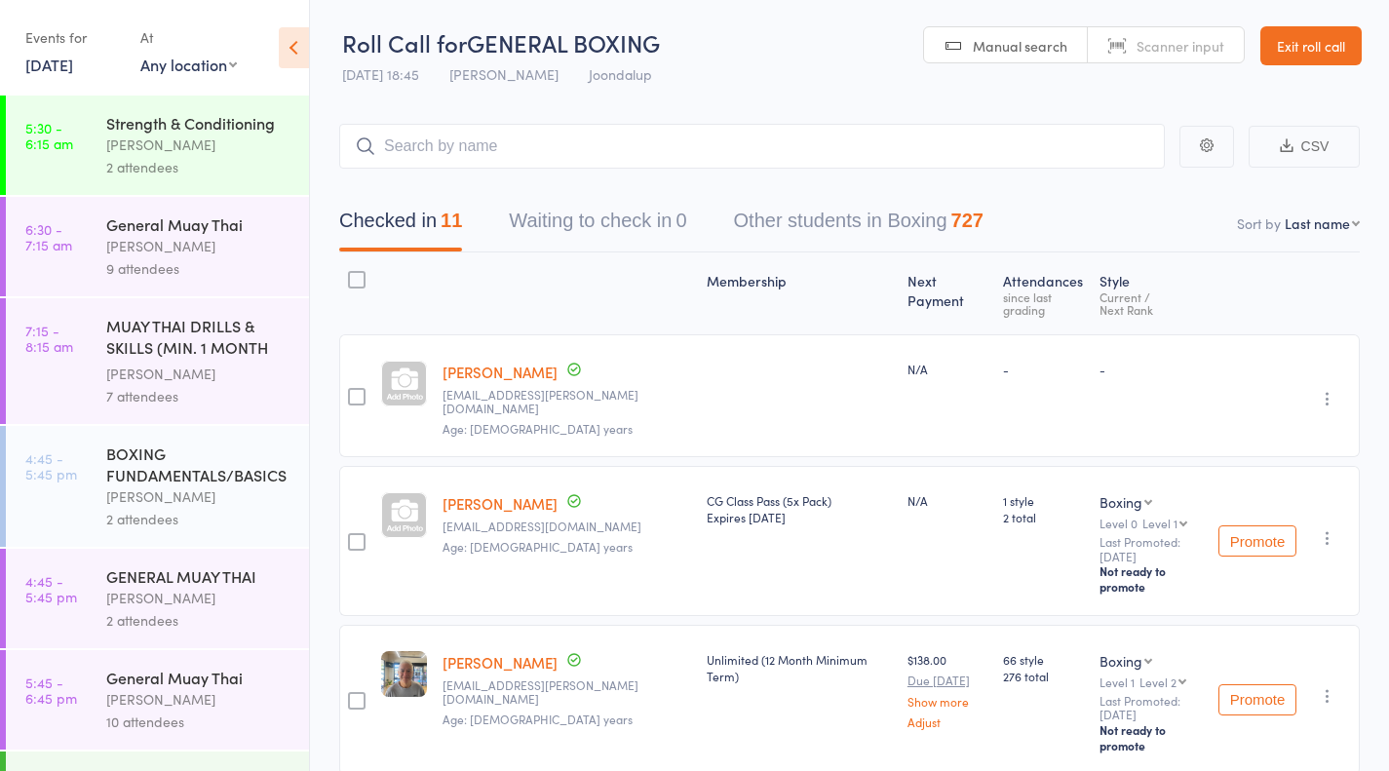
scroll to position [0, 0]
click at [202, 164] on div "2 attendees" at bounding box center [199, 167] width 186 height 22
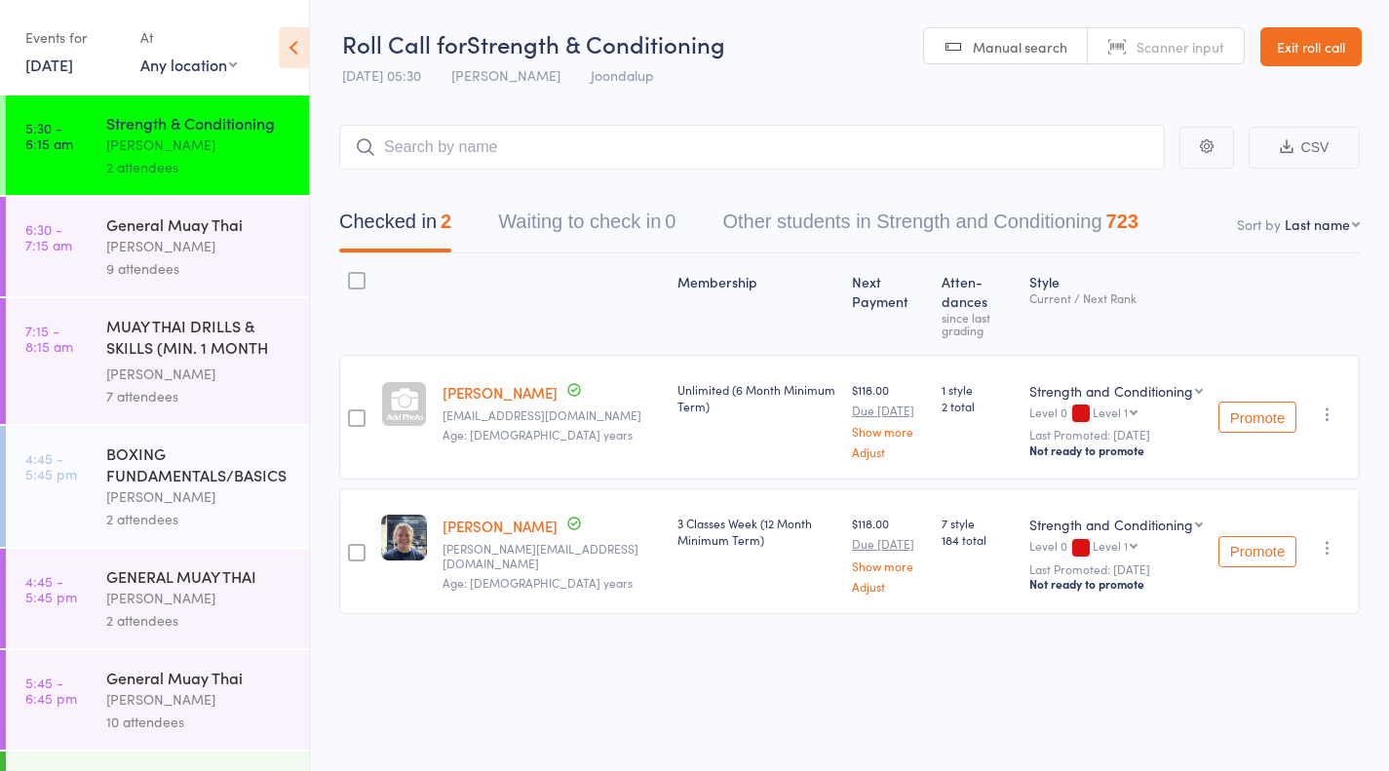
click at [196, 231] on div "General Muay Thai" at bounding box center [199, 223] width 186 height 21
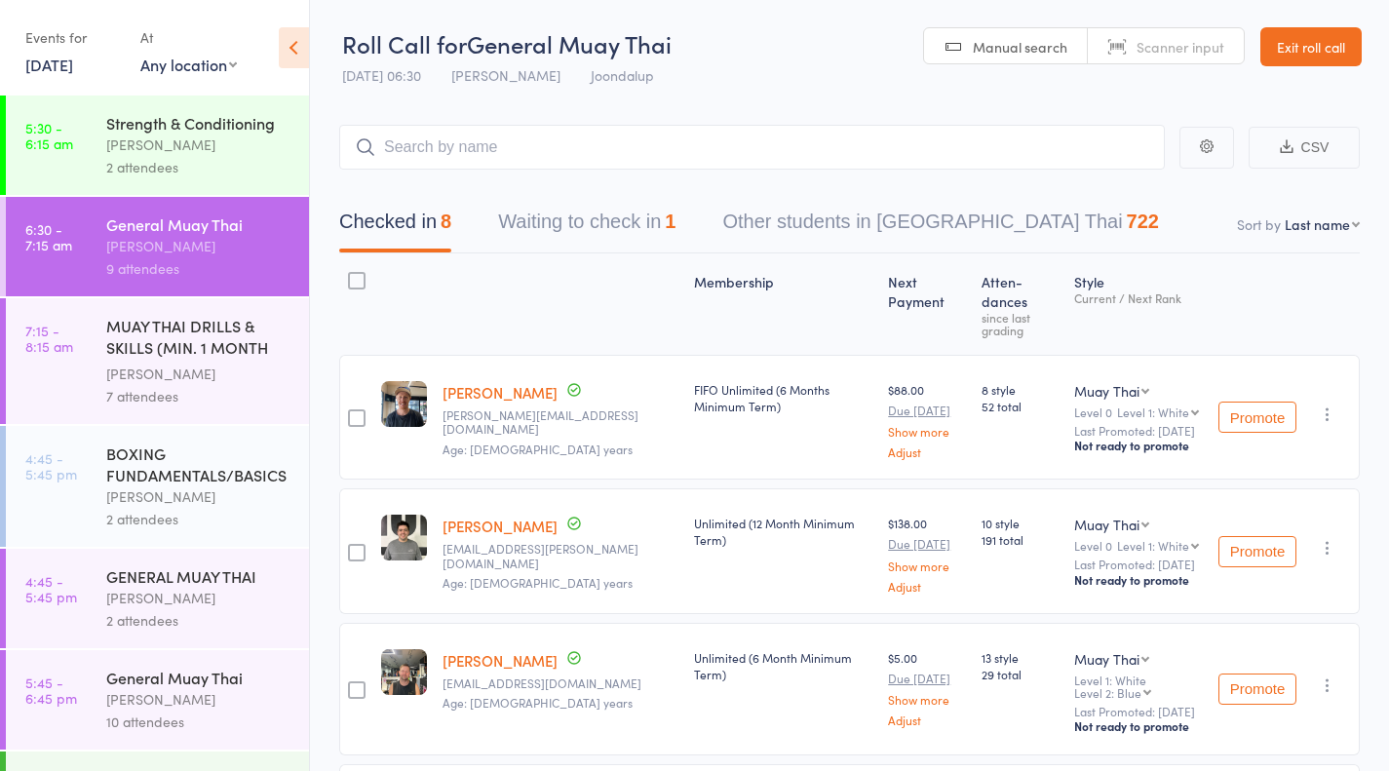
click at [162, 366] on div "Ren Kophamel" at bounding box center [199, 374] width 186 height 22
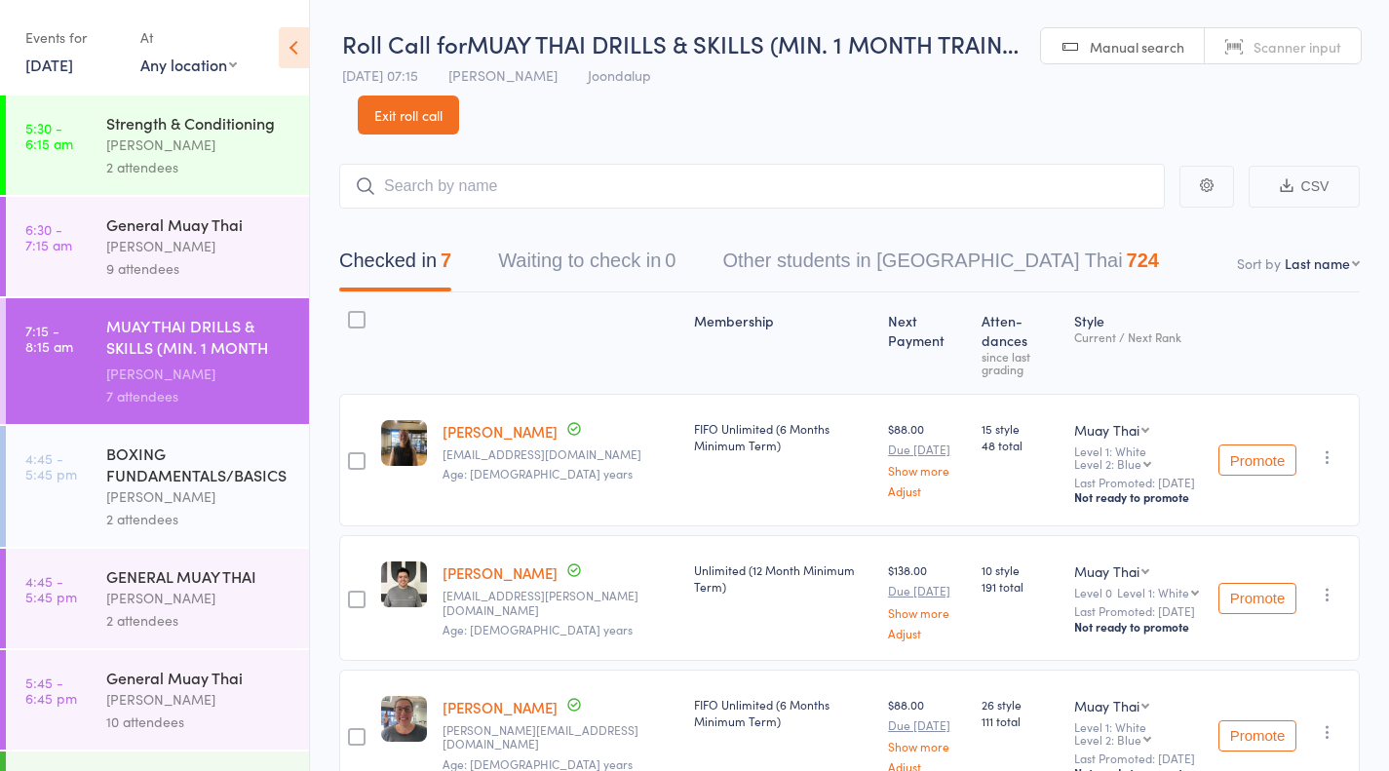
click at [432, 102] on link "Exit roll call" at bounding box center [408, 115] width 101 height 39
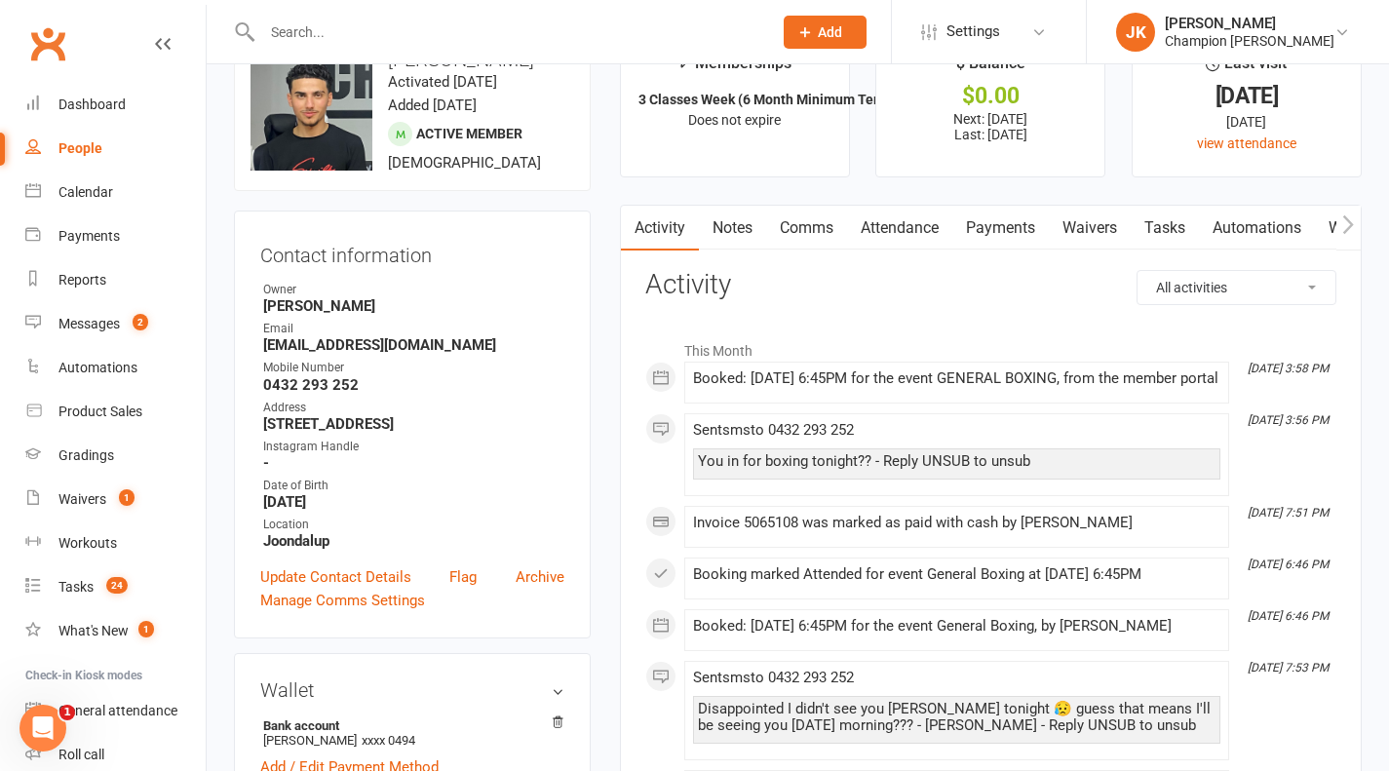
scroll to position [52, 0]
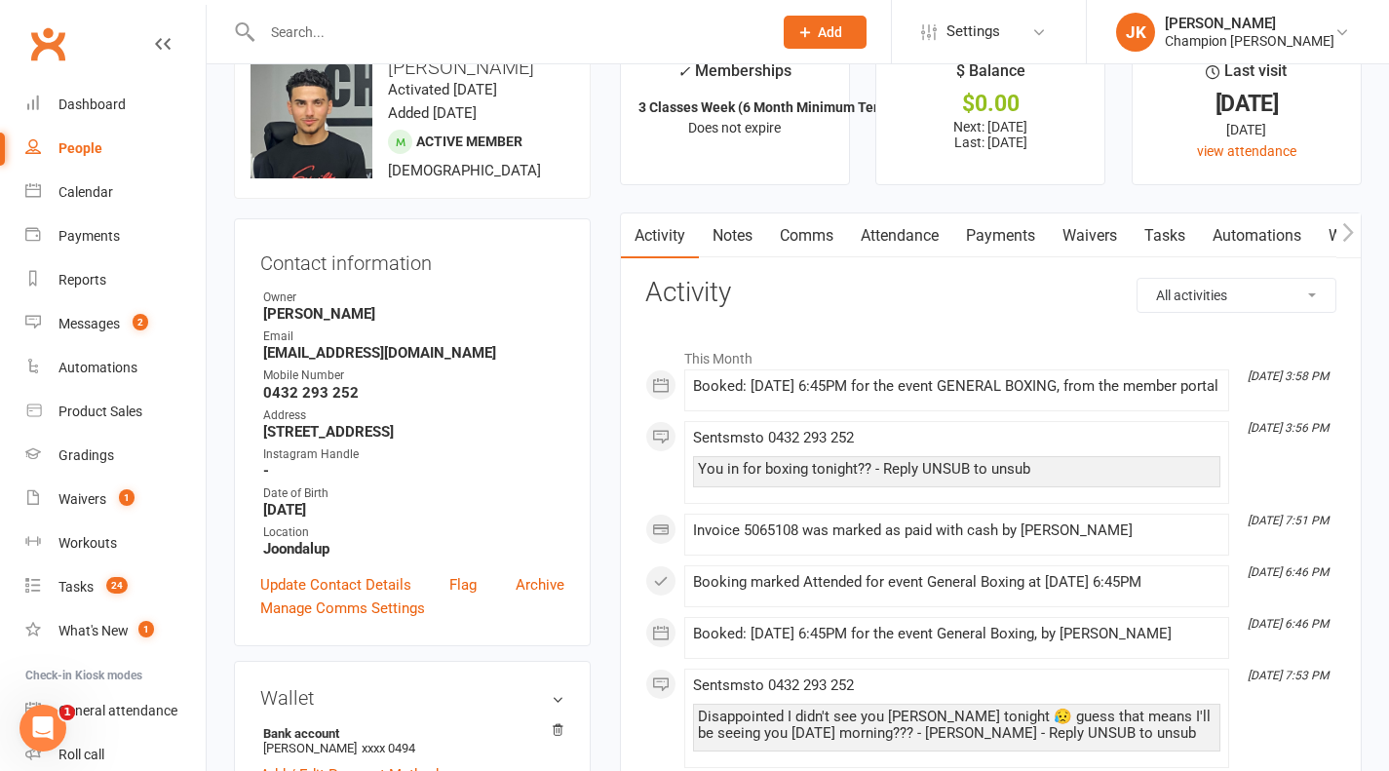
click at [993, 245] on link "Payments" at bounding box center [1000, 235] width 96 height 45
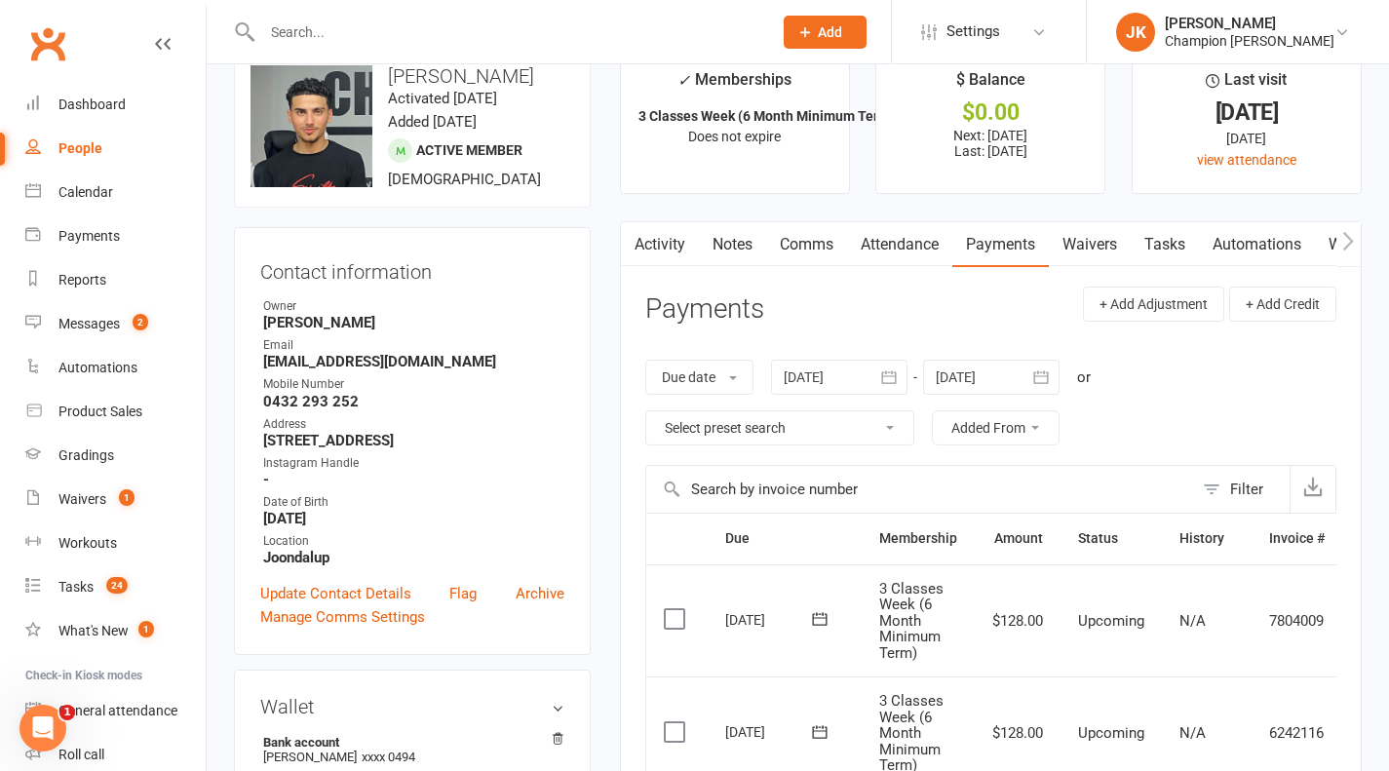
scroll to position [39, 0]
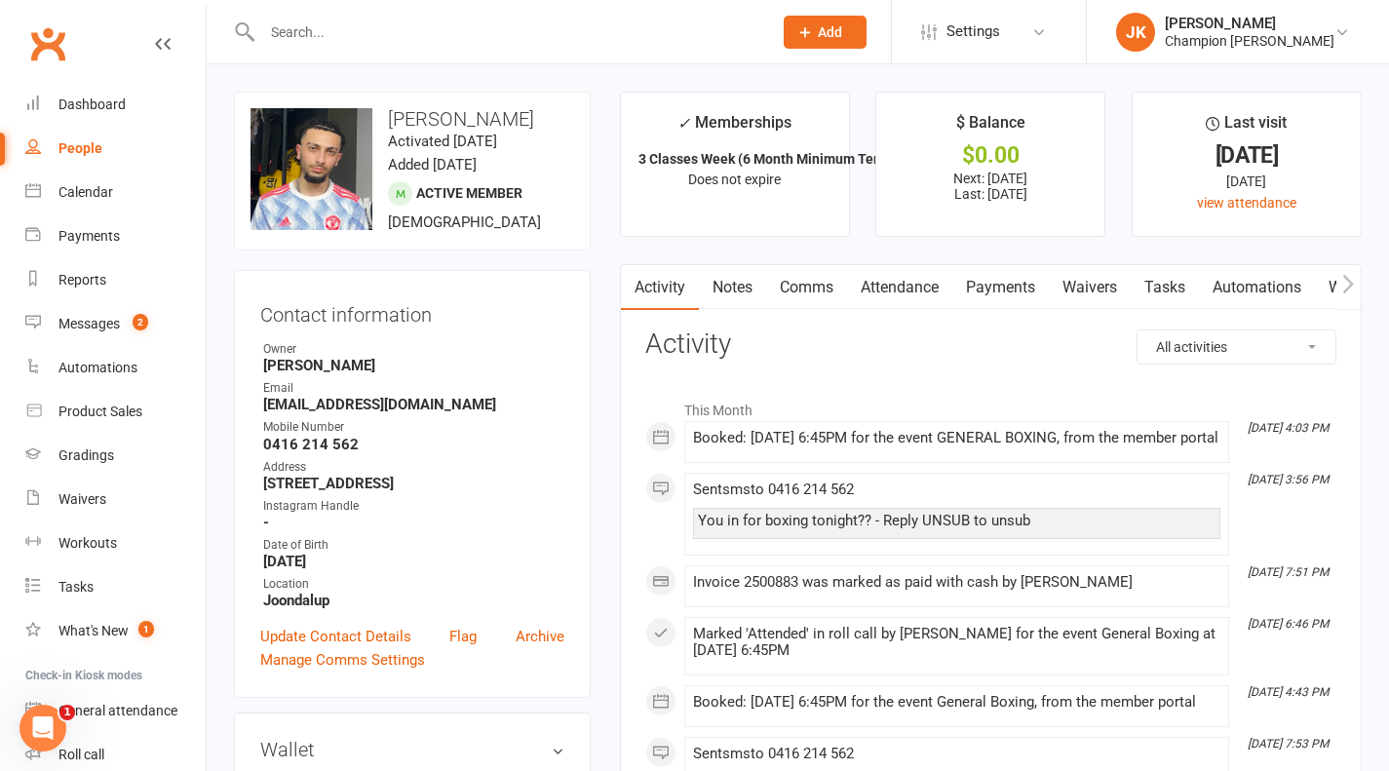
click at [1020, 287] on link "Payments" at bounding box center [1000, 287] width 96 height 45
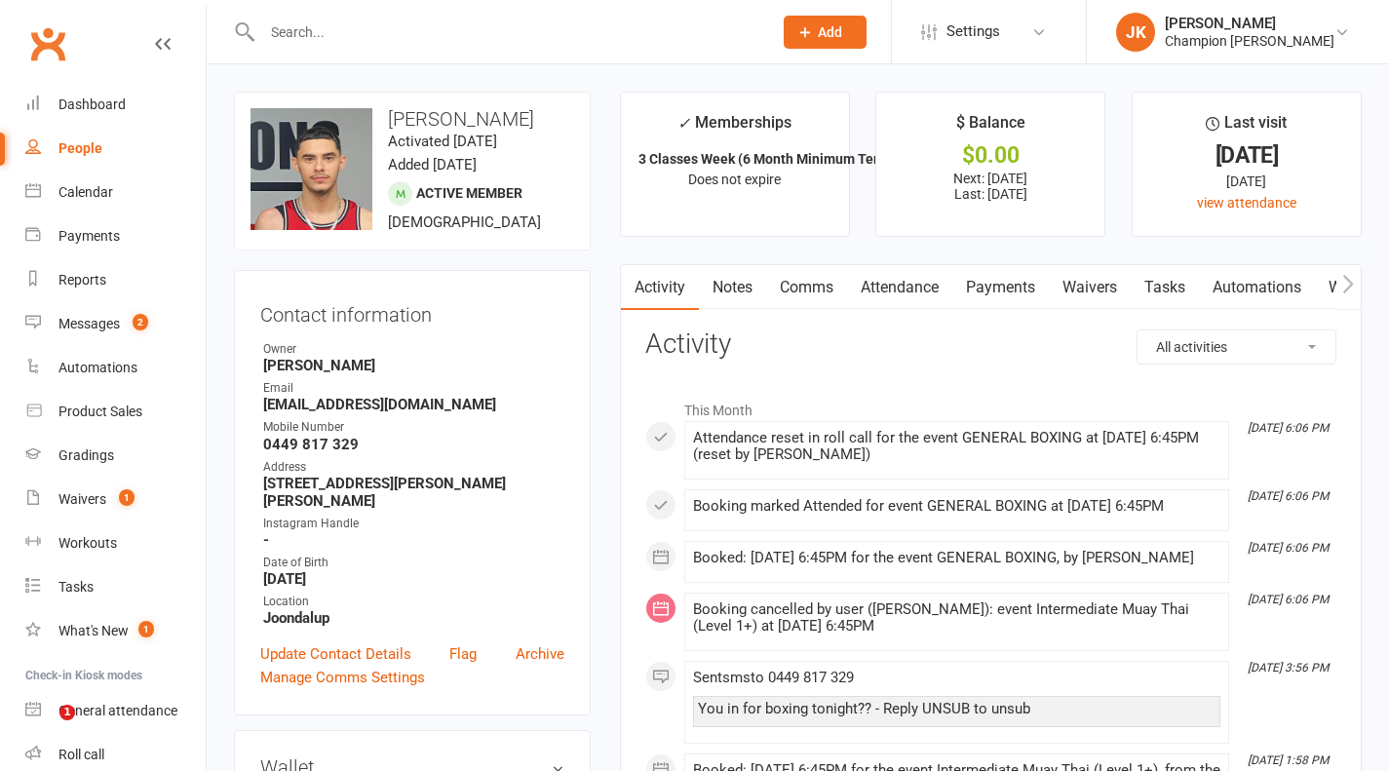
click at [996, 277] on link "Payments" at bounding box center [1000, 287] width 96 height 45
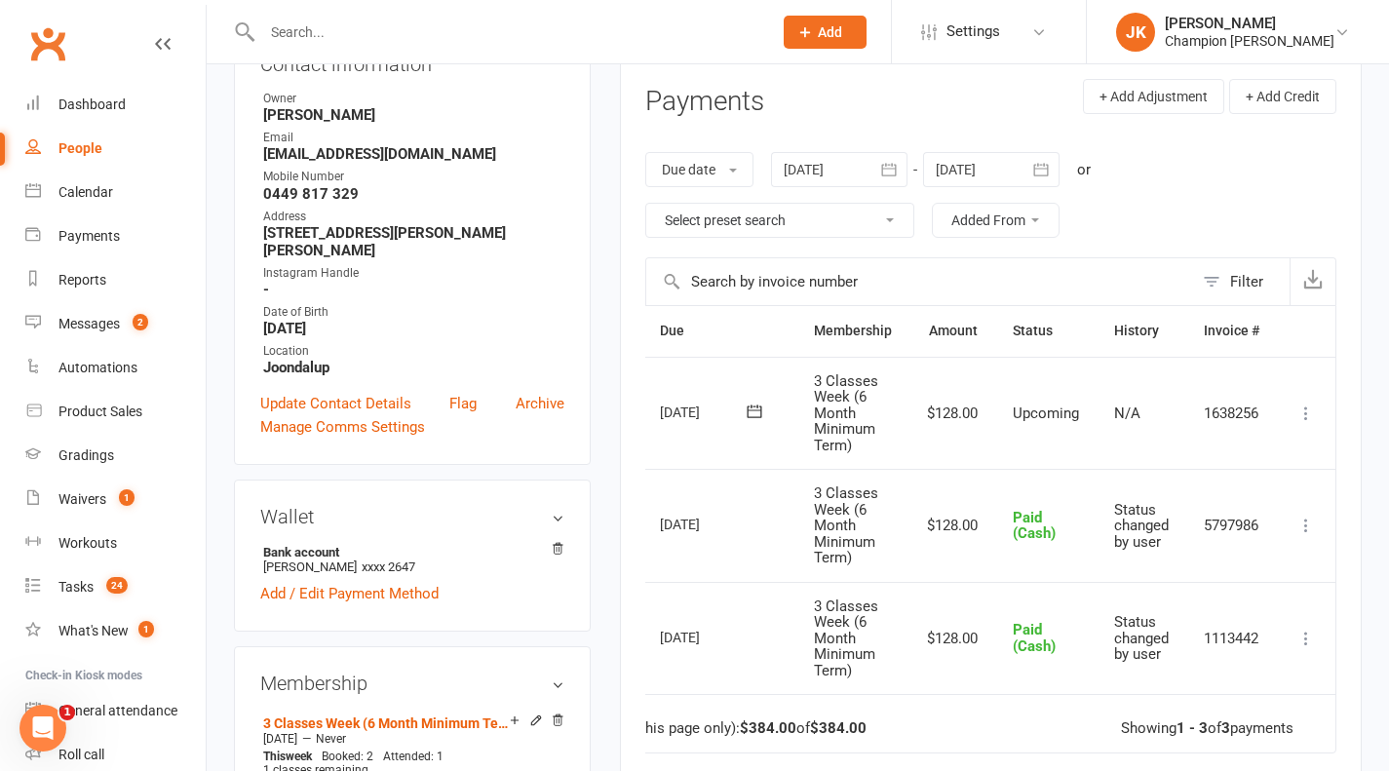
scroll to position [0, 68]
click at [1301, 528] on icon at bounding box center [1305, 525] width 19 height 19
click at [1258, 567] on link "Change to upcoming" at bounding box center [1220, 563] width 193 height 39
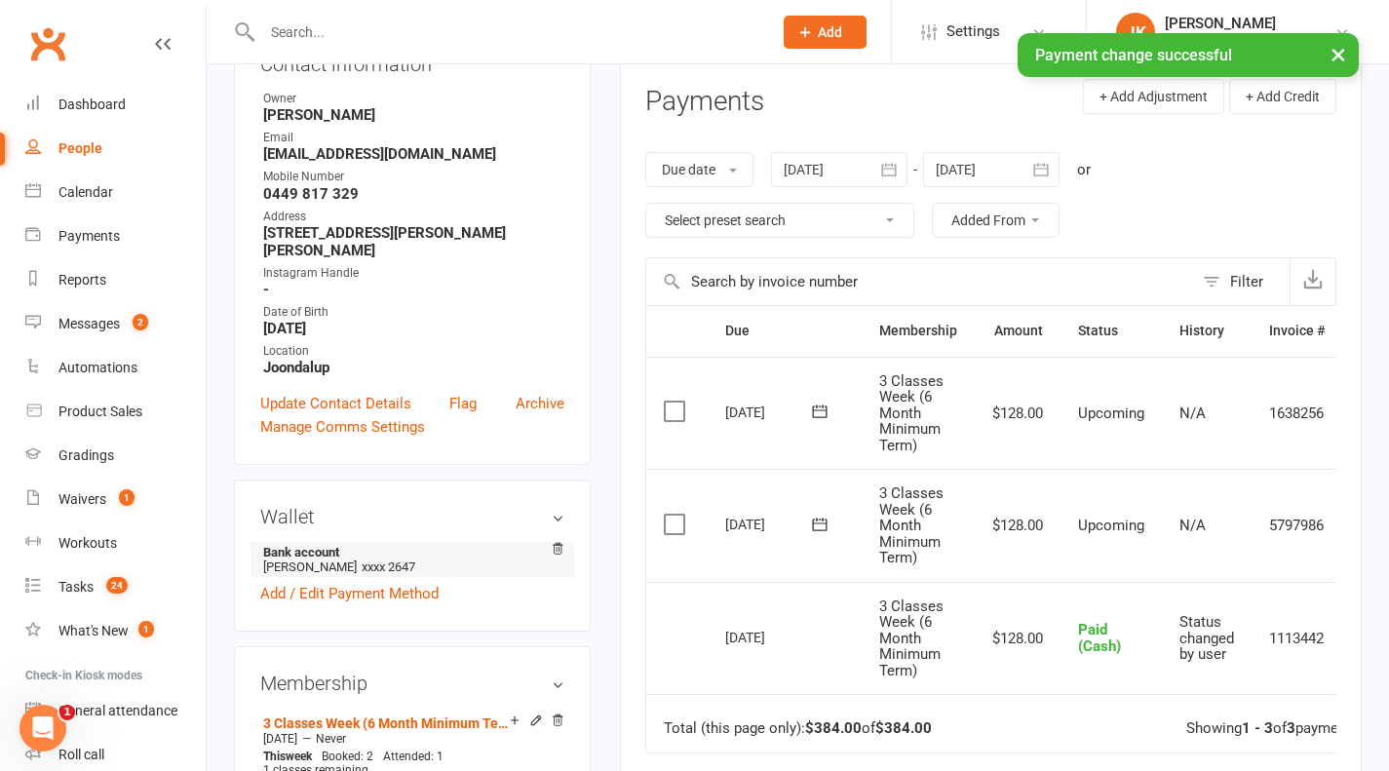
scroll to position [0, 0]
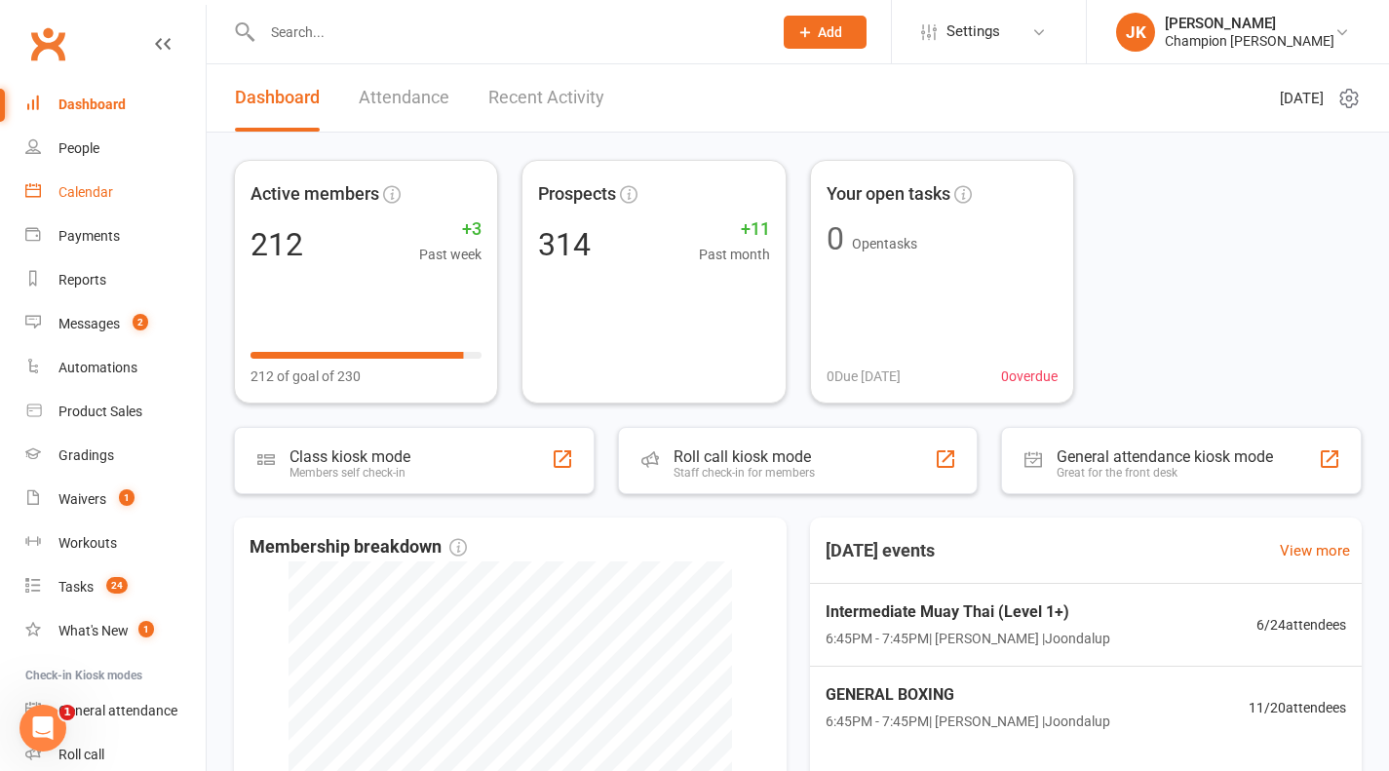
click at [100, 213] on link "Calendar" at bounding box center [115, 193] width 180 height 44
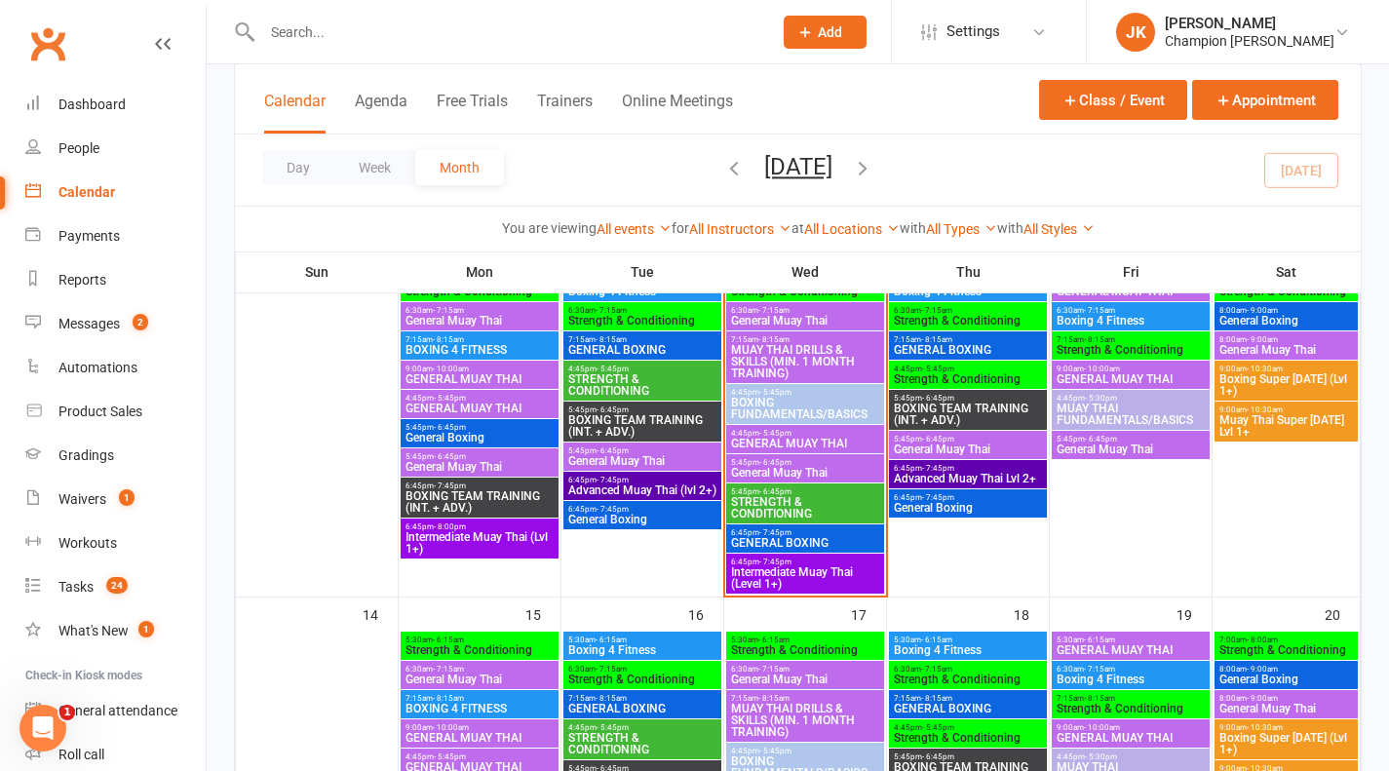
scroll to position [515, 0]
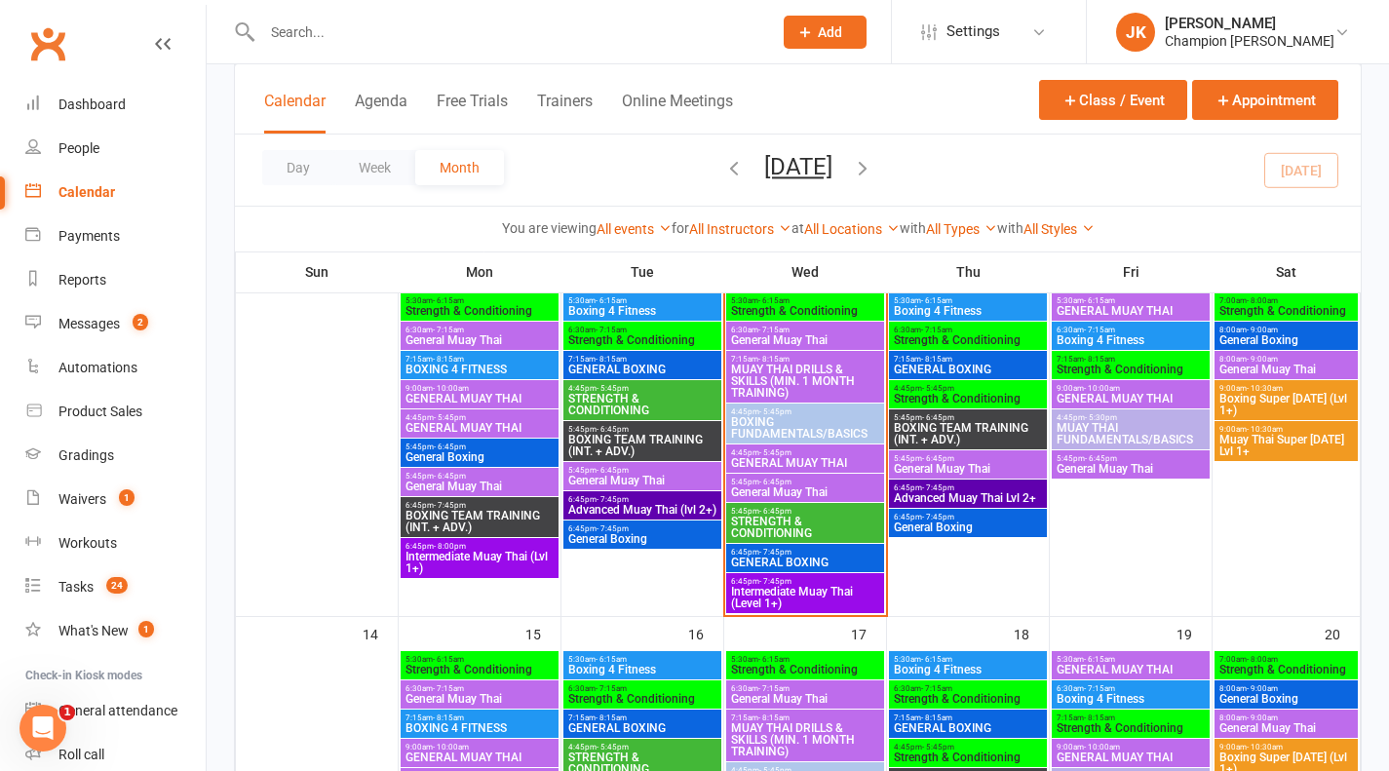
click at [768, 452] on span "- 5:45pm" at bounding box center [775, 452] width 32 height 9
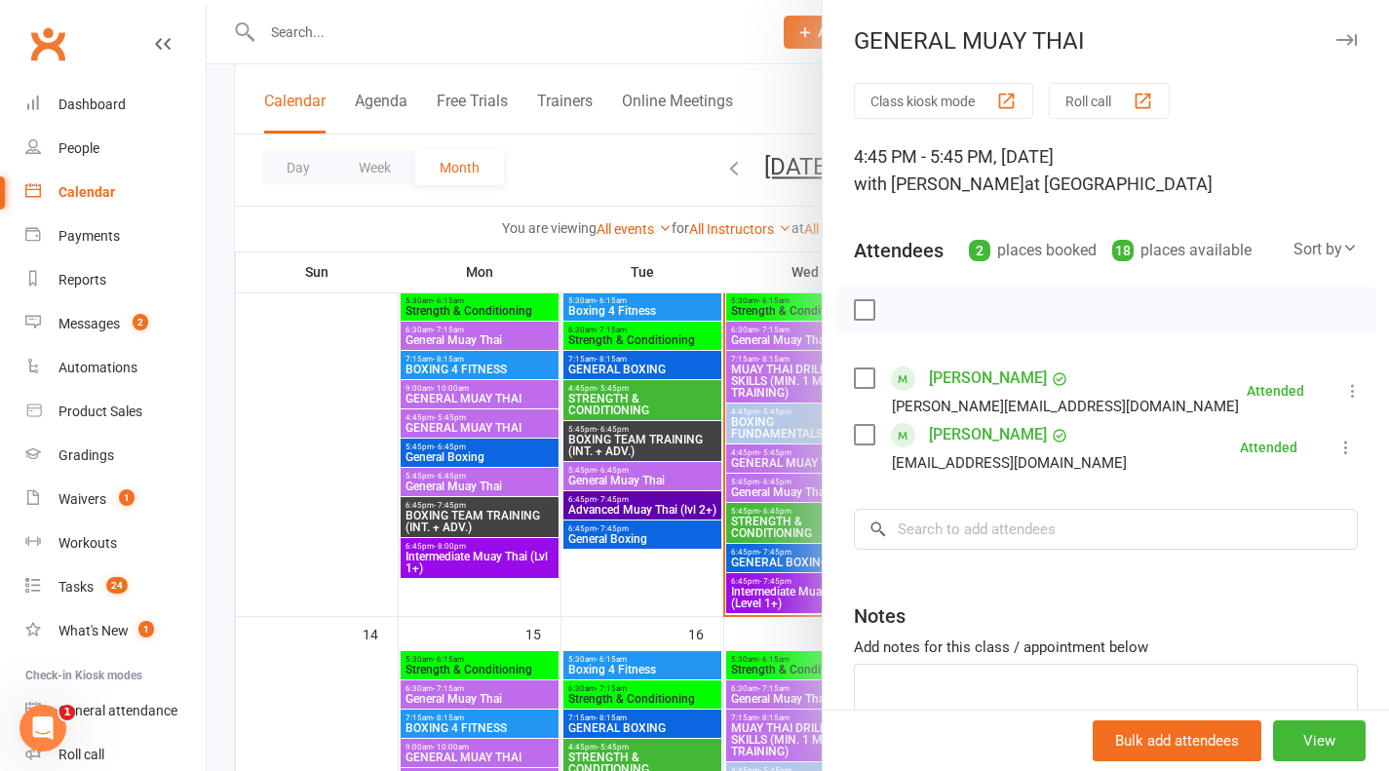
click at [1085, 112] on button "Roll call" at bounding box center [1109, 101] width 121 height 36
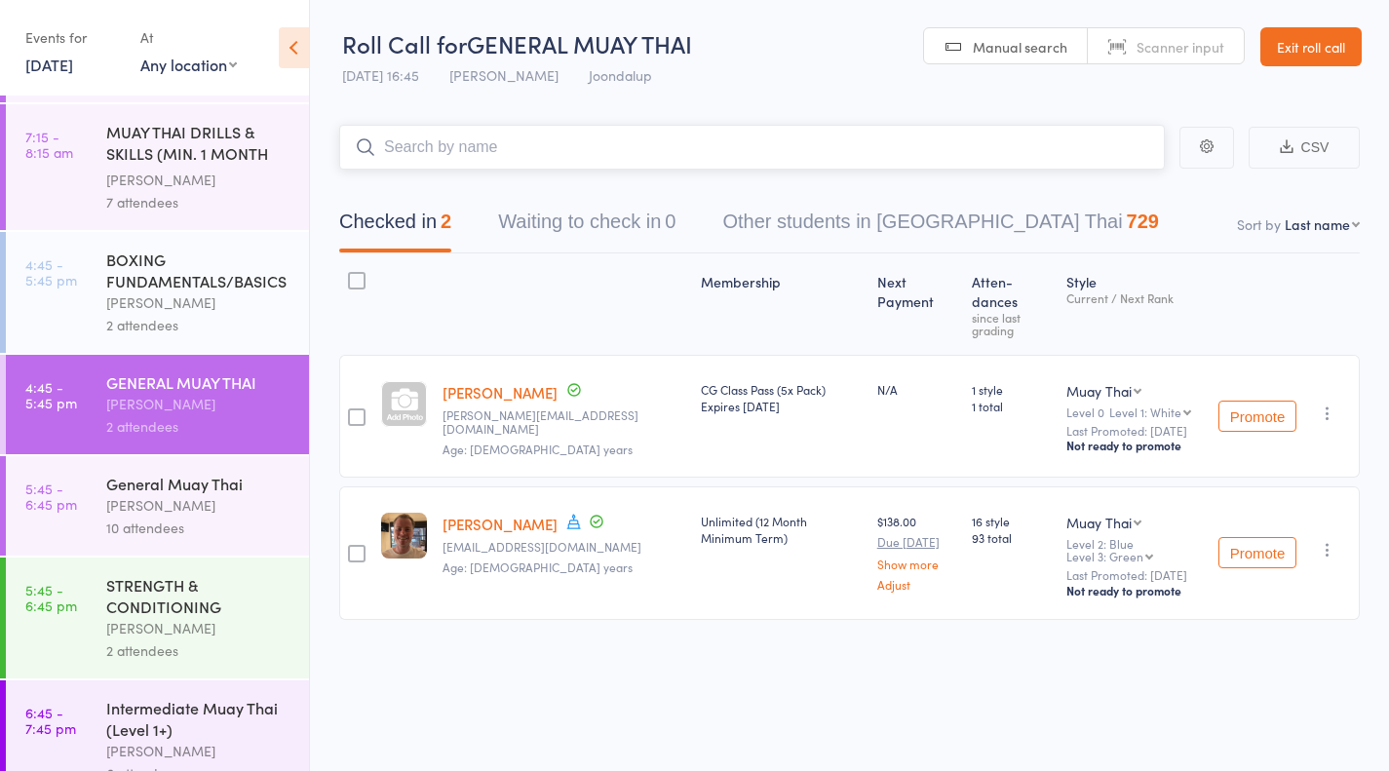
scroll to position [195, 0]
click at [225, 493] on div "General Muay Thai" at bounding box center [199, 482] width 186 height 21
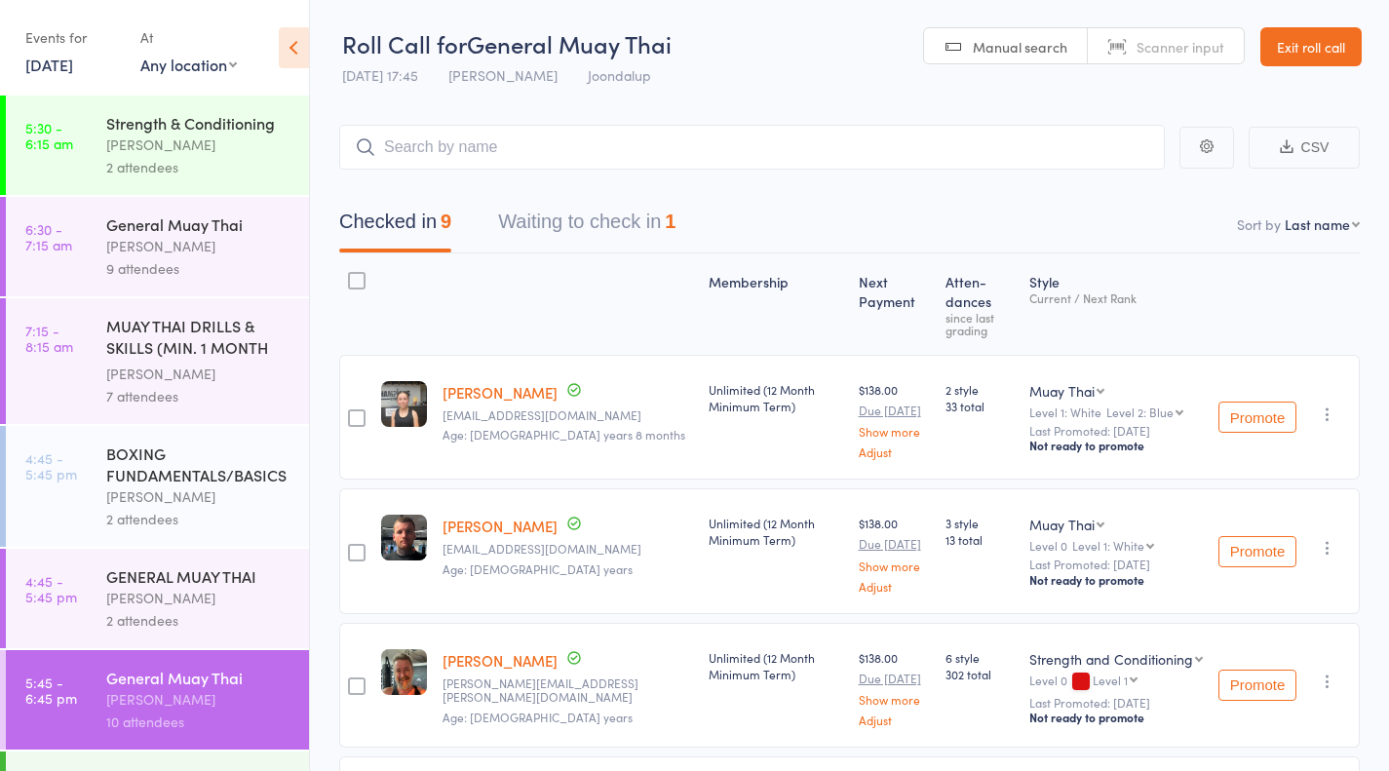
click at [675, 232] on div "1" at bounding box center [670, 221] width 11 height 21
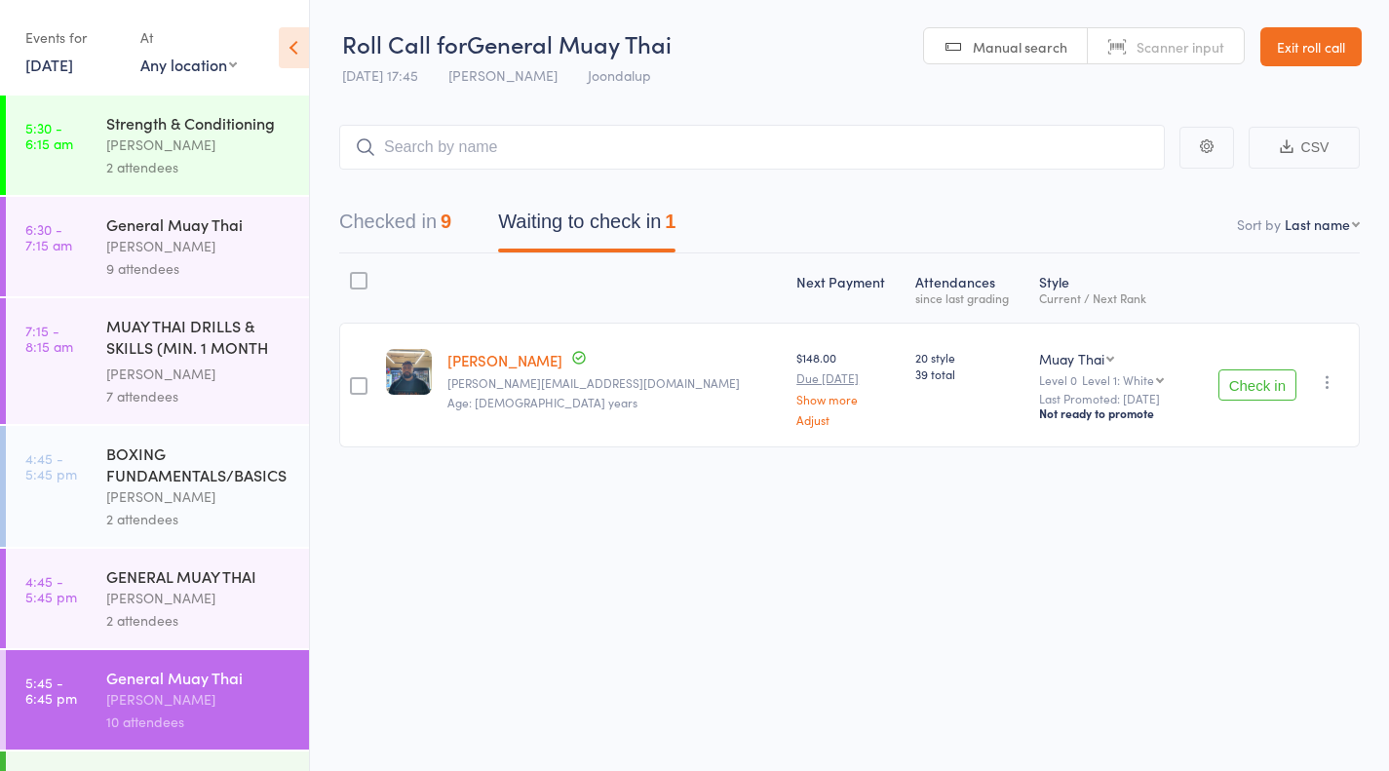
click at [1082, 139] on input "search" at bounding box center [752, 147] width 826 height 45
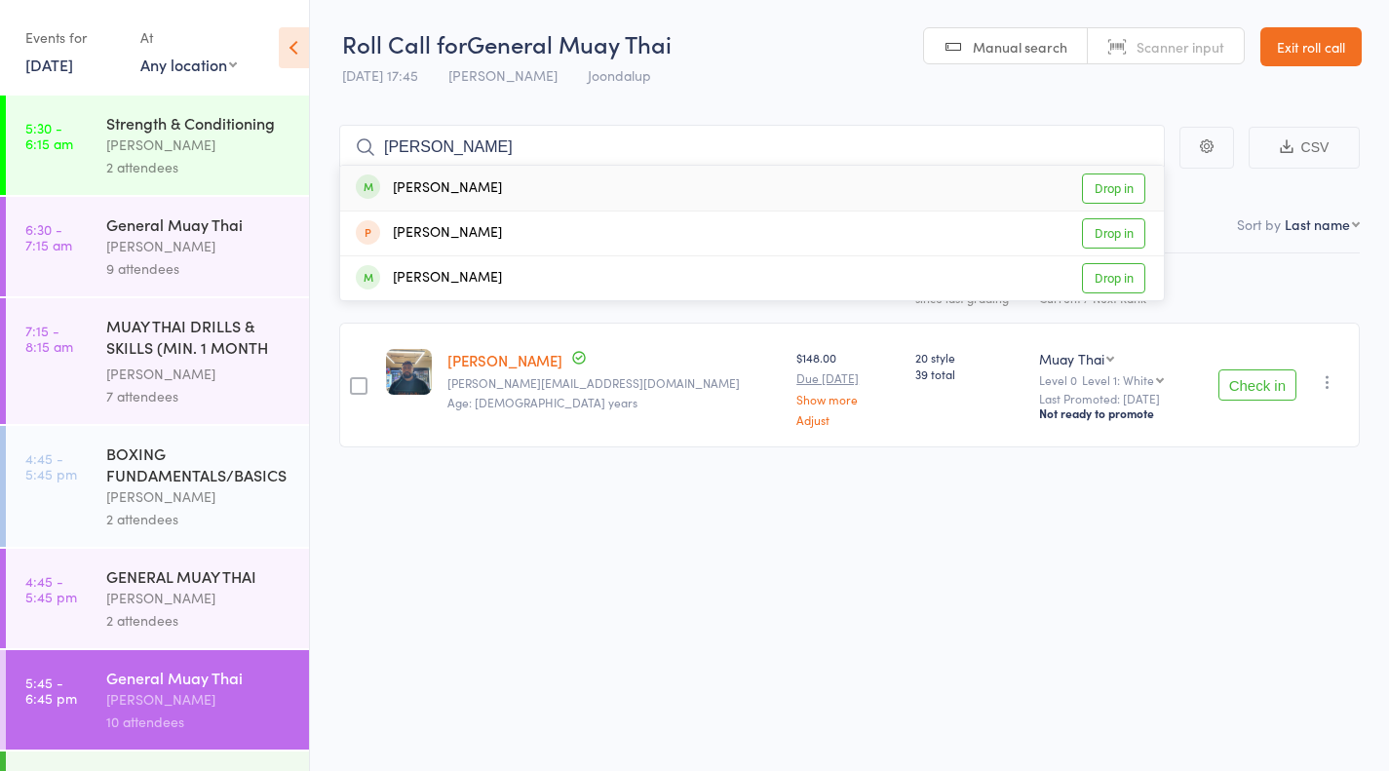
type input "[PERSON_NAME]"
click at [1134, 192] on link "Drop in" at bounding box center [1113, 188] width 63 height 30
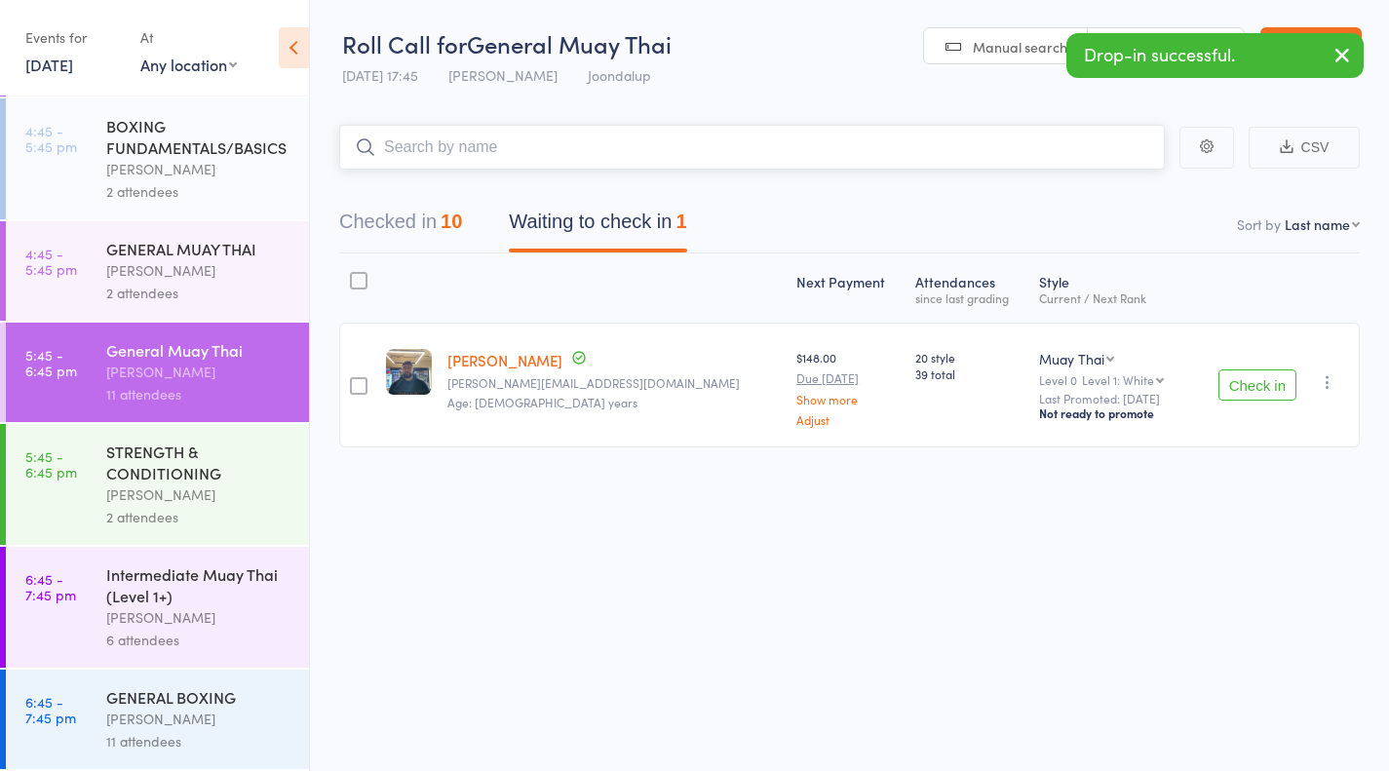
scroll to position [329, 0]
click at [206, 482] on div "STRENGTH & CONDITIONING" at bounding box center [199, 462] width 186 height 43
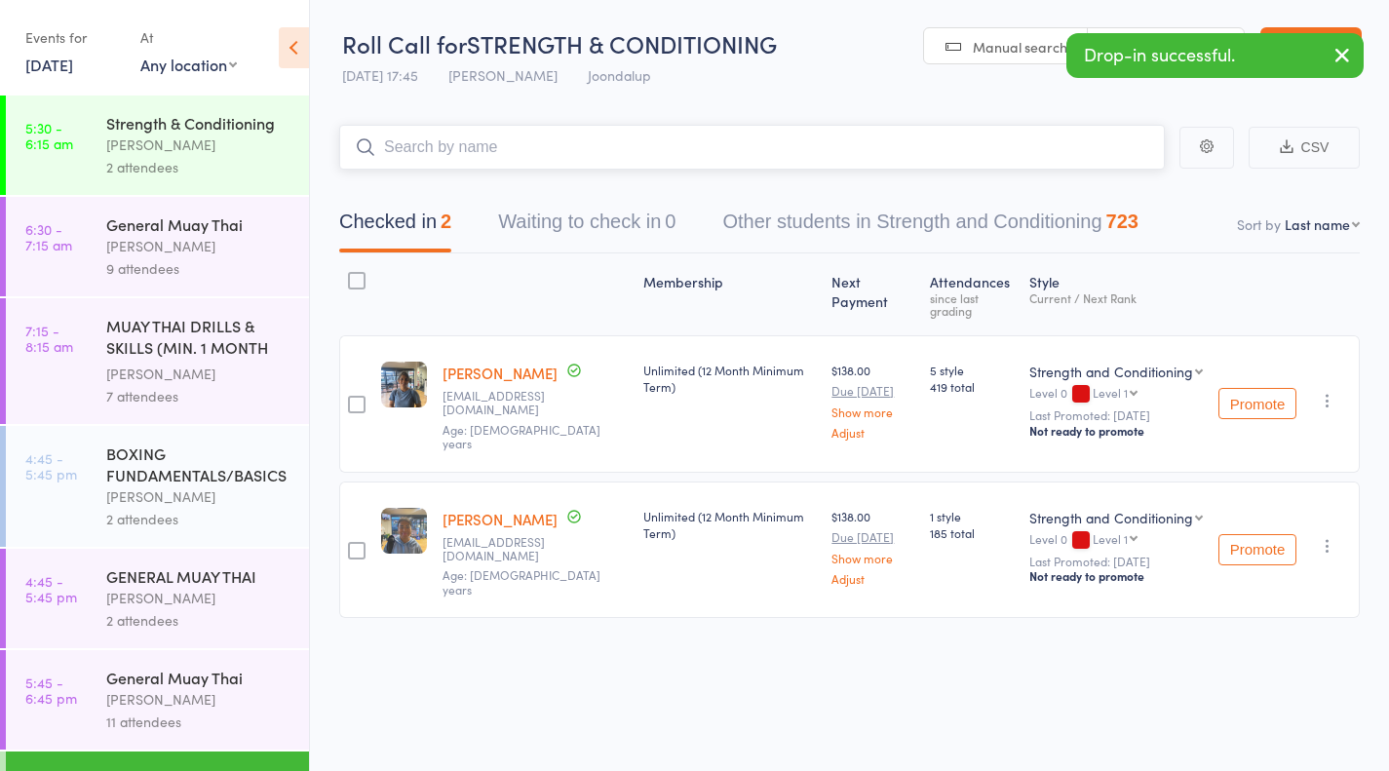
scroll to position [332, 0]
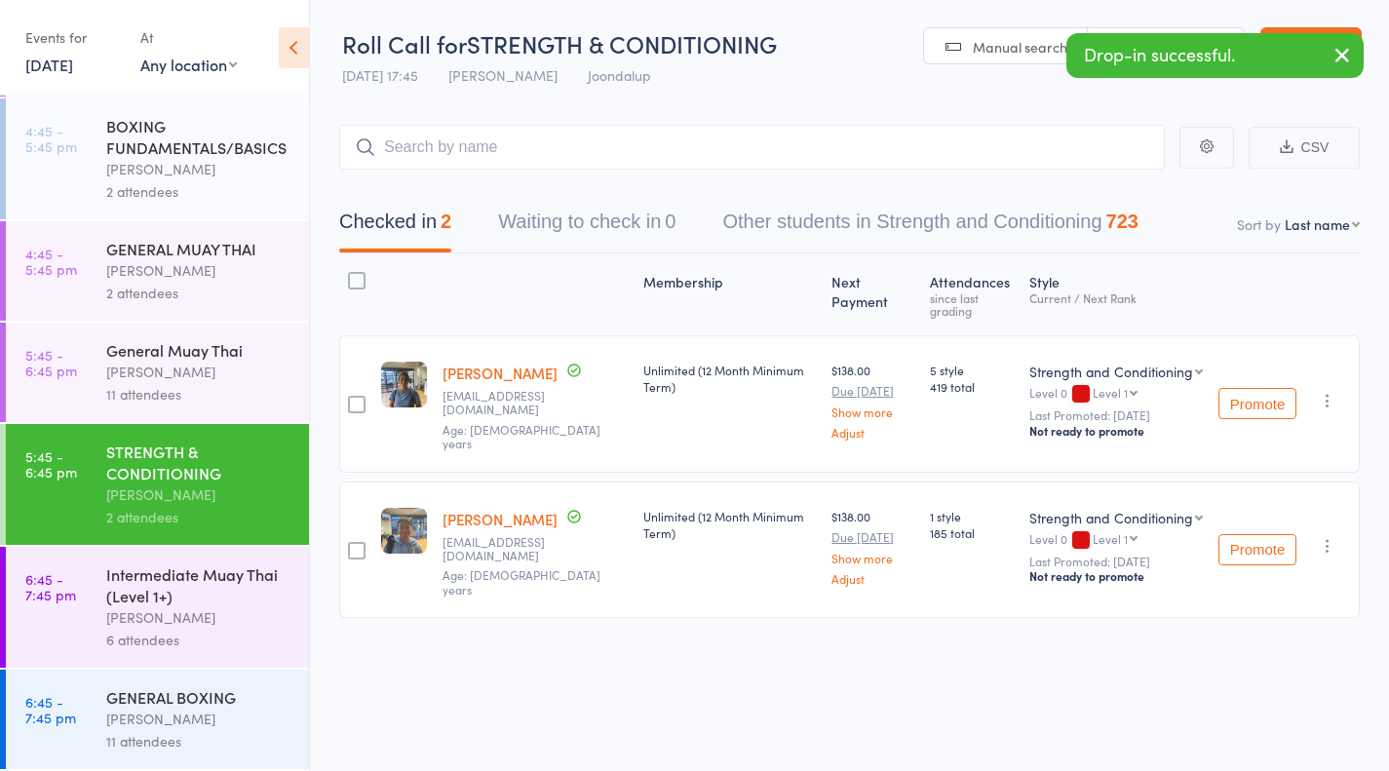
click at [233, 615] on div "[PERSON_NAME]" at bounding box center [199, 617] width 186 height 22
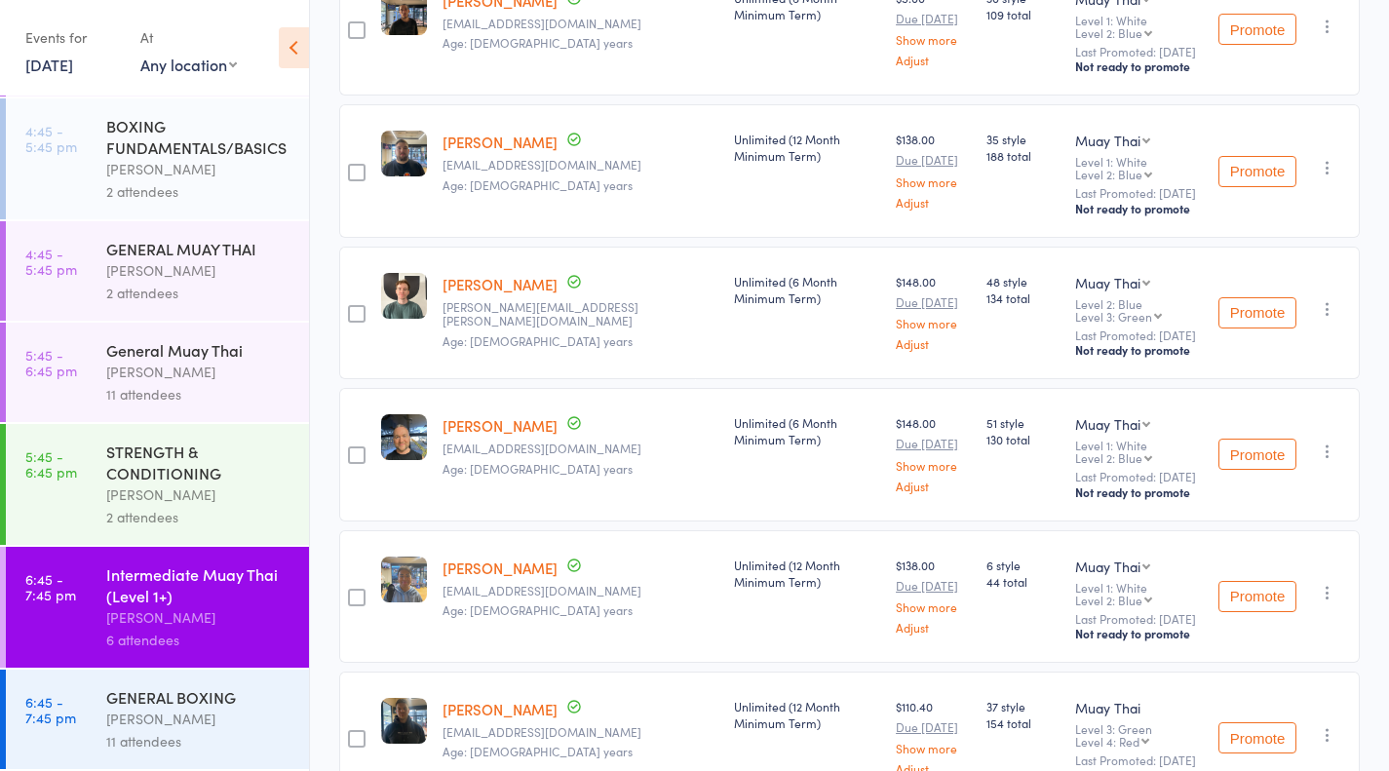
scroll to position [397, 0]
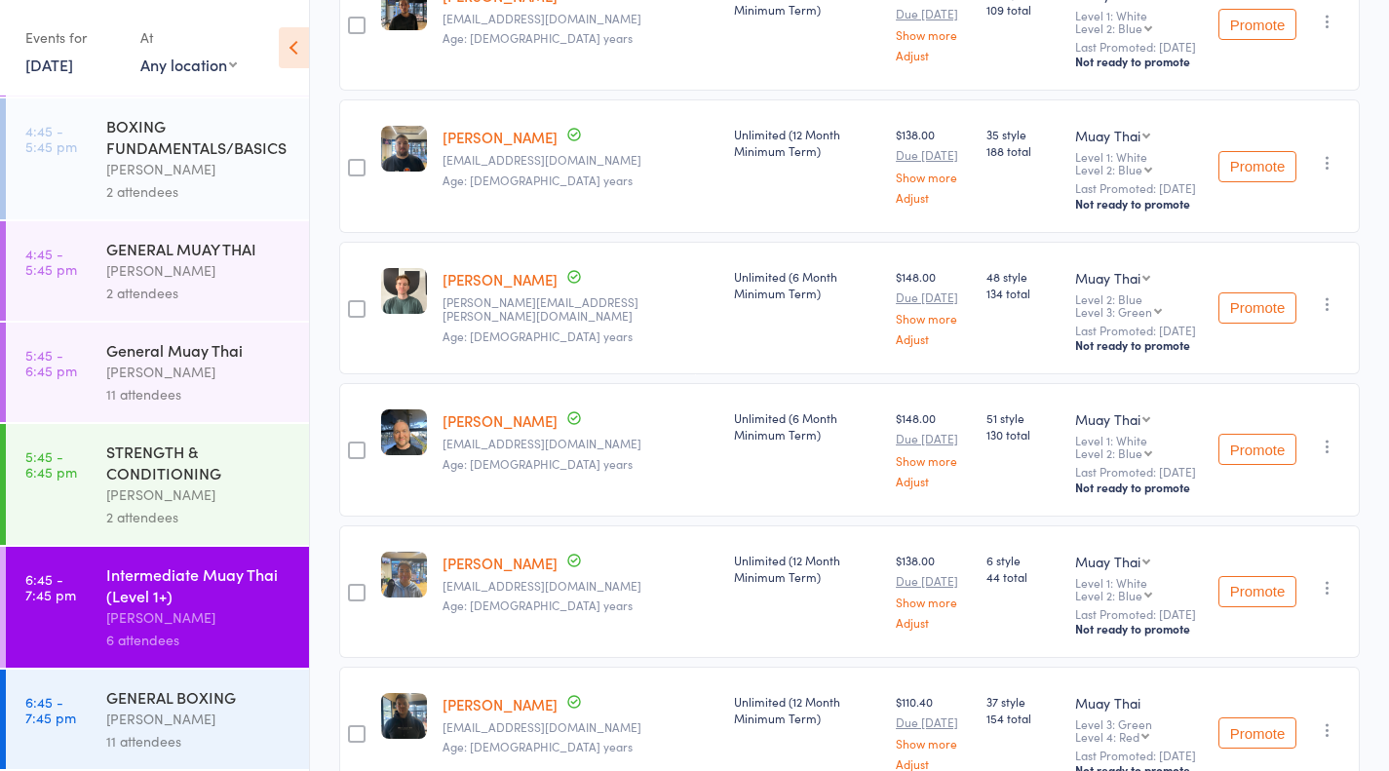
click at [1323, 437] on icon "button" at bounding box center [1327, 446] width 19 height 19
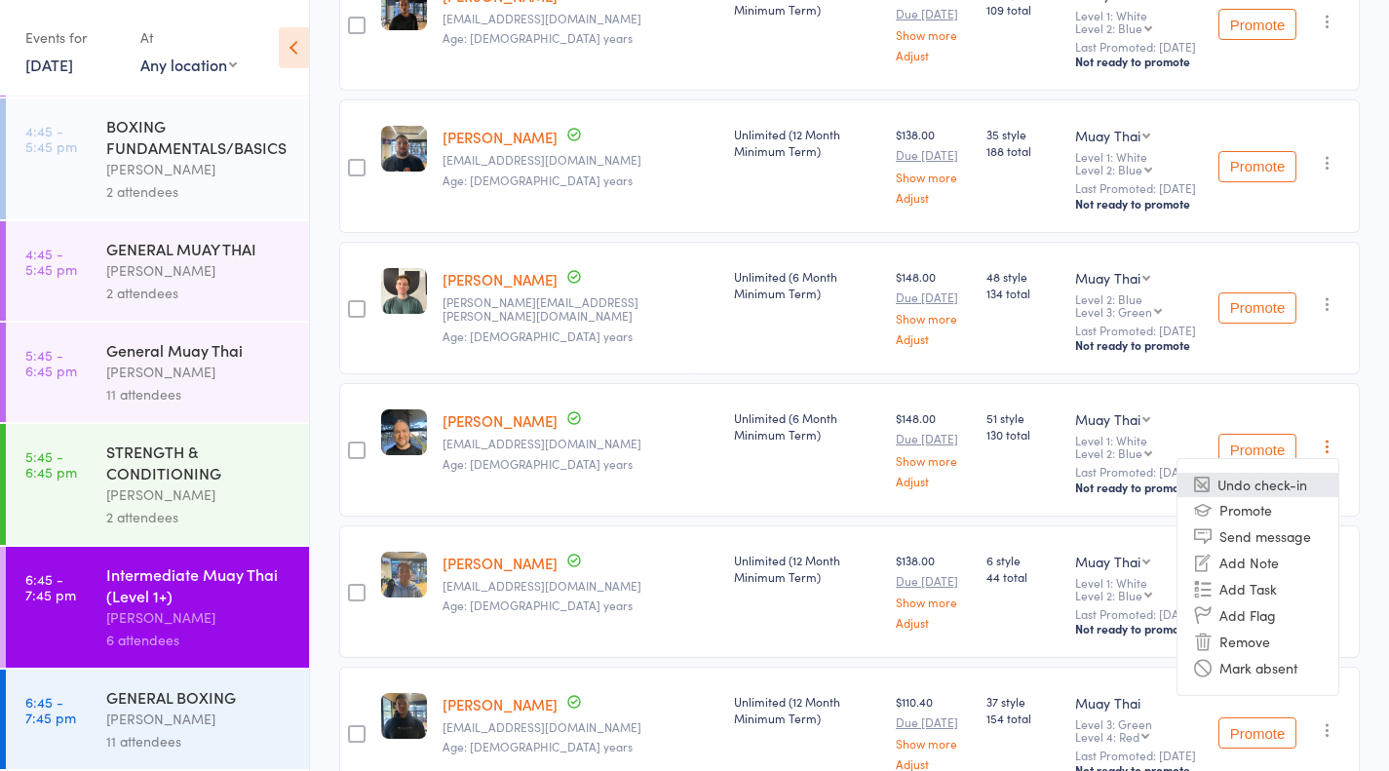
click at [1291, 473] on li "Undo check-in" at bounding box center [1257, 485] width 161 height 24
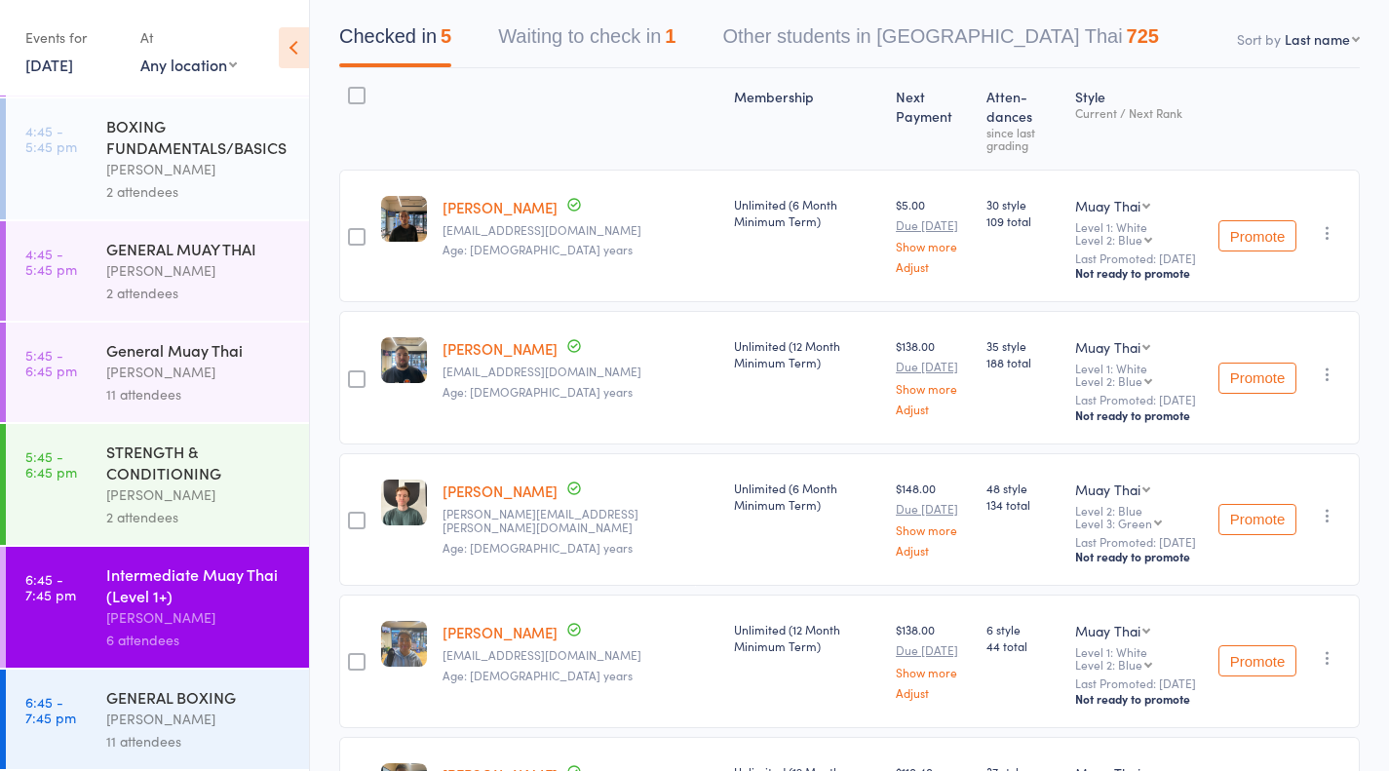
scroll to position [0, 0]
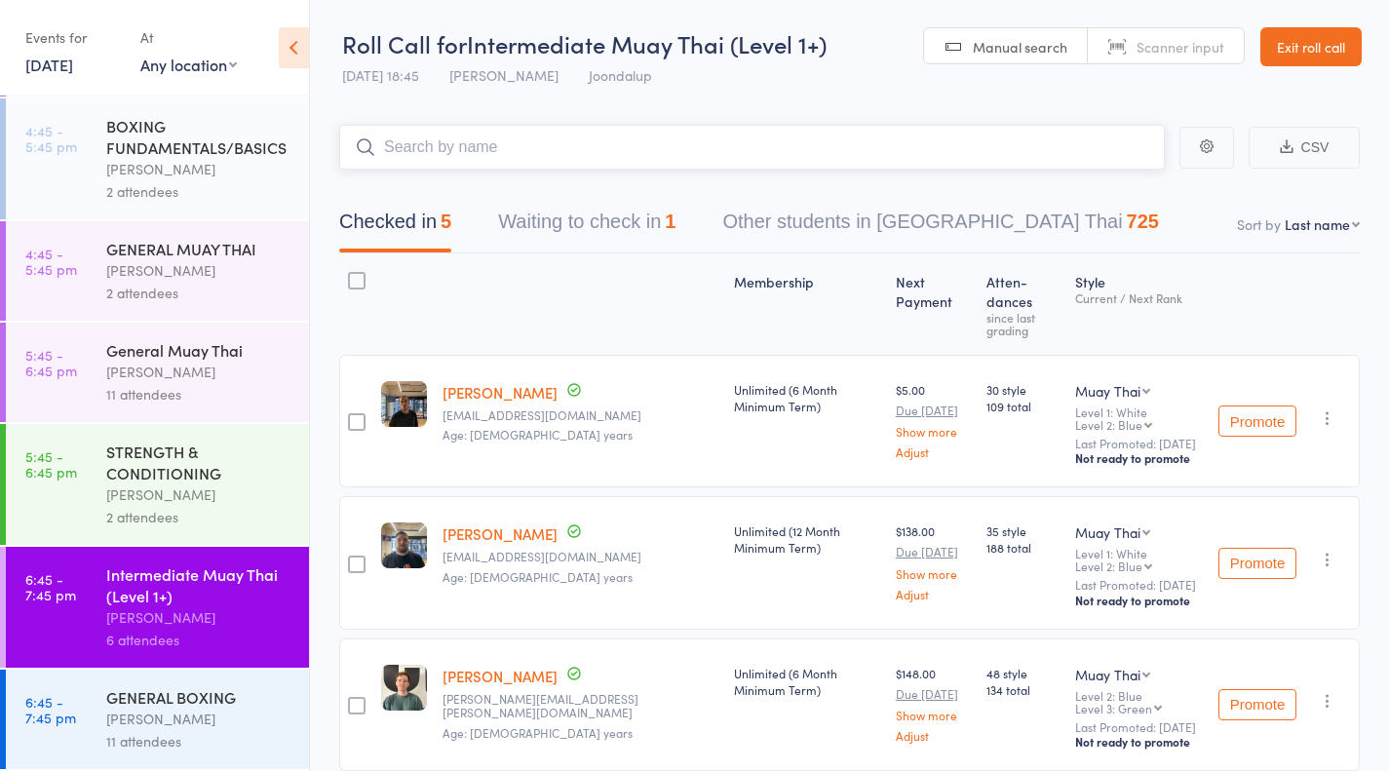
click at [808, 143] on input "search" at bounding box center [752, 147] width 826 height 45
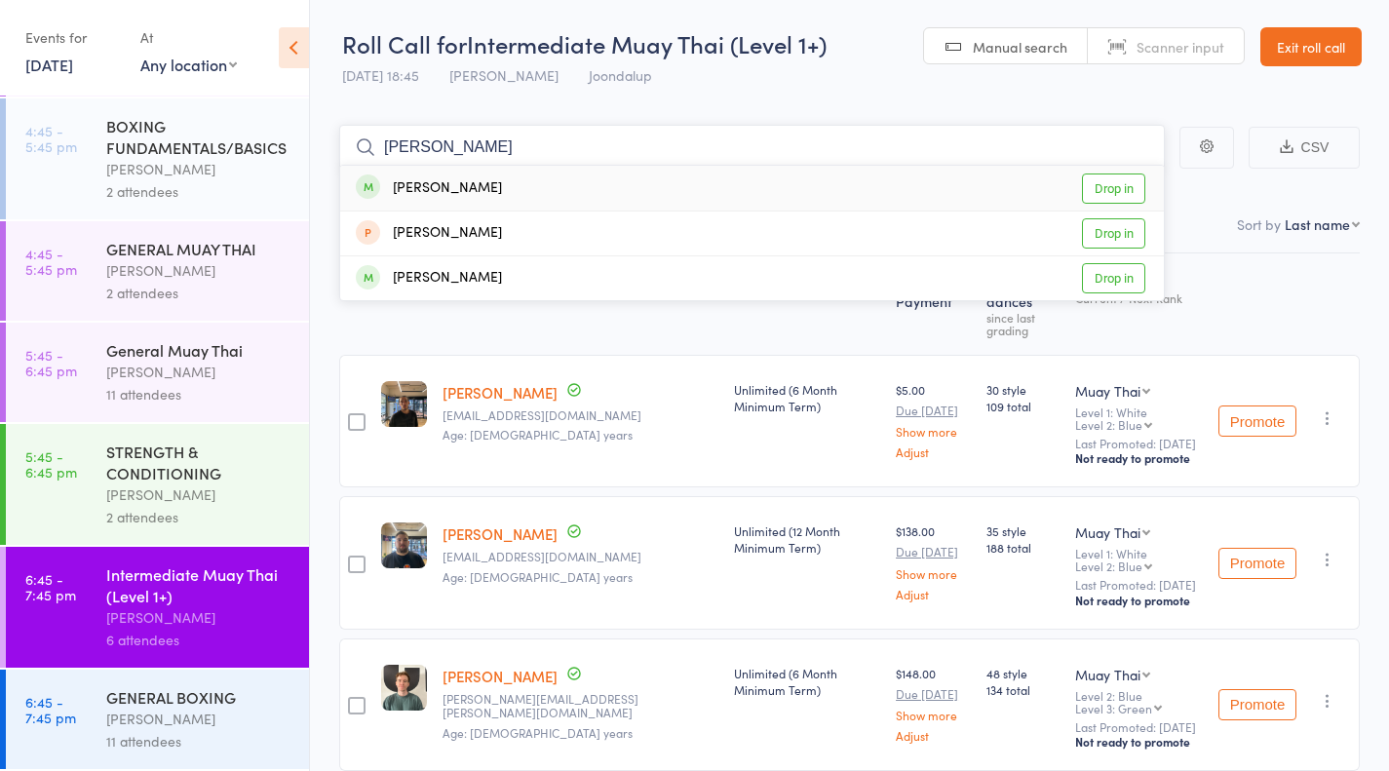
type input "[PERSON_NAME]"
click at [1129, 195] on link "Drop in" at bounding box center [1113, 188] width 63 height 30
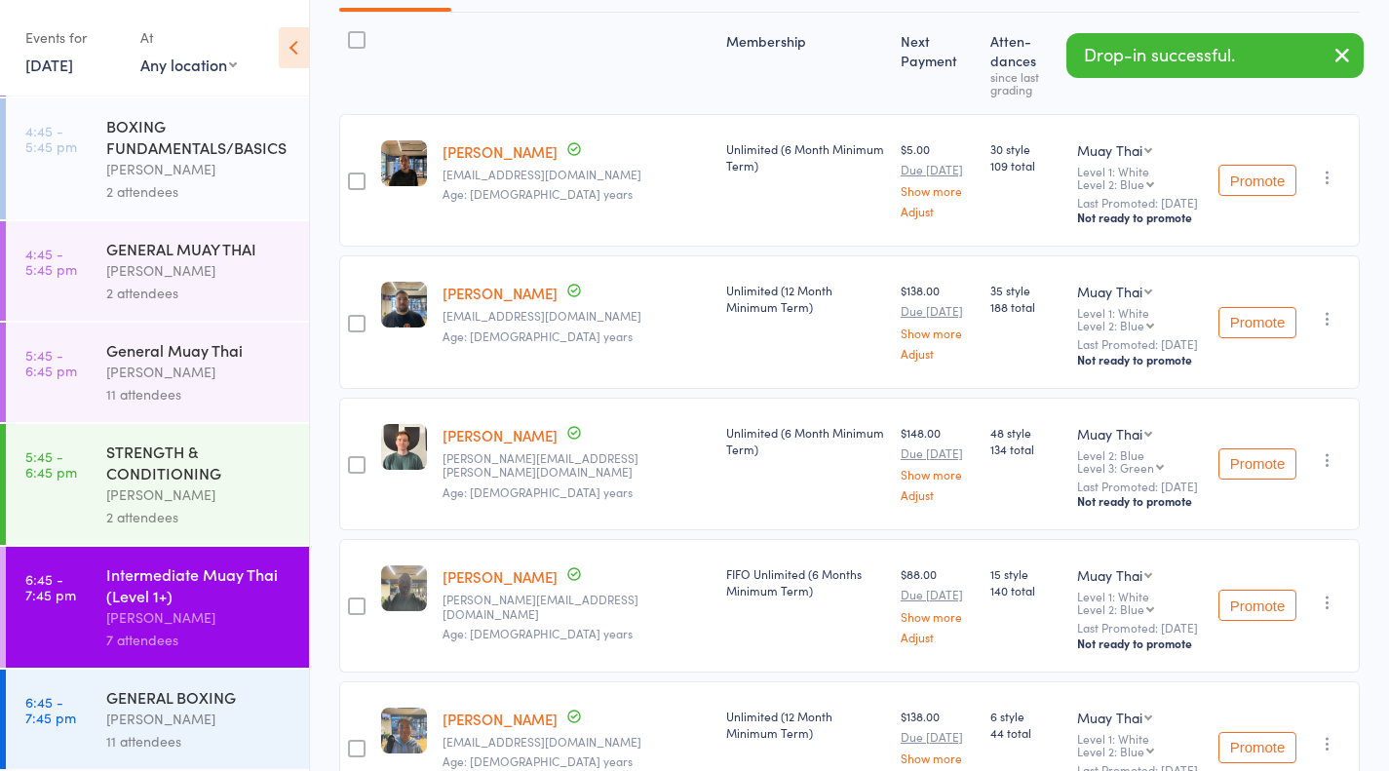
scroll to position [246, 0]
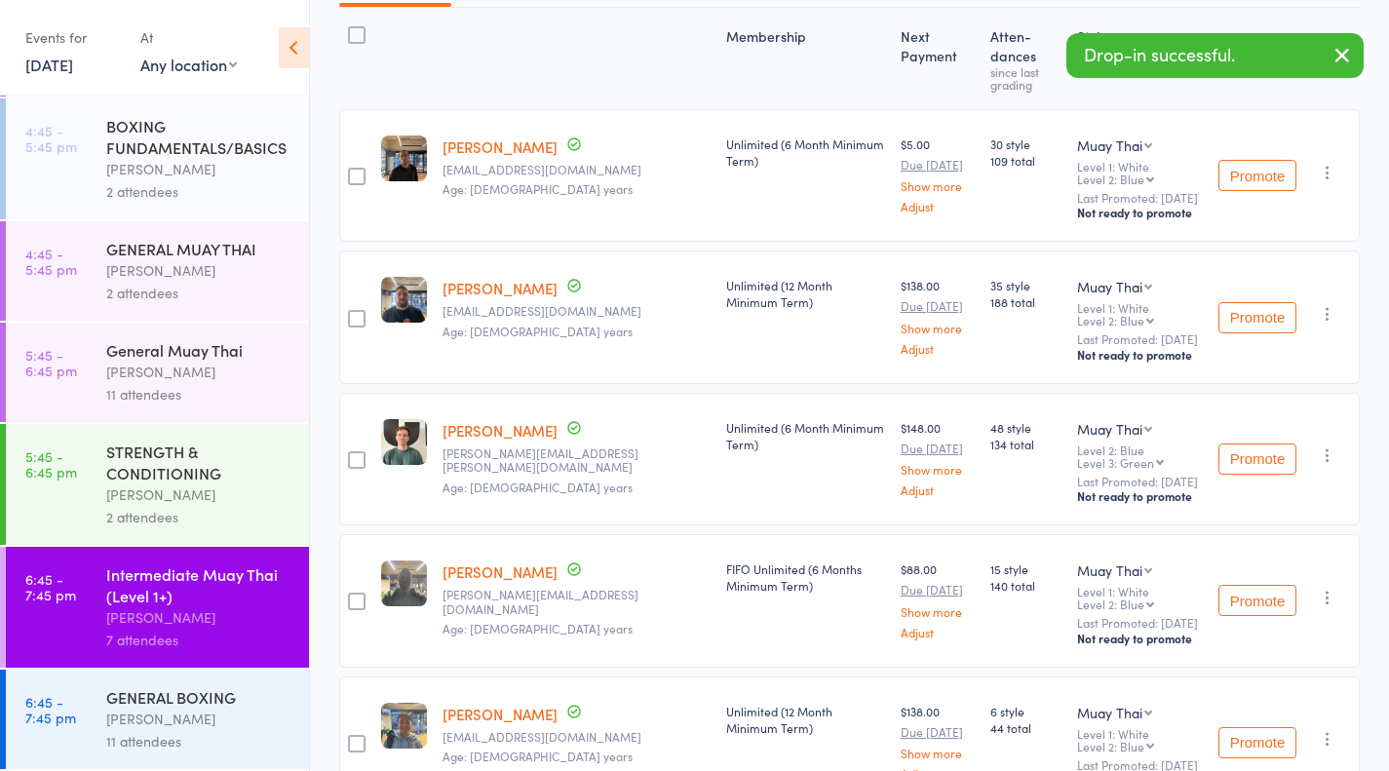
click at [140, 723] on div "[PERSON_NAME]" at bounding box center [199, 719] width 186 height 22
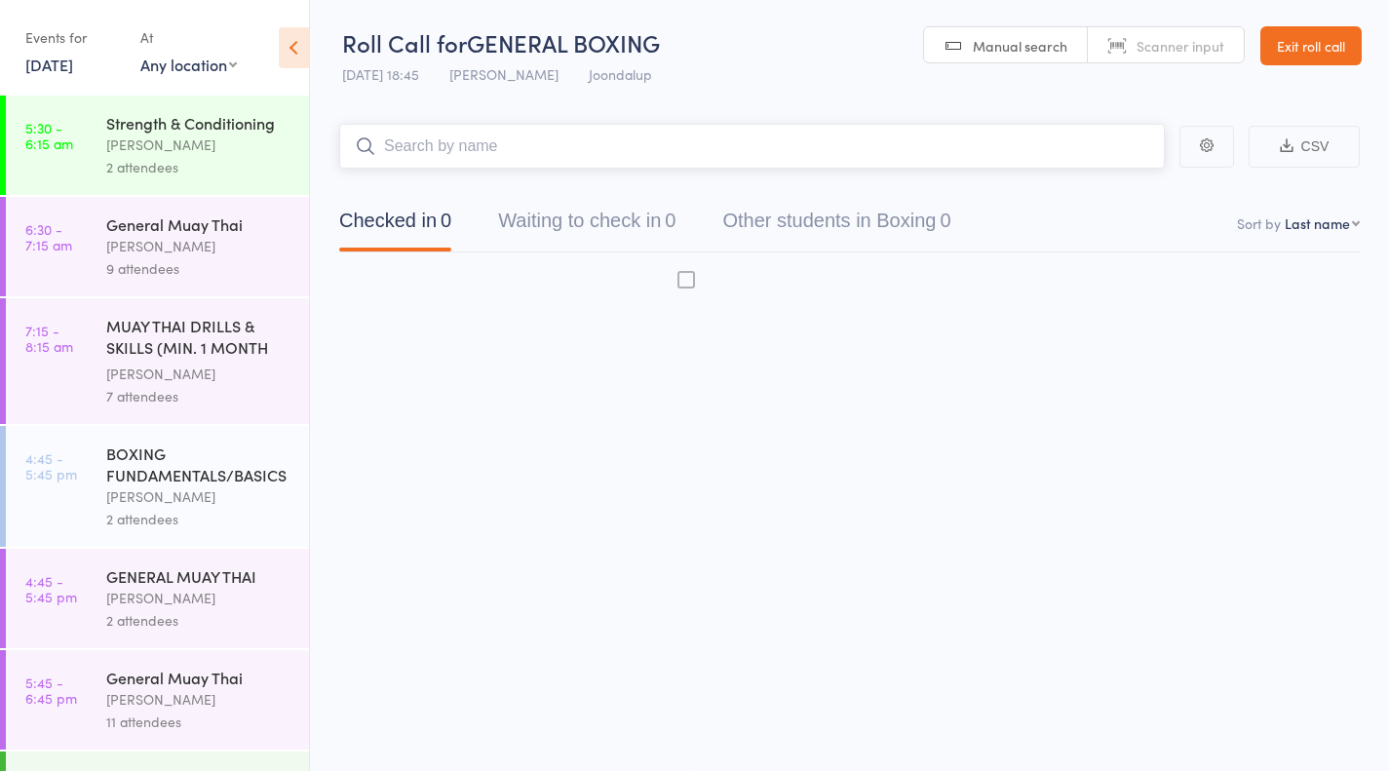
scroll to position [1, 0]
